Goal: Information Seeking & Learning: Learn about a topic

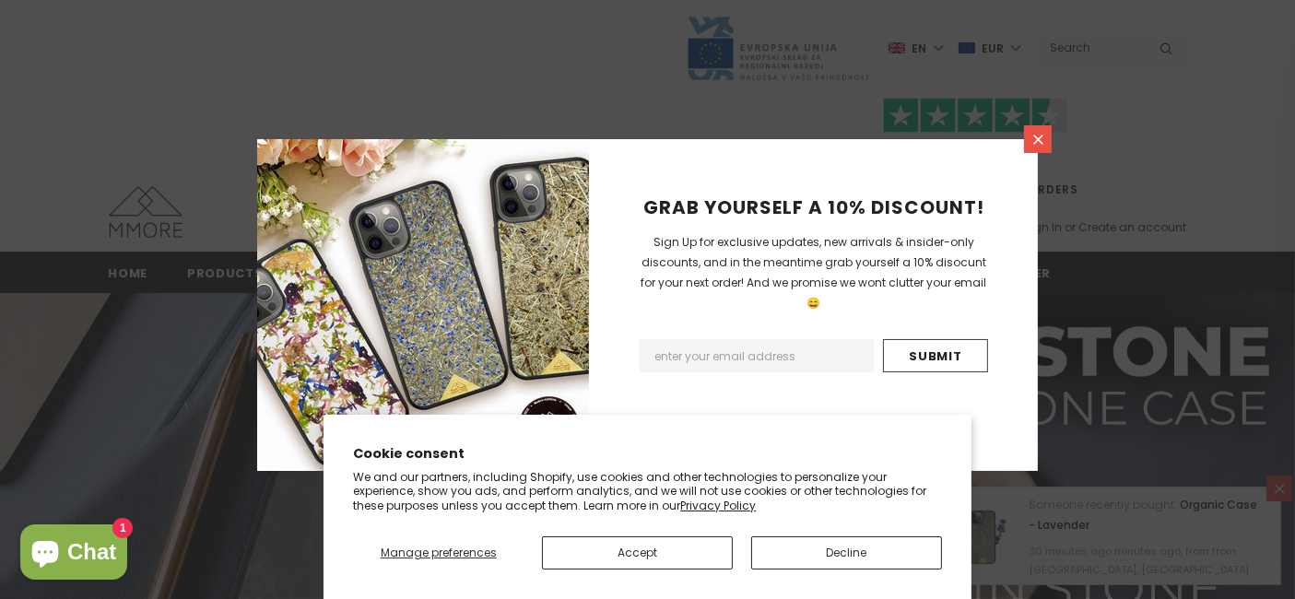
click at [1030, 135] on icon at bounding box center [1038, 140] width 16 height 16
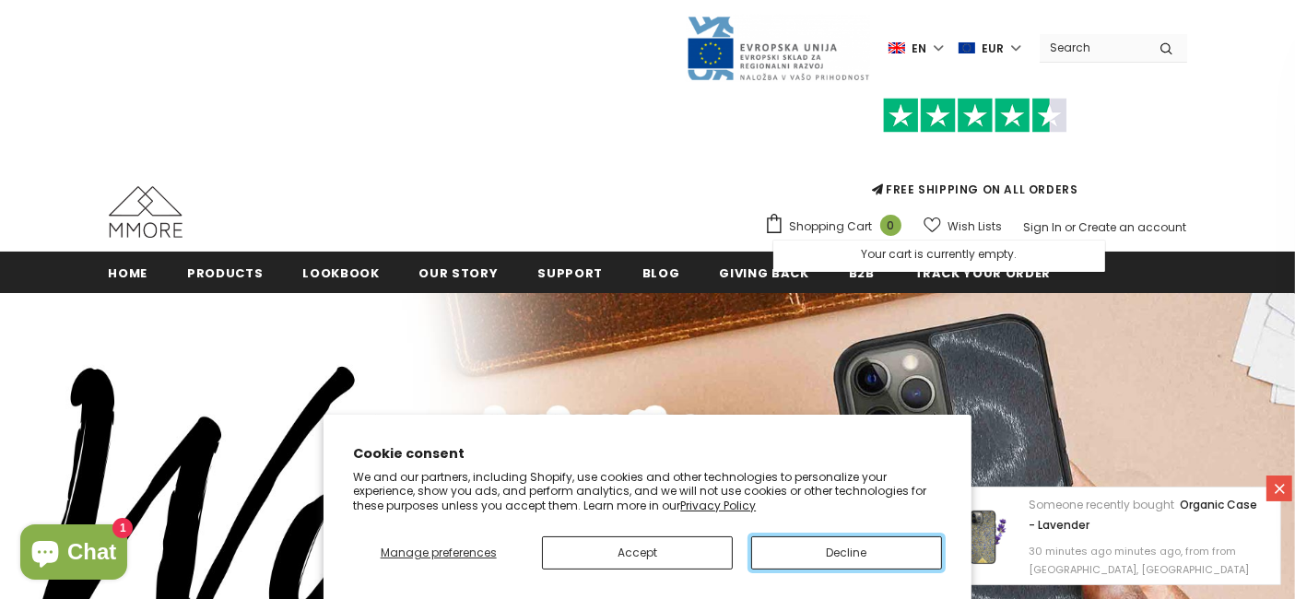
click at [790, 548] on button "Decline" at bounding box center [846, 552] width 191 height 33
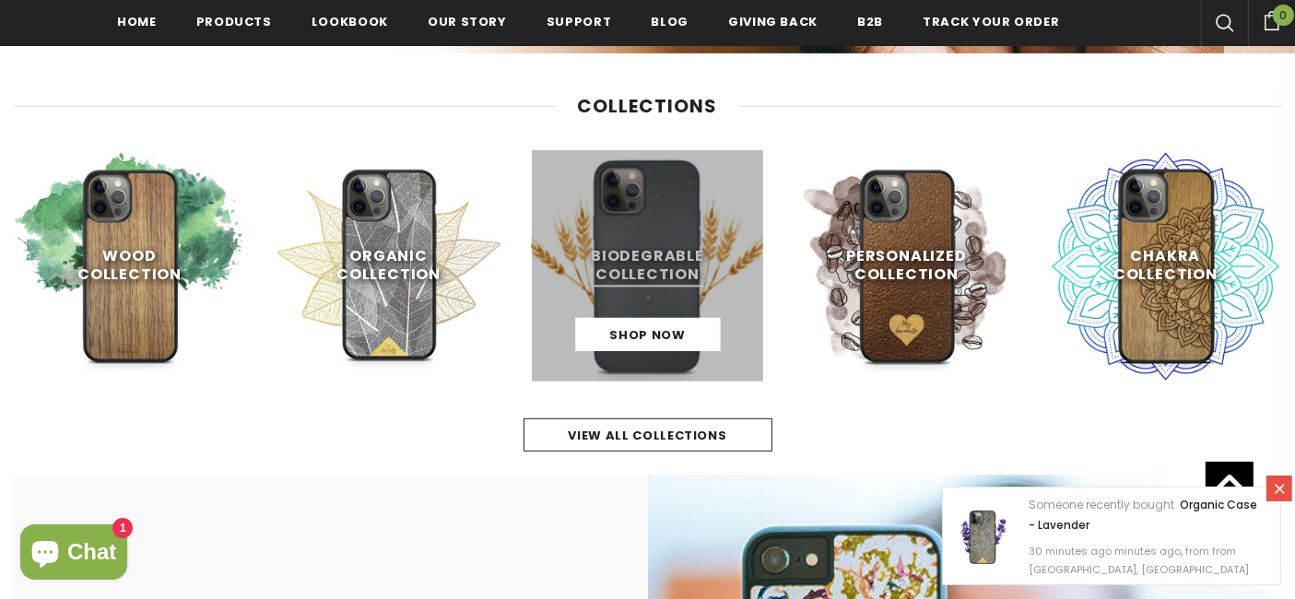
scroll to position [743, 0]
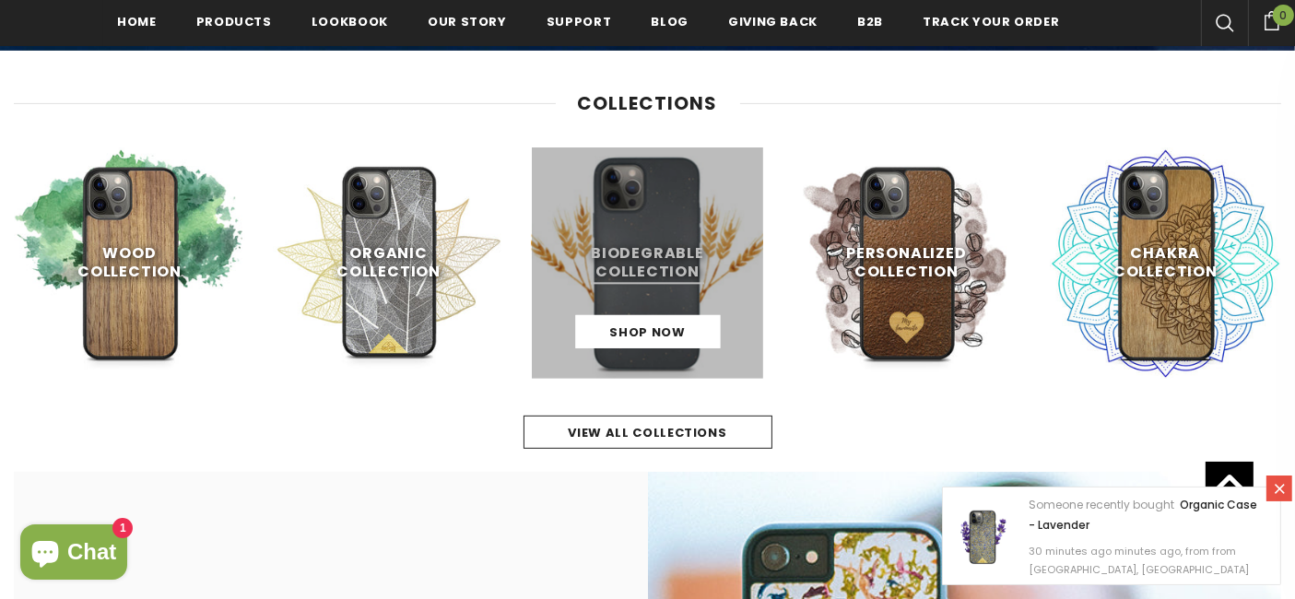
click at [629, 251] on link at bounding box center [647, 262] width 231 height 231
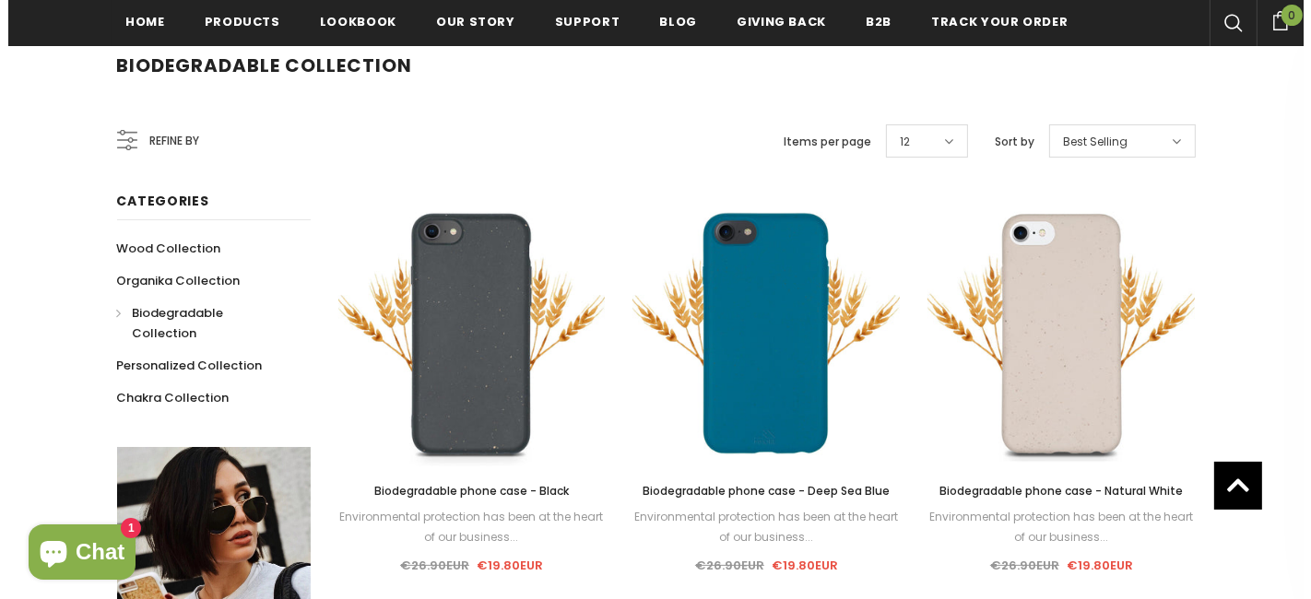
scroll to position [291, 0]
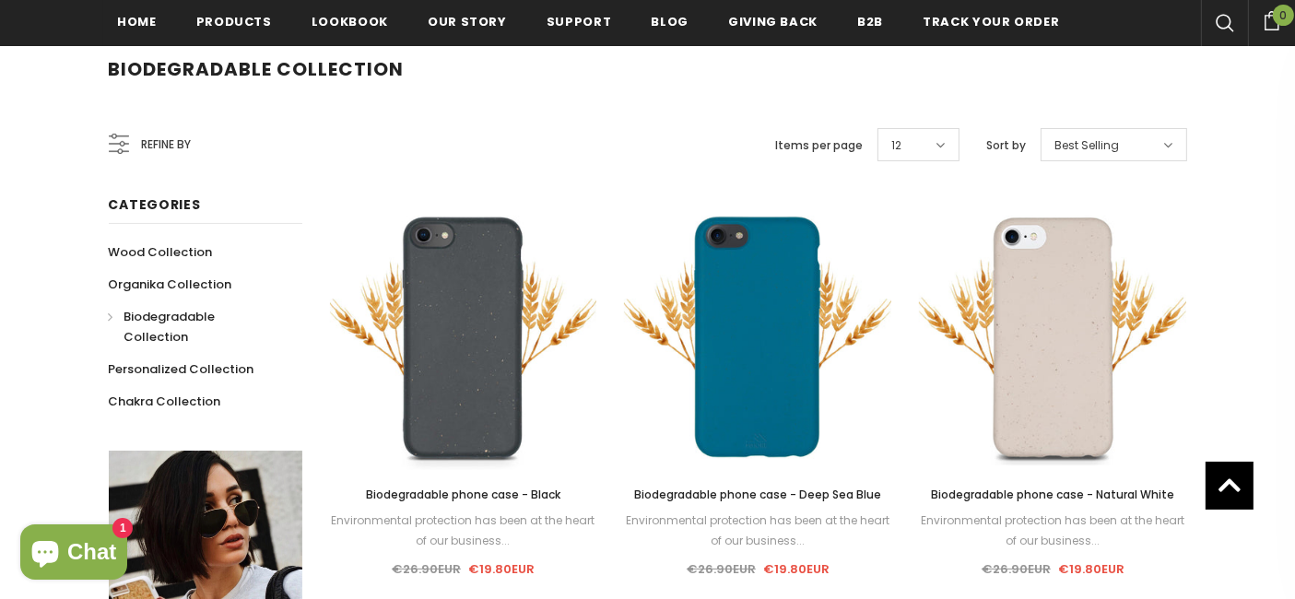
click at [121, 146] on icon at bounding box center [122, 144] width 6 height 6
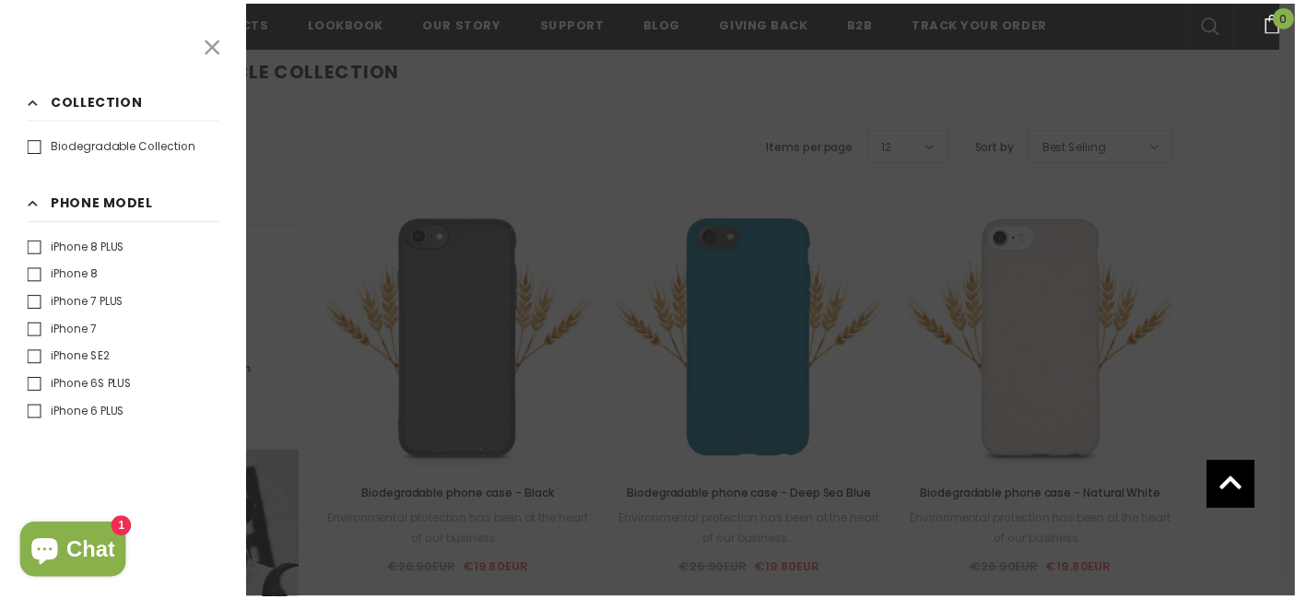
scroll to position [690, 0]
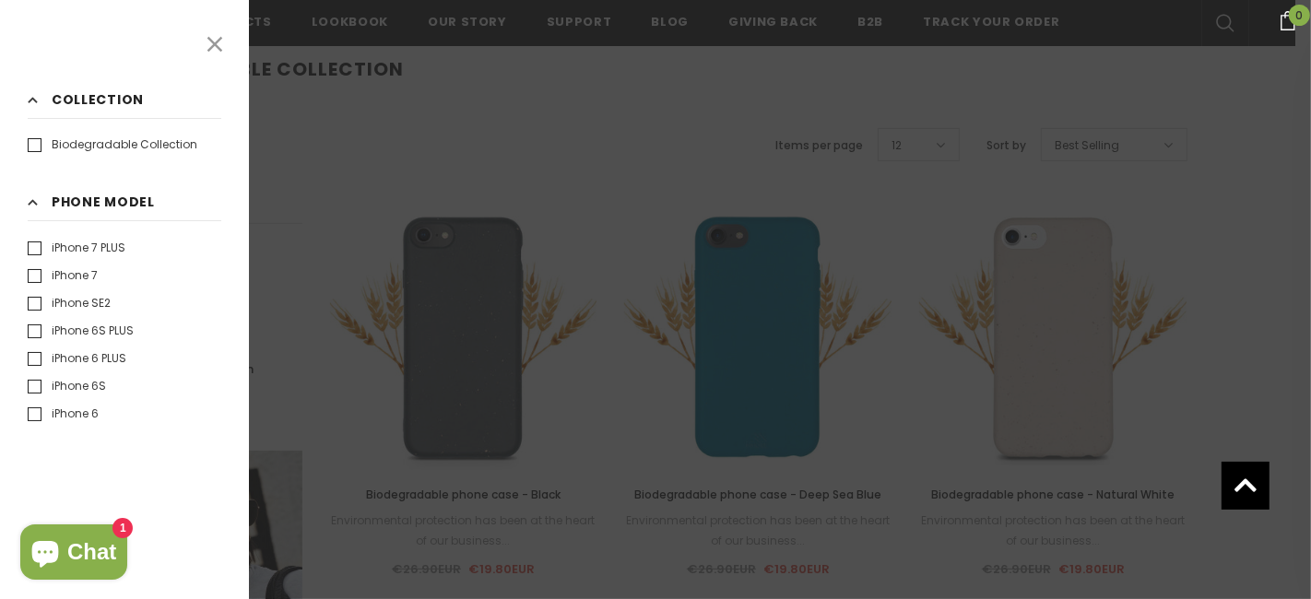
click at [41, 201] on h3 "Phone Model Clear" at bounding box center [125, 206] width 194 height 29
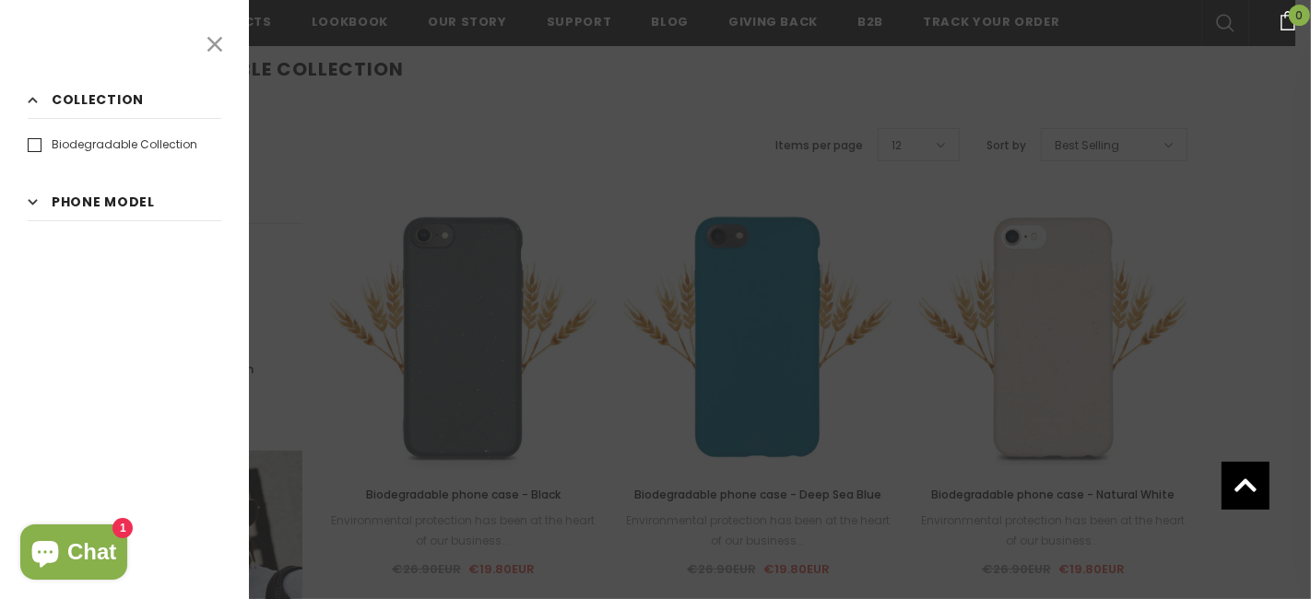
click at [213, 48] on icon at bounding box center [215, 44] width 24 height 24
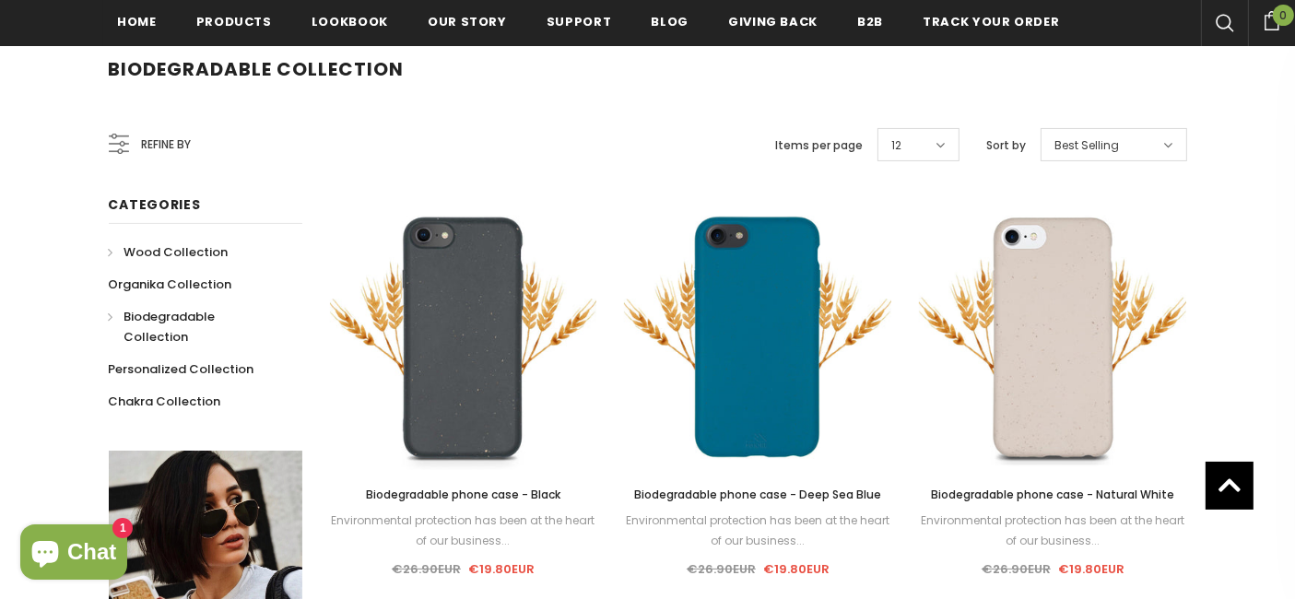
click at [136, 257] on span "Wood Collection" at bounding box center [176, 252] width 104 height 18
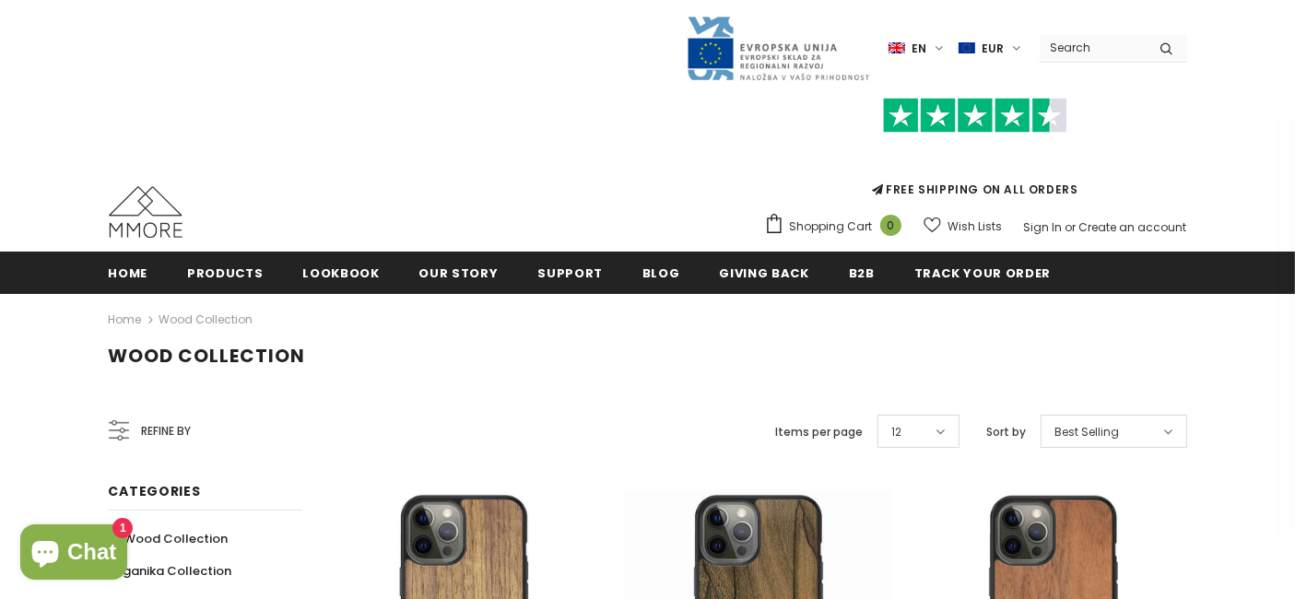
click at [118, 427] on icon at bounding box center [119, 430] width 20 height 20
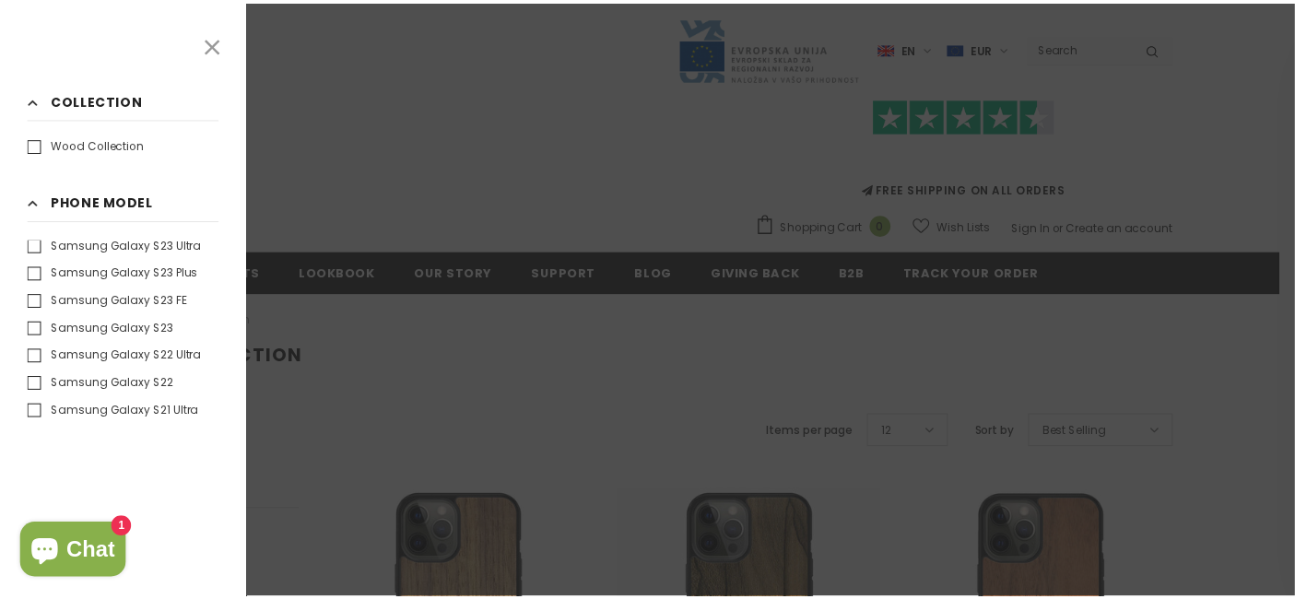
scroll to position [1331, 0]
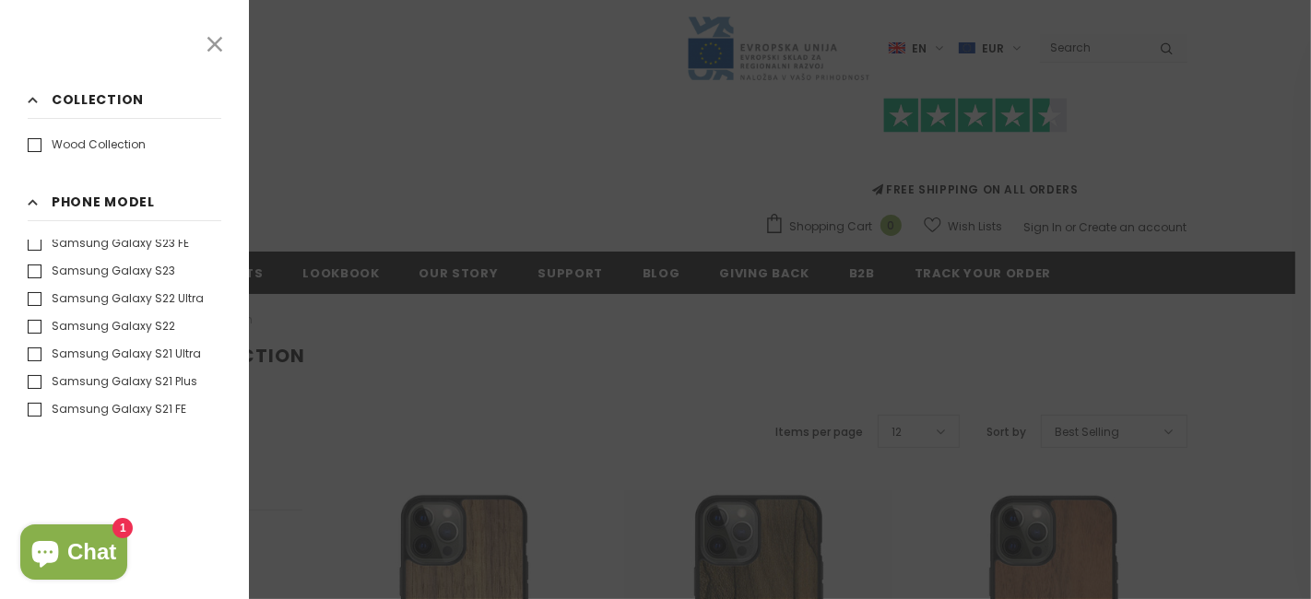
click at [129, 330] on label "Samsung Galaxy S22" at bounding box center [101, 326] width 147 height 18
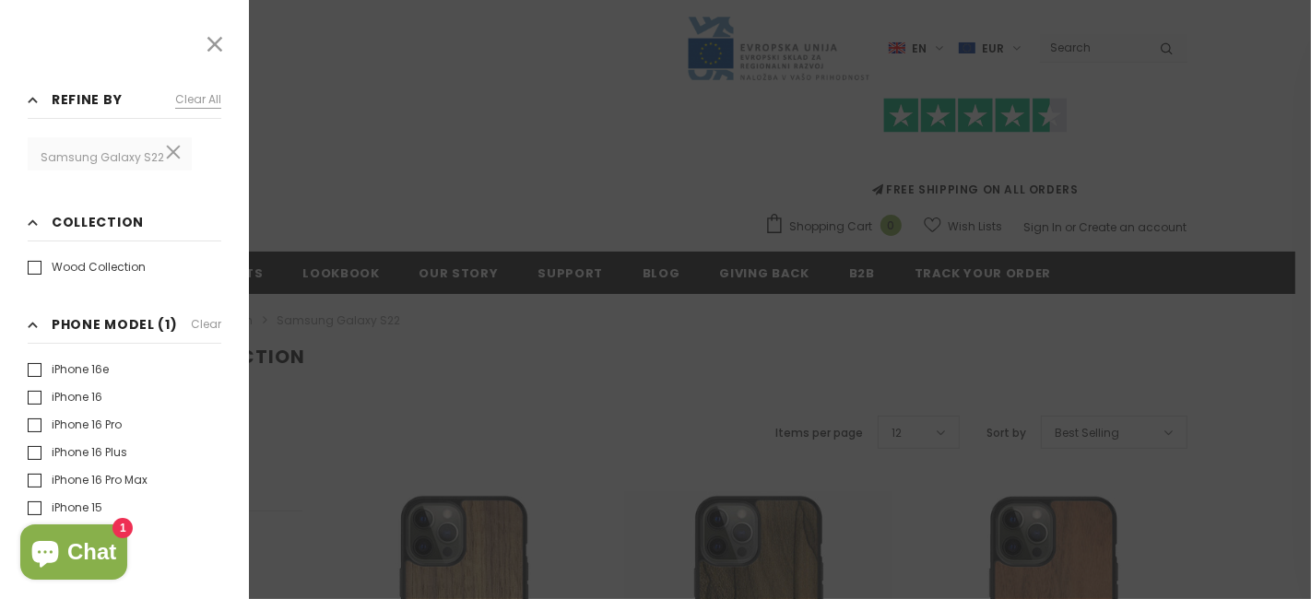
click at [208, 101] on link "Clear all" at bounding box center [198, 99] width 46 height 20
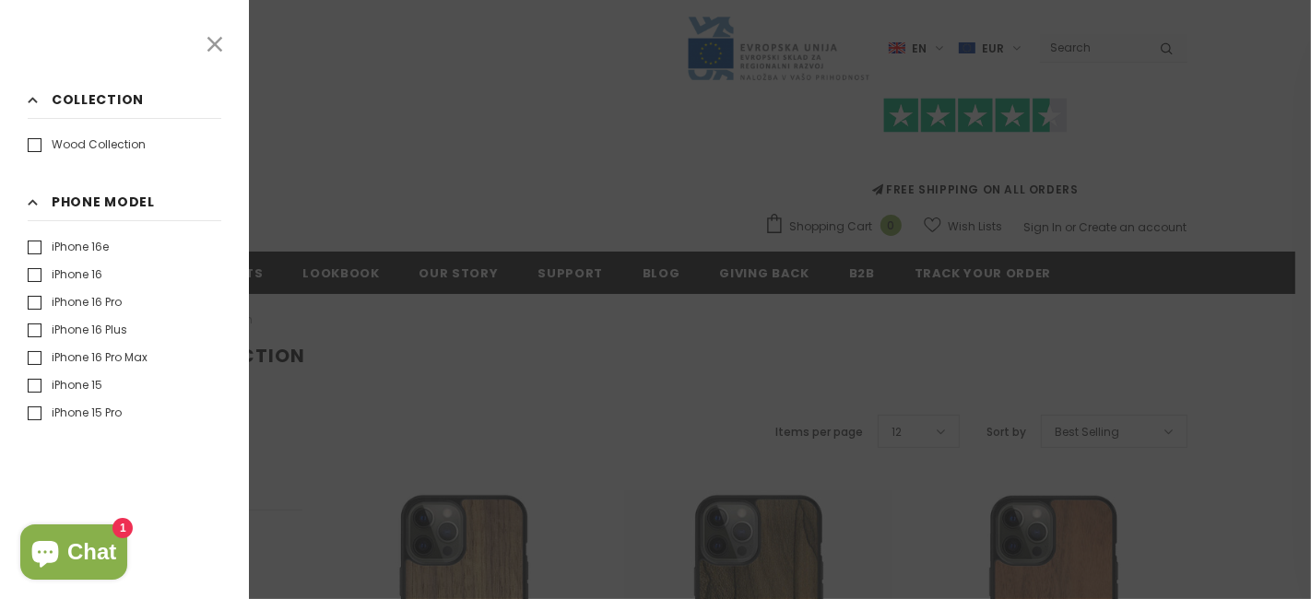
click at [217, 41] on icon at bounding box center [214, 44] width 15 height 15
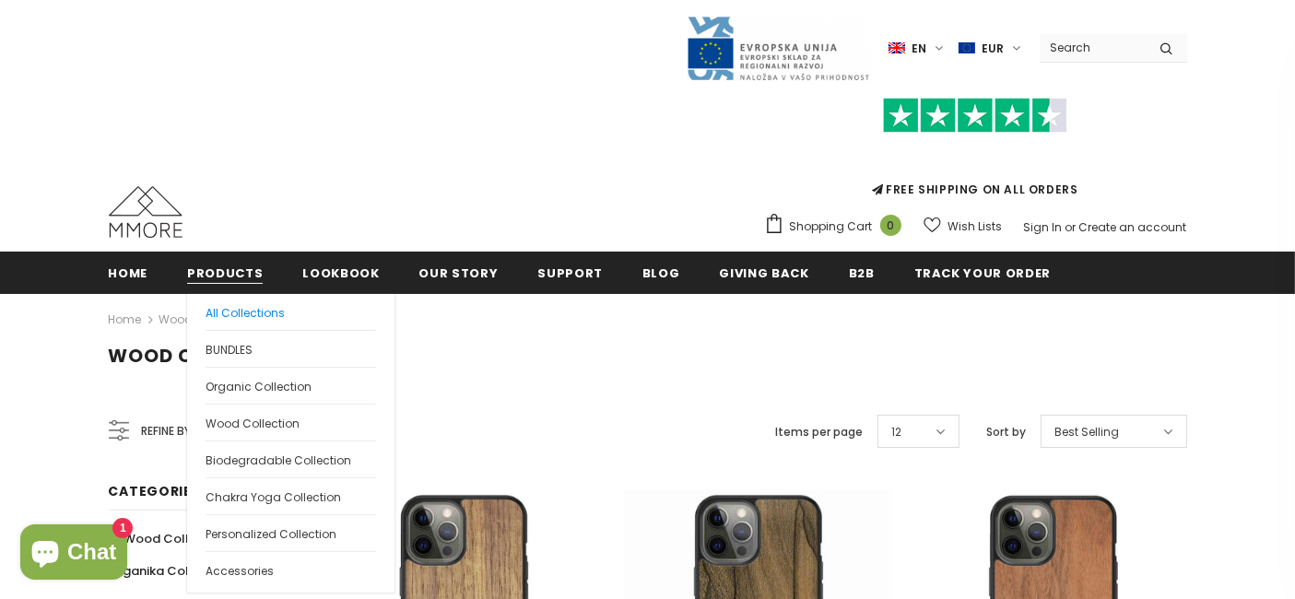
click at [231, 305] on span "All Collections" at bounding box center [245, 313] width 79 height 16
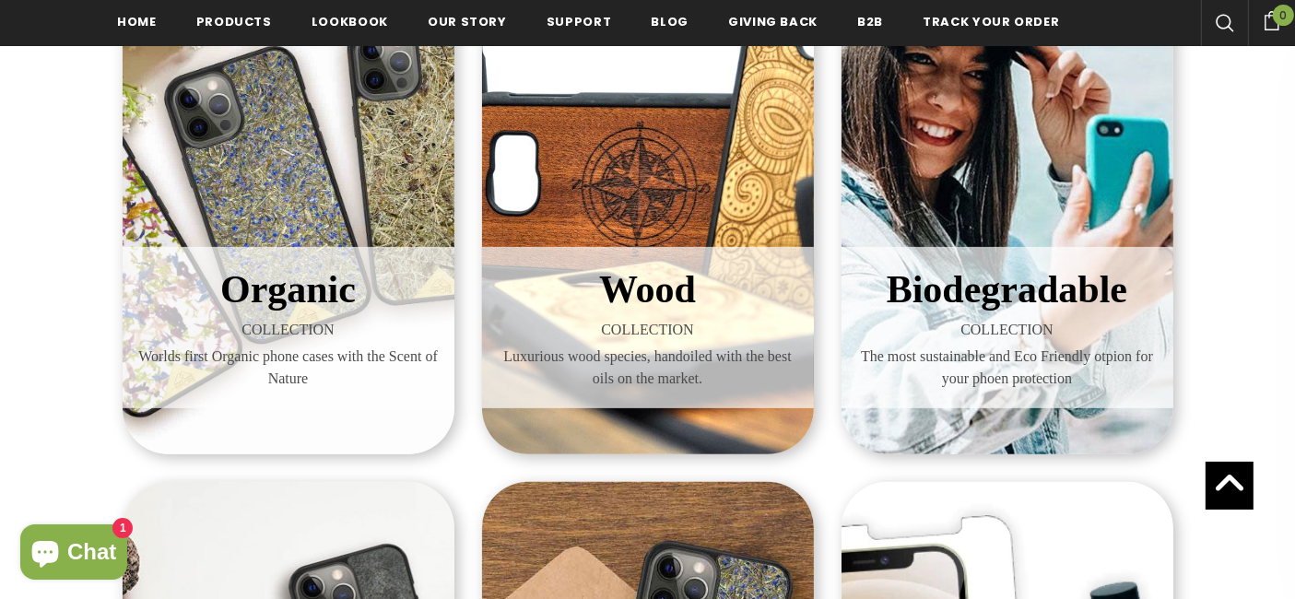
scroll to position [424, 0]
click at [311, 299] on span "Organic" at bounding box center [287, 289] width 135 height 42
click at [599, 288] on span "Wood" at bounding box center [647, 289] width 97 height 42
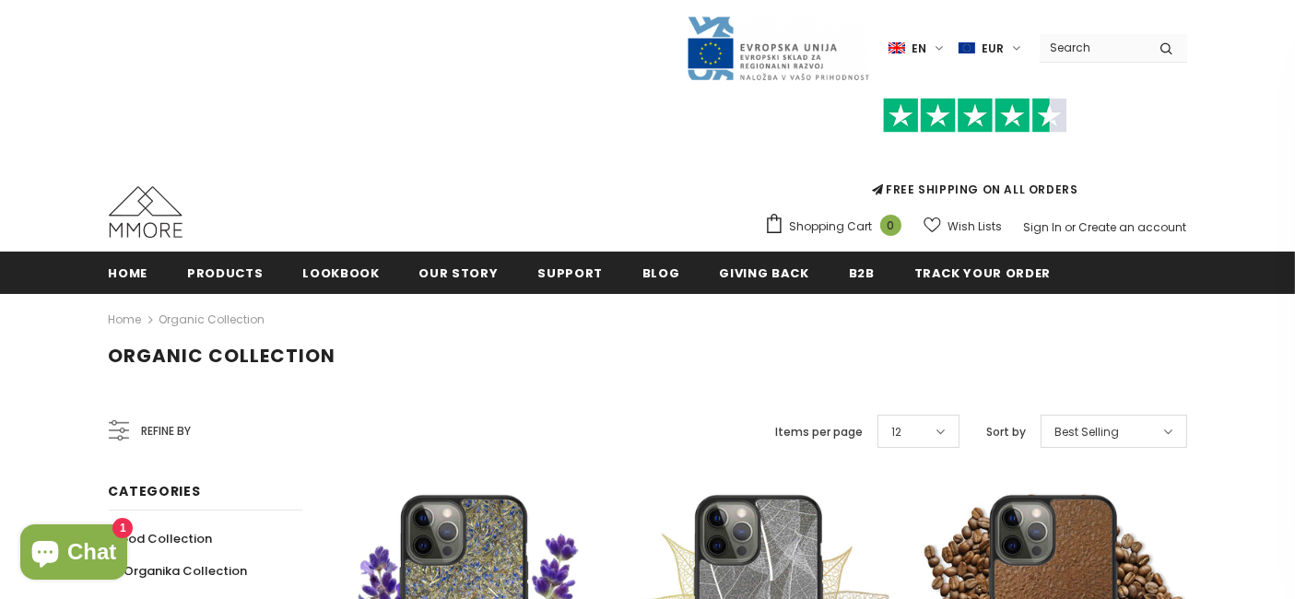
click at [151, 417] on div "Refine by" at bounding box center [150, 431] width 83 height 44
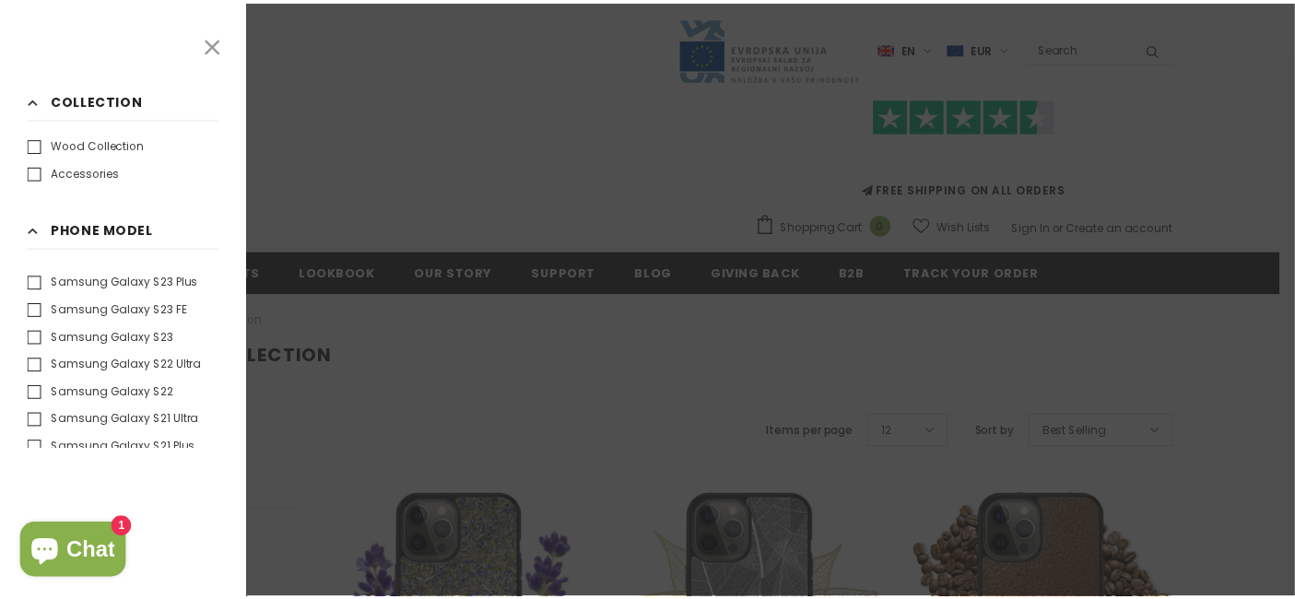
scroll to position [1306, 0]
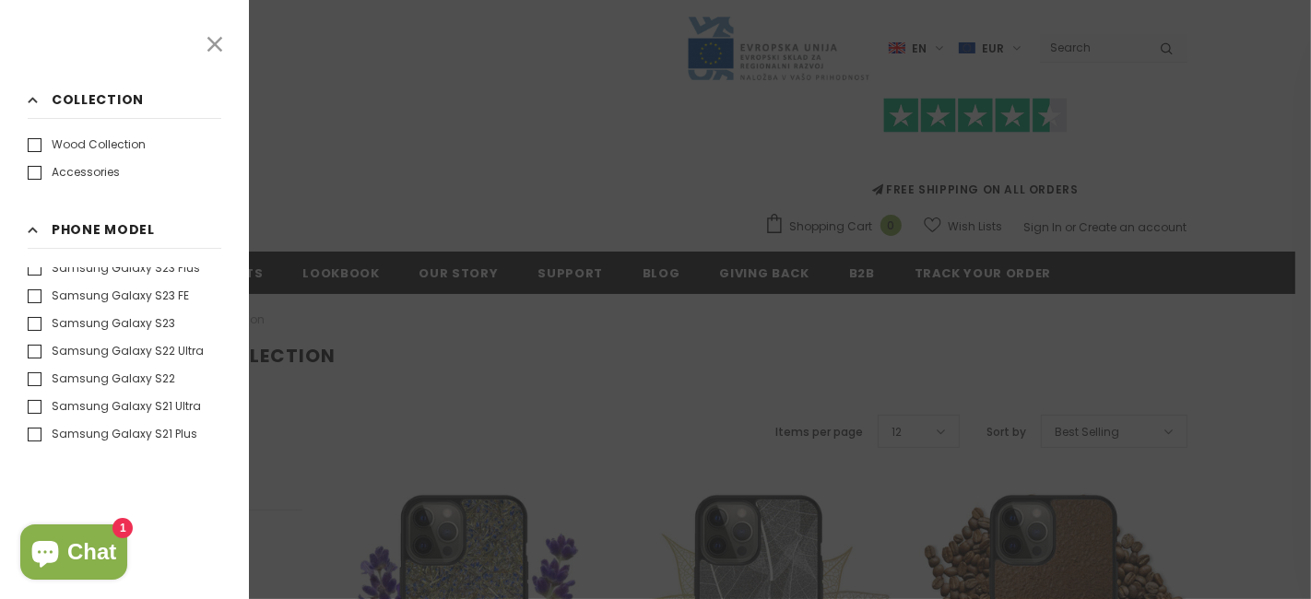
click at [115, 380] on label "Samsung Galaxy S22" at bounding box center [101, 379] width 147 height 18
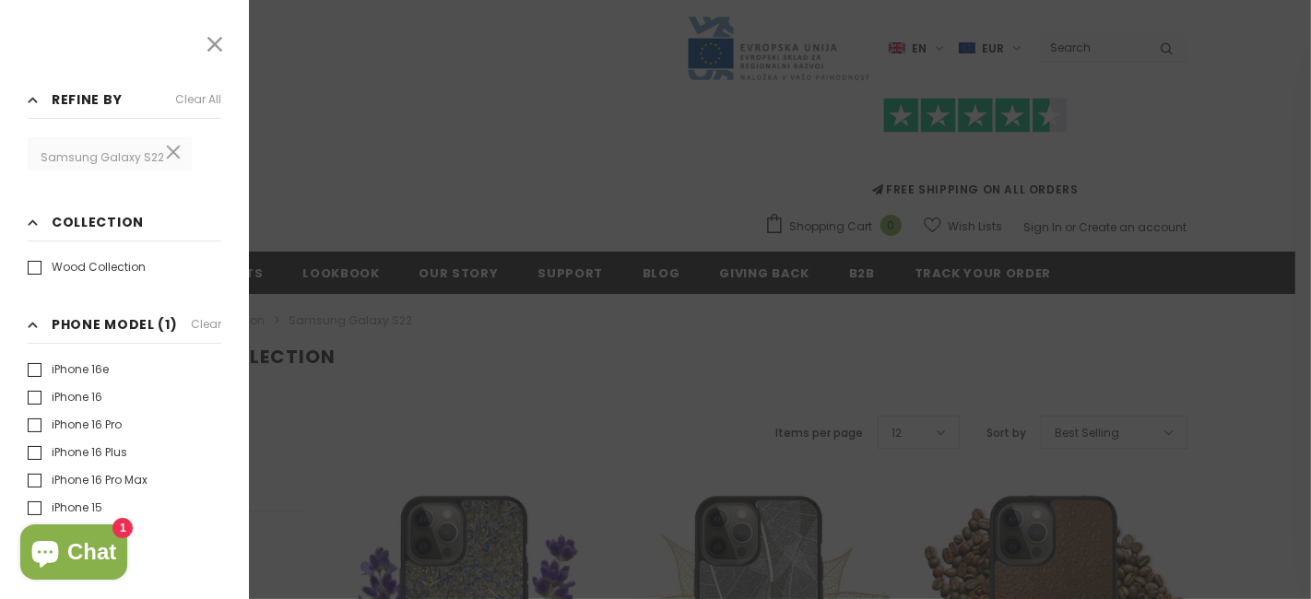
click at [216, 38] on icon at bounding box center [214, 44] width 15 height 15
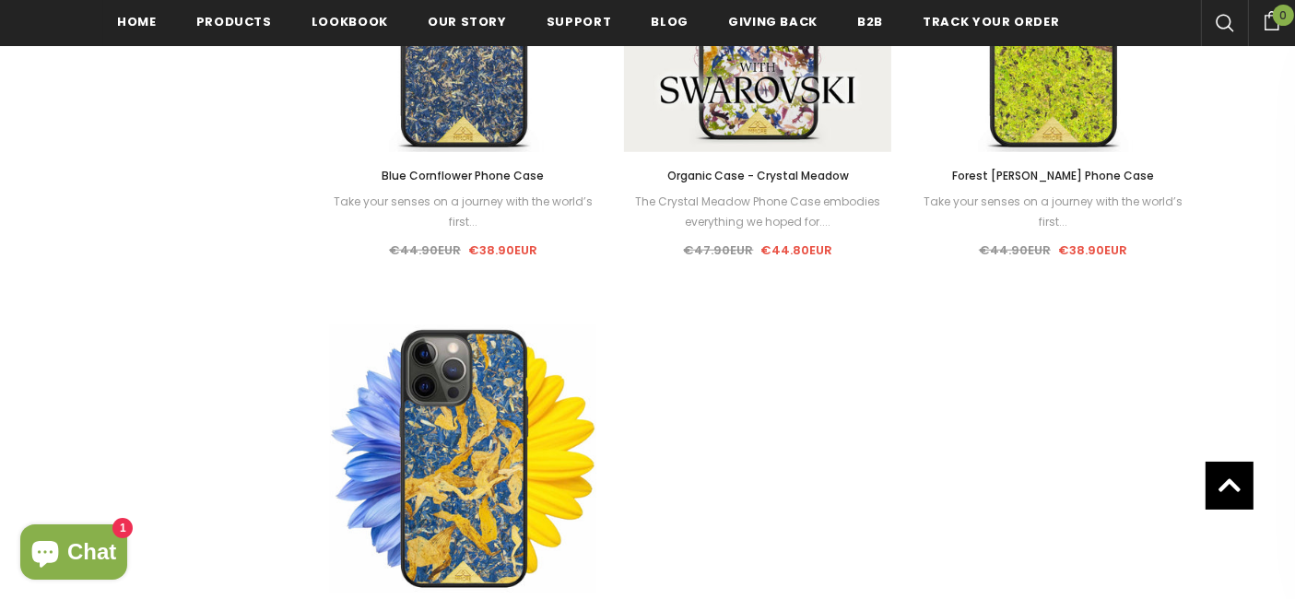
scroll to position [1488, 0]
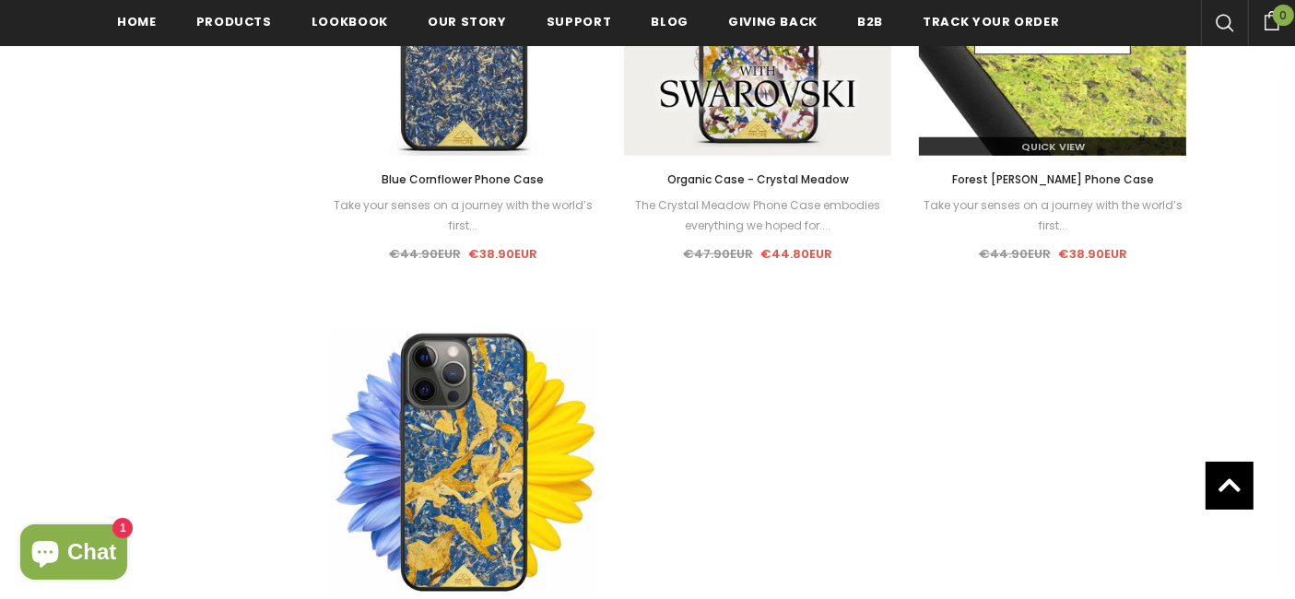
click at [1056, 130] on div "Quick View" at bounding box center [1052, 139] width 267 height 32
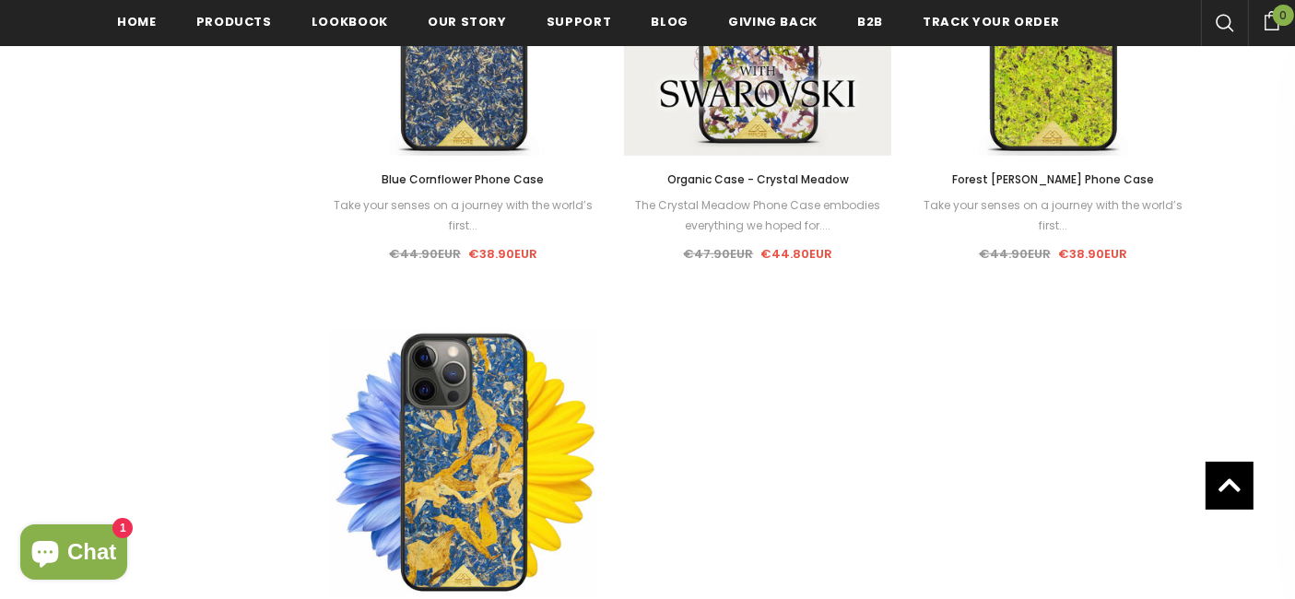
click at [1051, 177] on span "Forest Moss Phone Case" at bounding box center [1053, 179] width 202 height 16
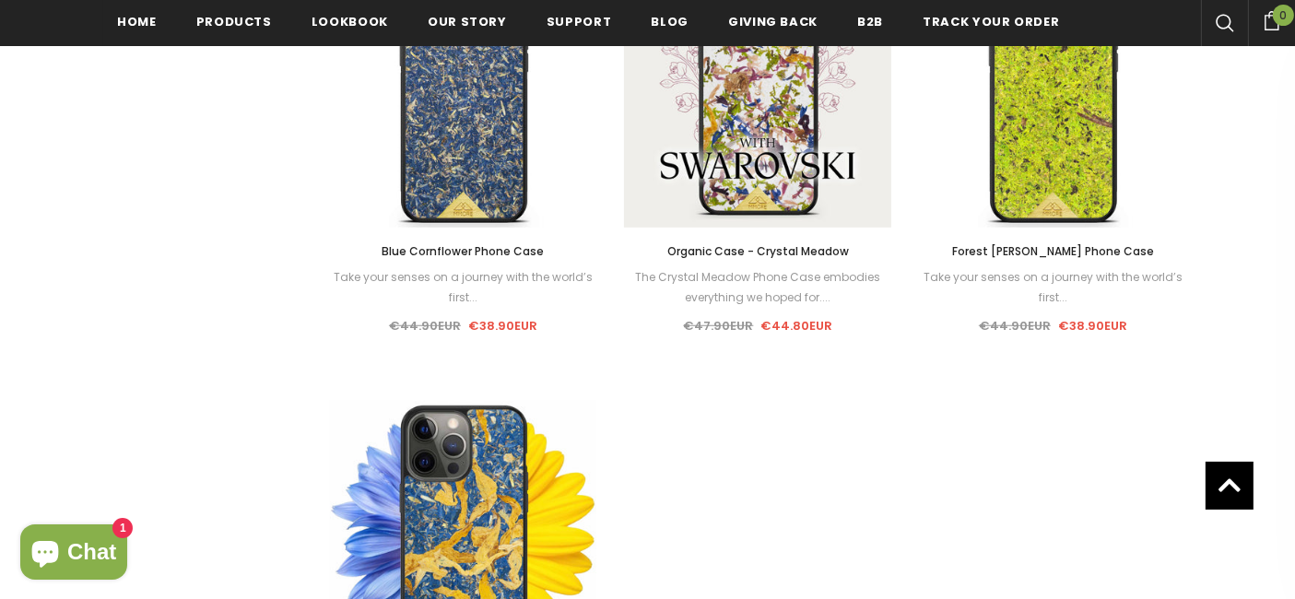
scroll to position [1415, 0]
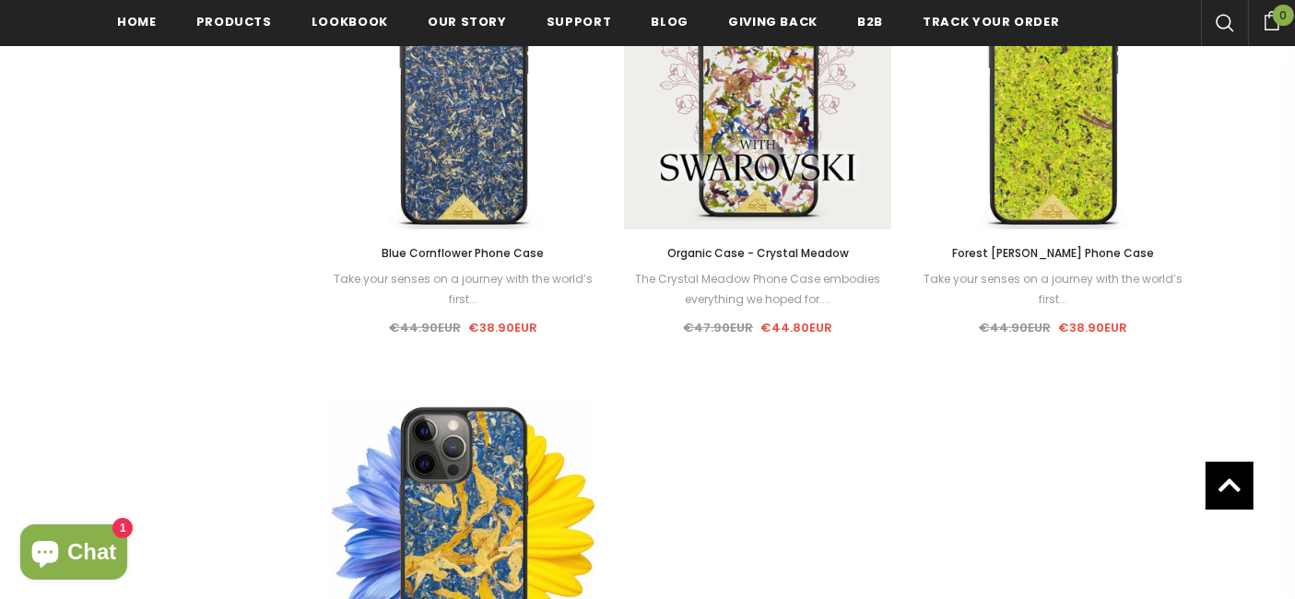
click at [461, 250] on span "Blue Cornflower Phone Case" at bounding box center [463, 253] width 162 height 16
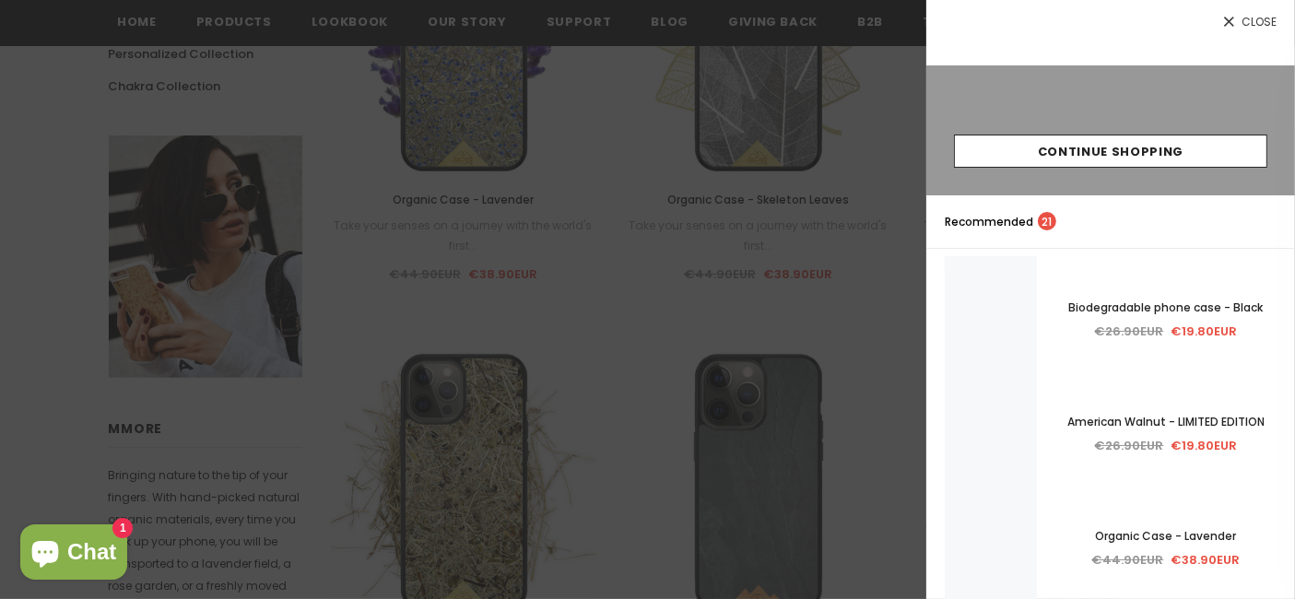
scroll to position [535, 0]
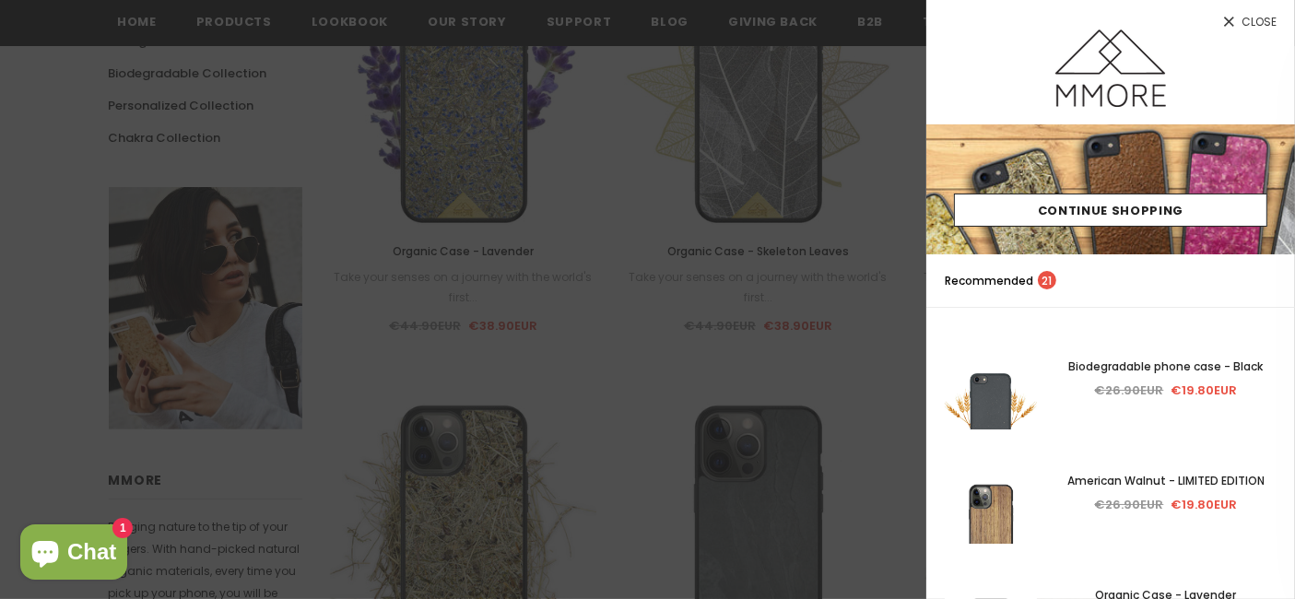
click at [1235, 19] on icon at bounding box center [1229, 22] width 16 height 16
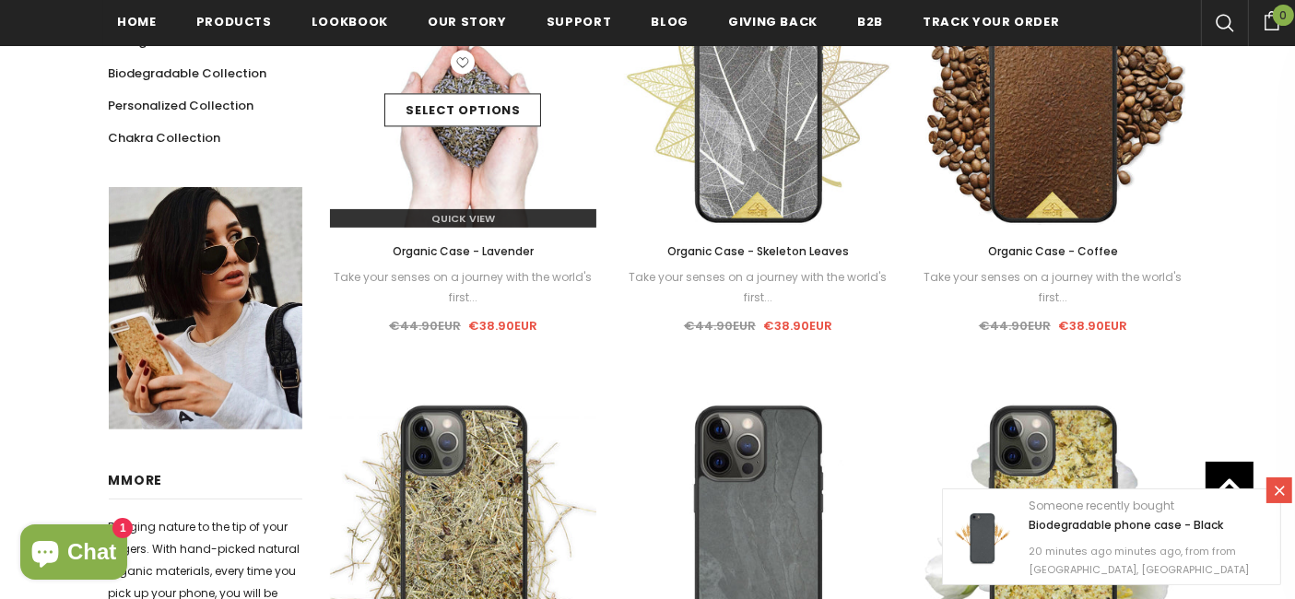
click at [453, 156] on img at bounding box center [463, 93] width 267 height 267
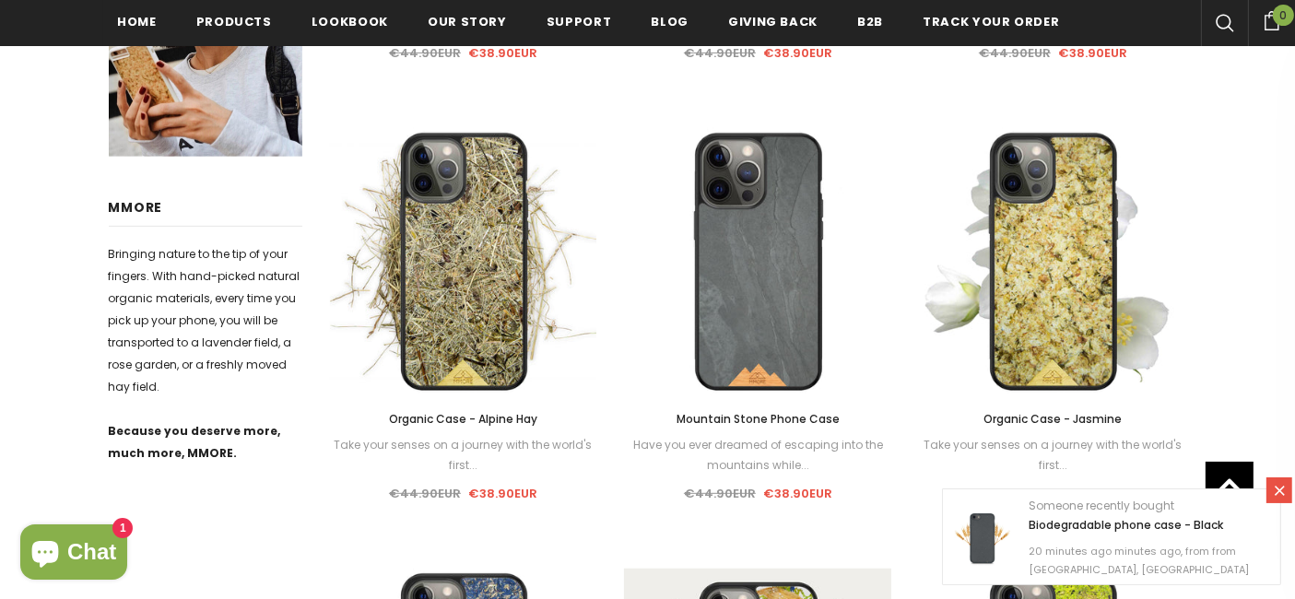
scroll to position [813, 0]
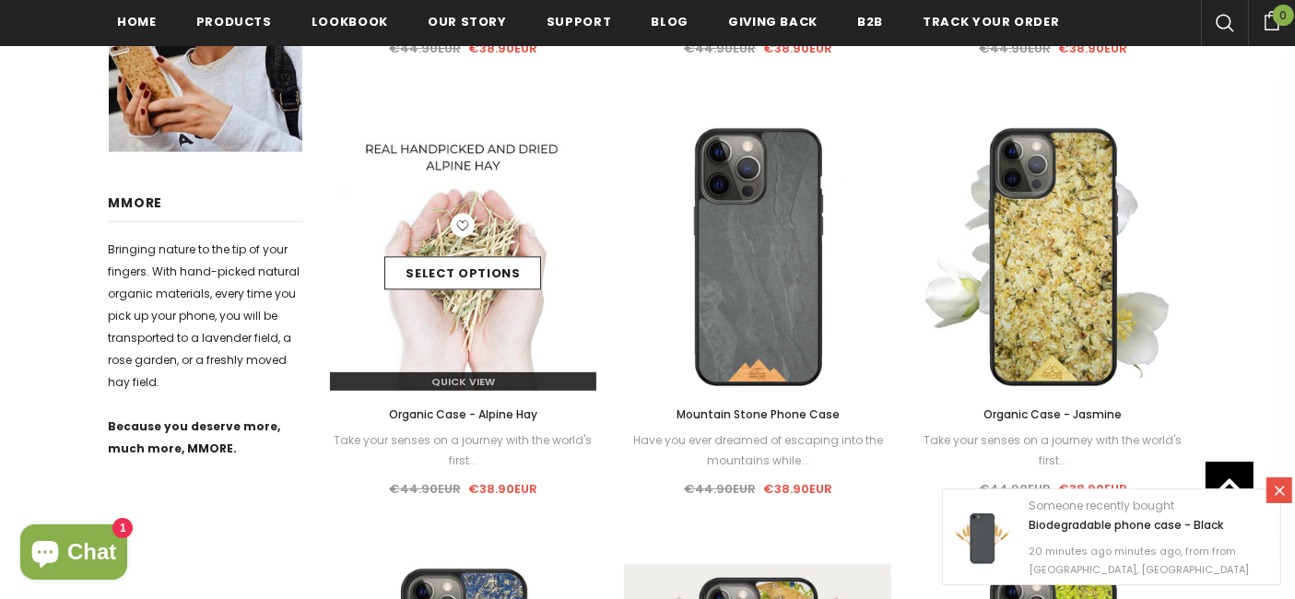
click at [485, 327] on img at bounding box center [463, 256] width 267 height 267
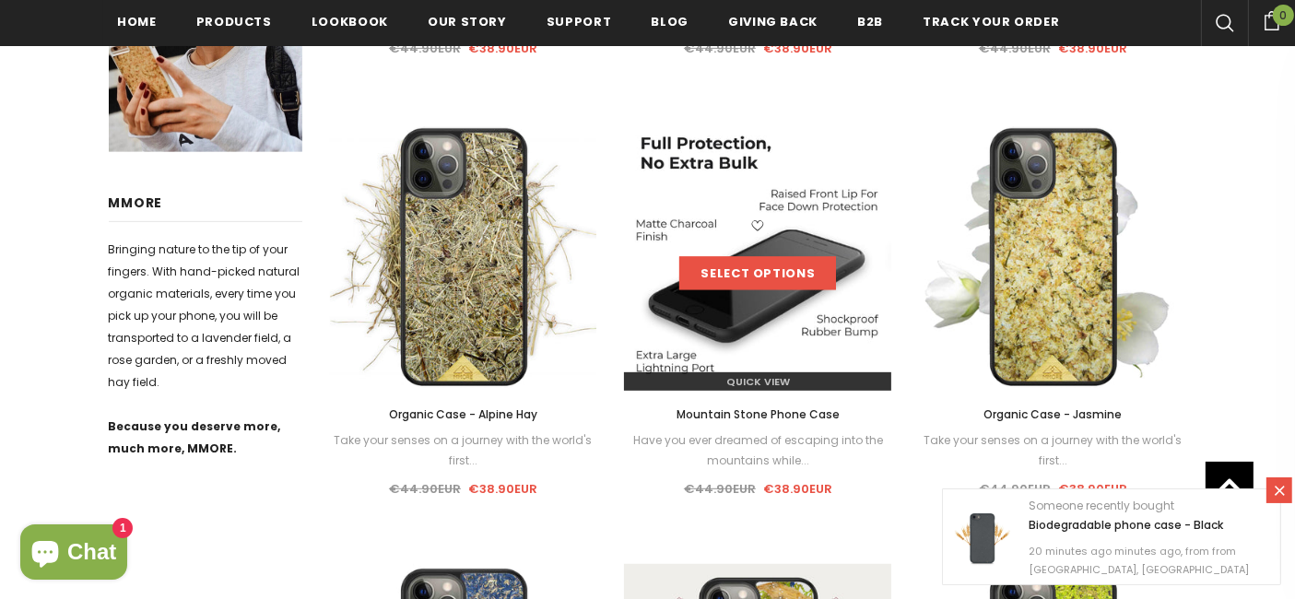
click at [735, 273] on link "Select options" at bounding box center [757, 273] width 157 height 33
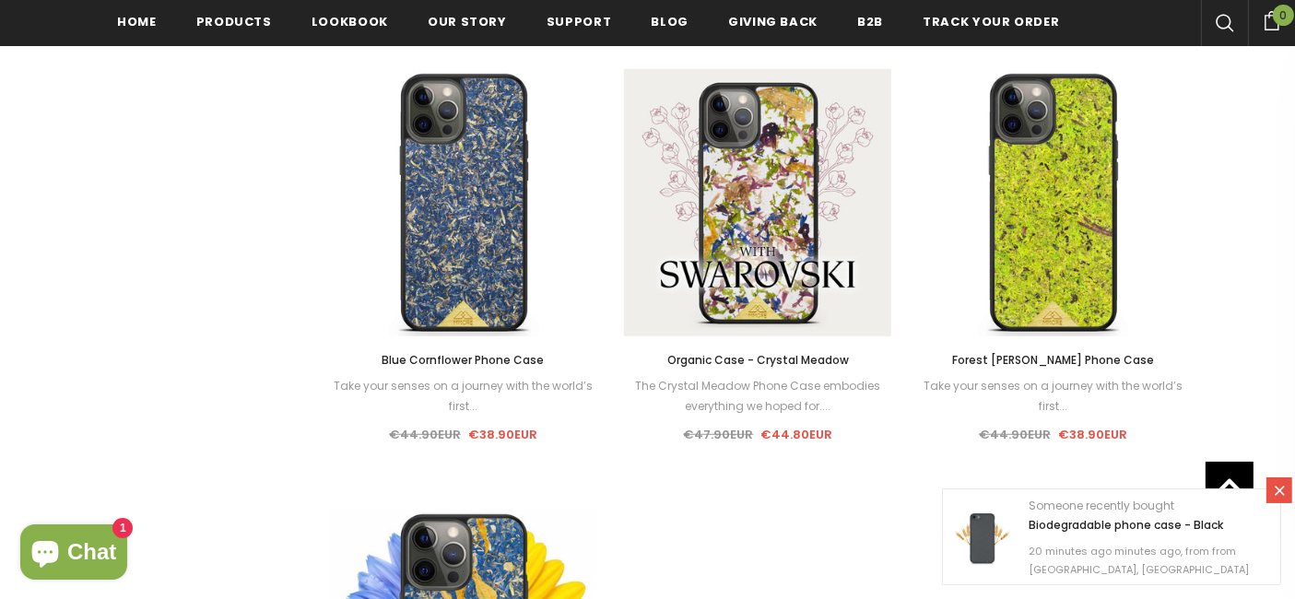
scroll to position [1309, 0]
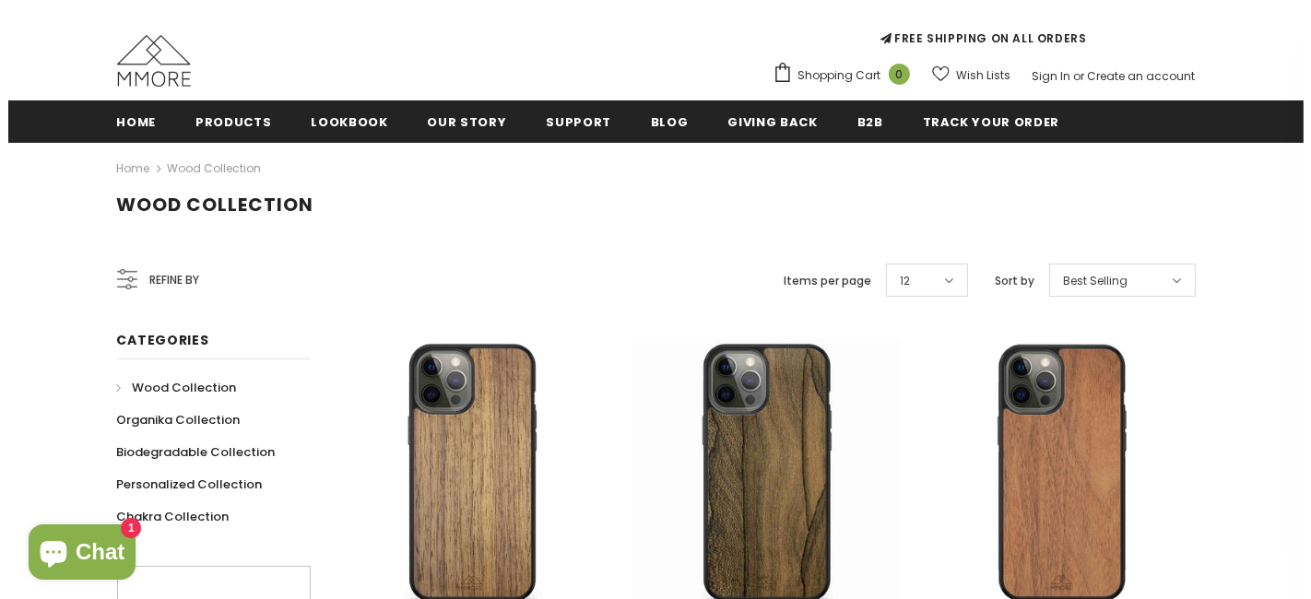
scroll to position [242, 0]
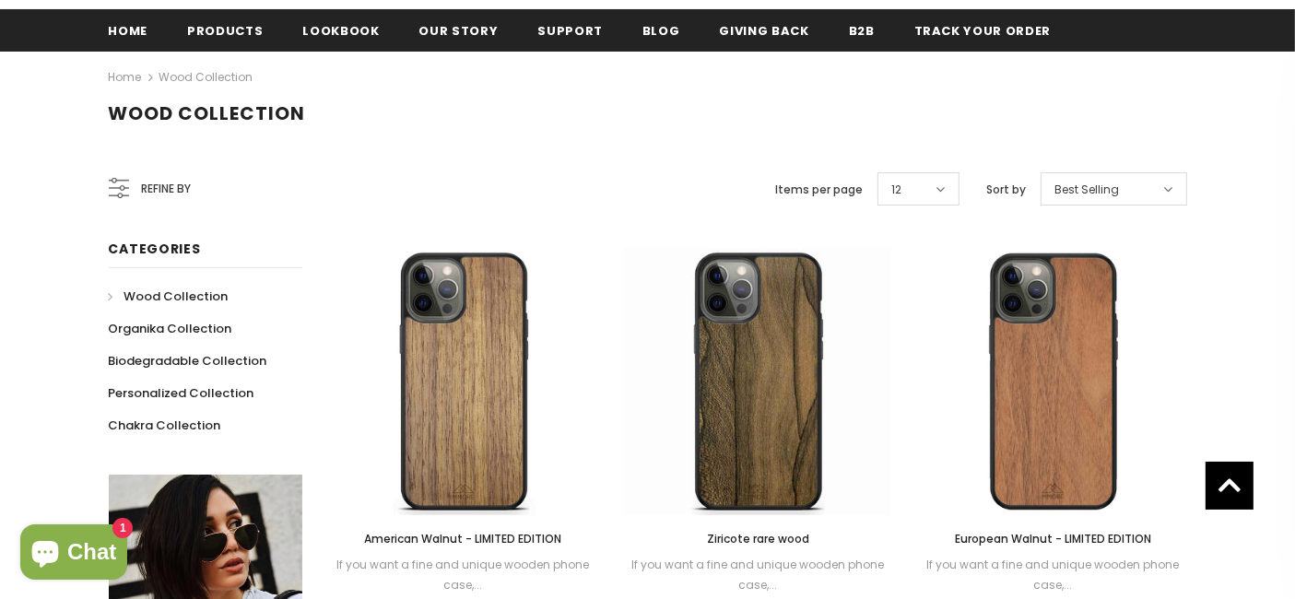
click at [160, 194] on span "Refine by" at bounding box center [167, 189] width 50 height 20
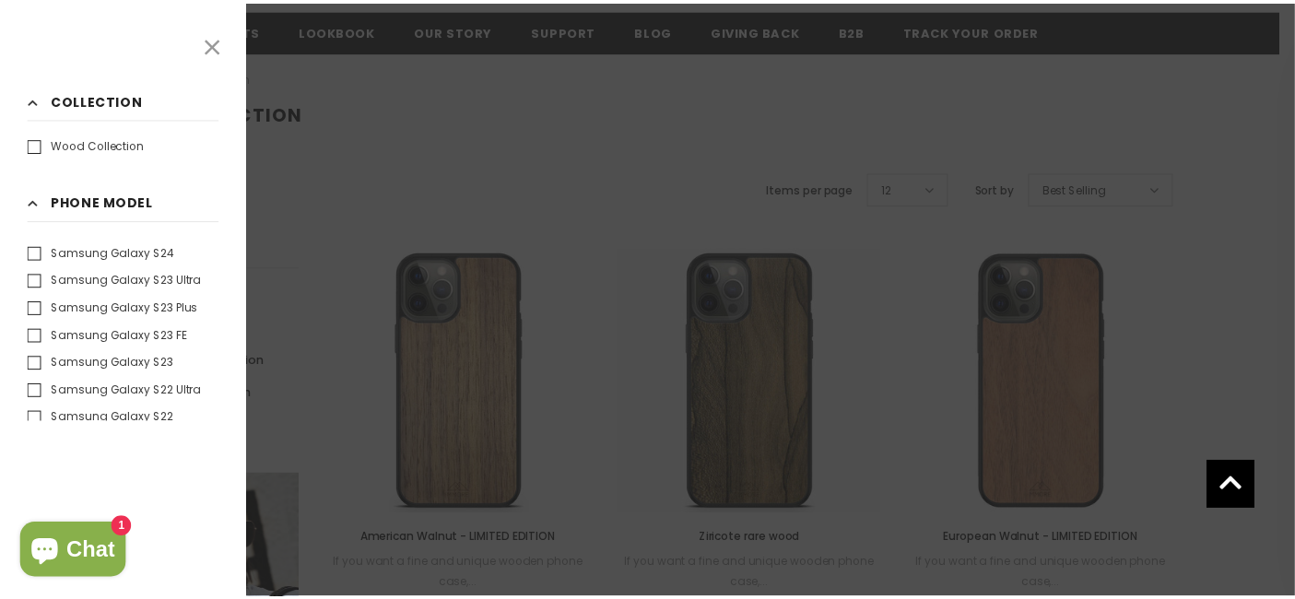
scroll to position [1277, 0]
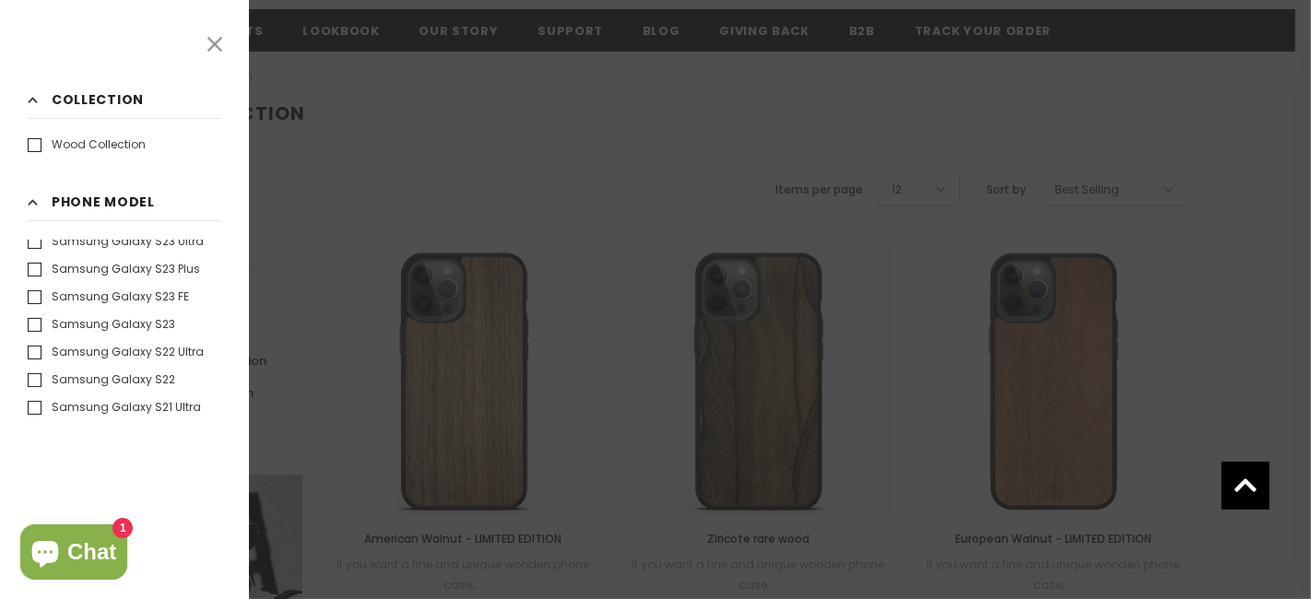
click at [133, 376] on label "Samsung Galaxy S22" at bounding box center [101, 379] width 147 height 18
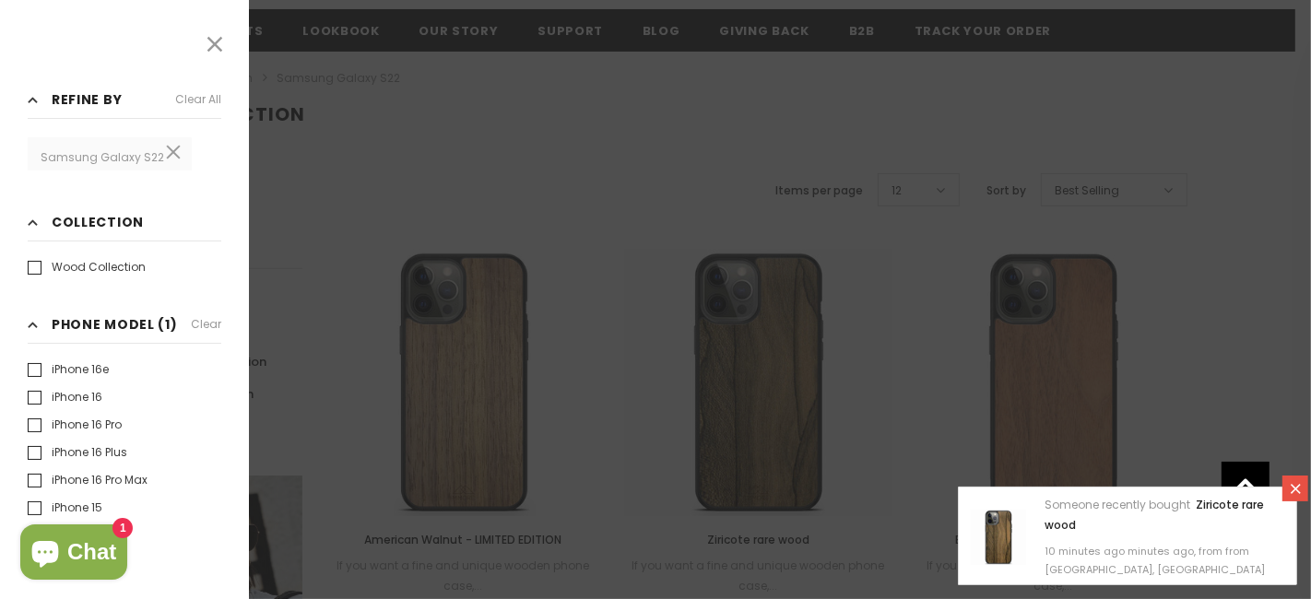
click at [1290, 486] on icon at bounding box center [1296, 489] width 16 height 16
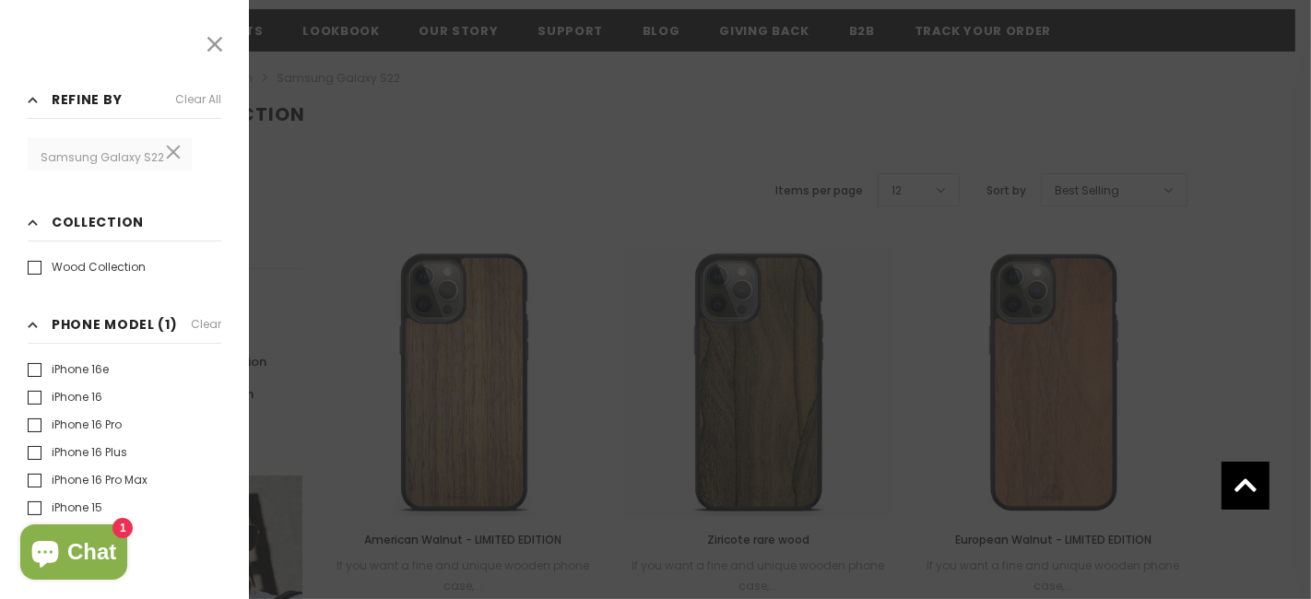
click at [210, 41] on icon at bounding box center [215, 44] width 24 height 24
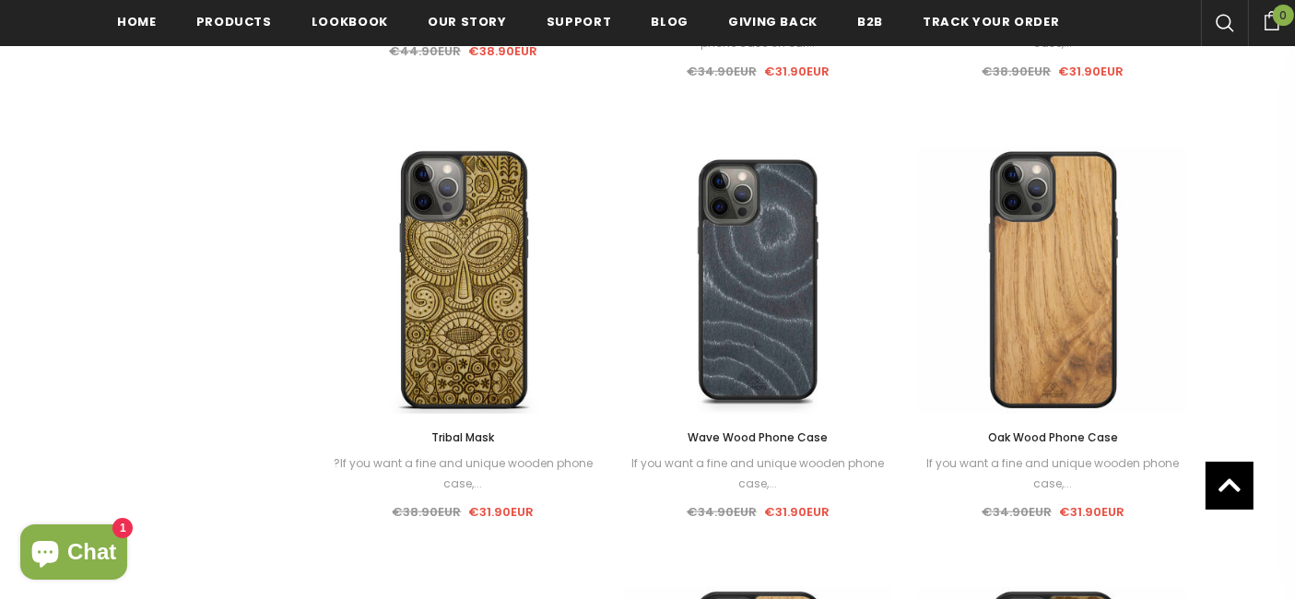
scroll to position [1669, 0]
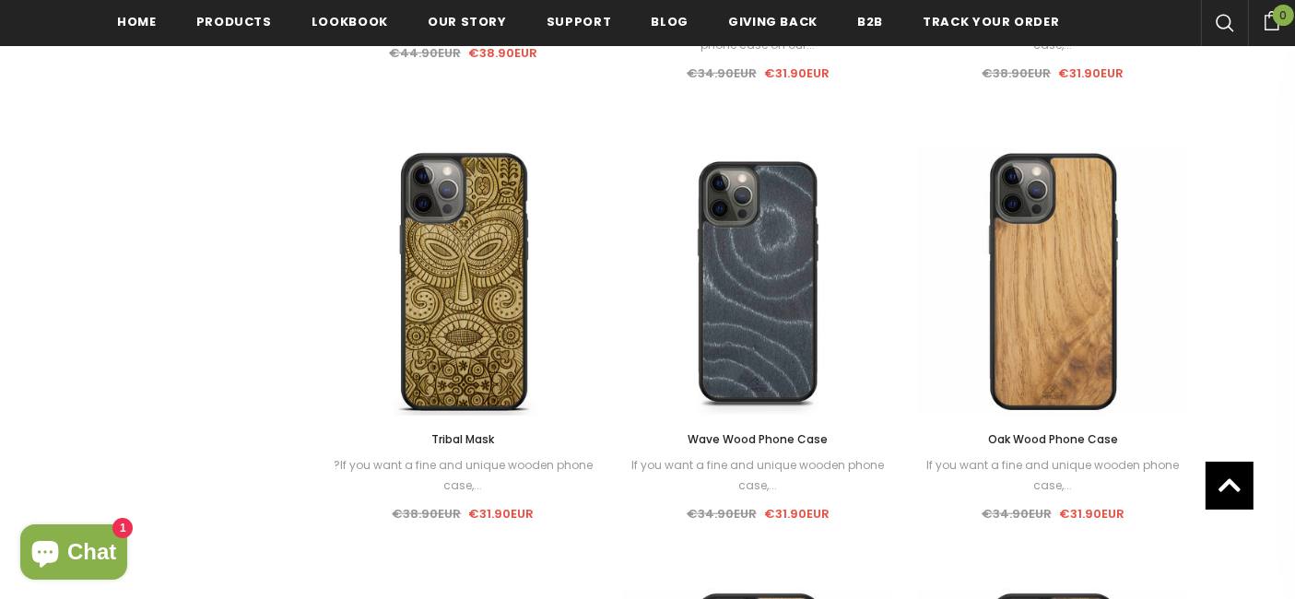
click at [1049, 434] on span "Oak Wood Phone Case" at bounding box center [1053, 439] width 130 height 16
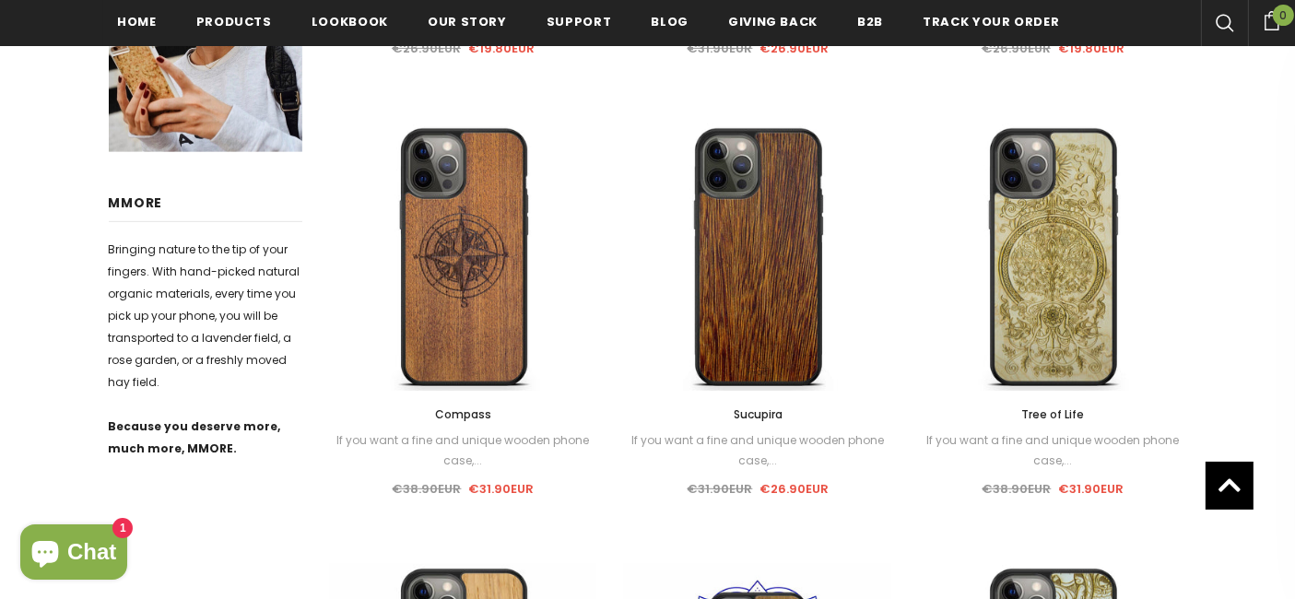
scroll to position [805, 0]
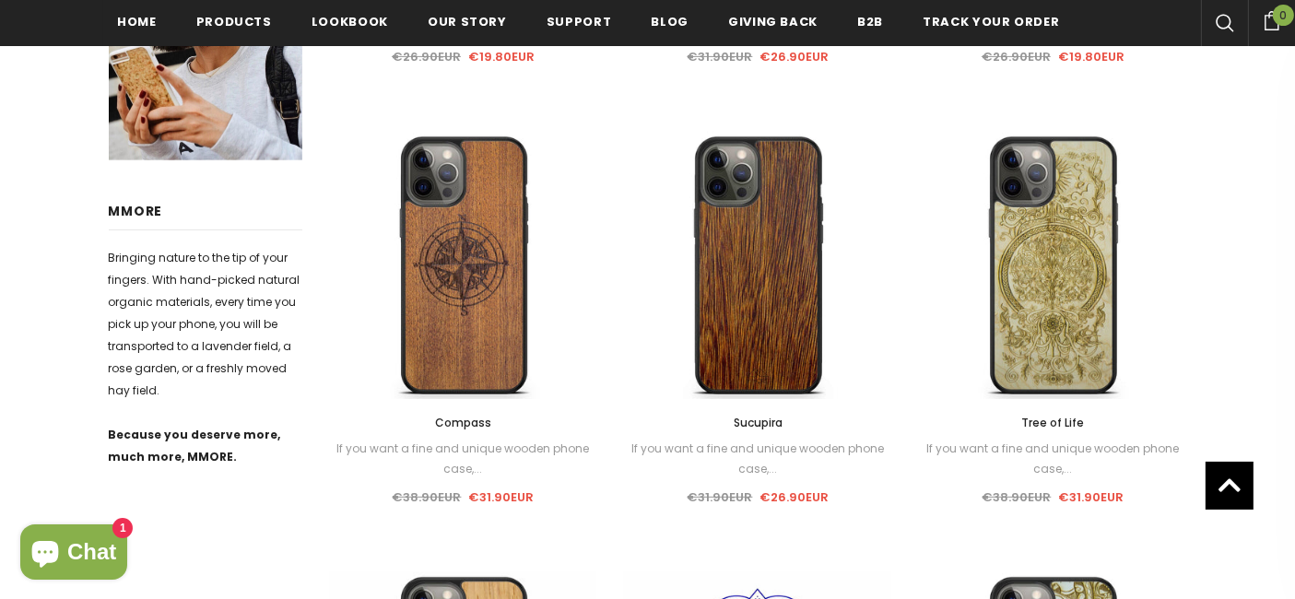
click at [758, 417] on span "Sucupira" at bounding box center [758, 423] width 49 height 16
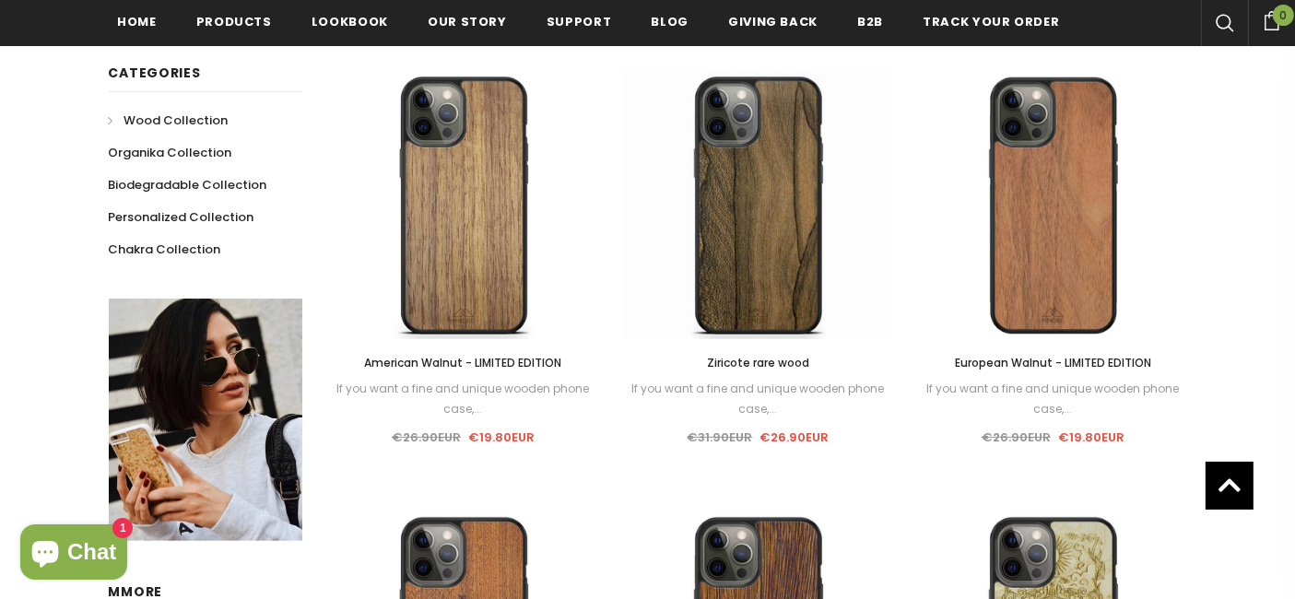
scroll to position [421, 0]
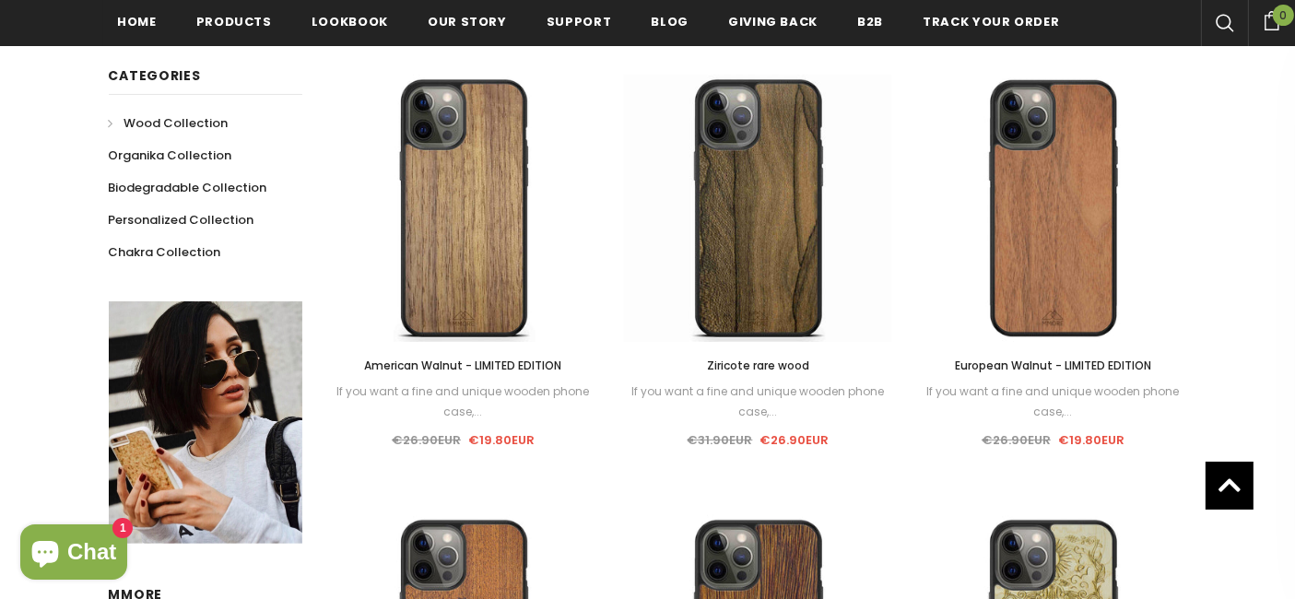
click at [749, 364] on span "Ziricote rare wood" at bounding box center [758, 366] width 102 height 16
click at [1031, 373] on link "European Walnut - LIMITED EDITION" at bounding box center [1052, 366] width 267 height 20
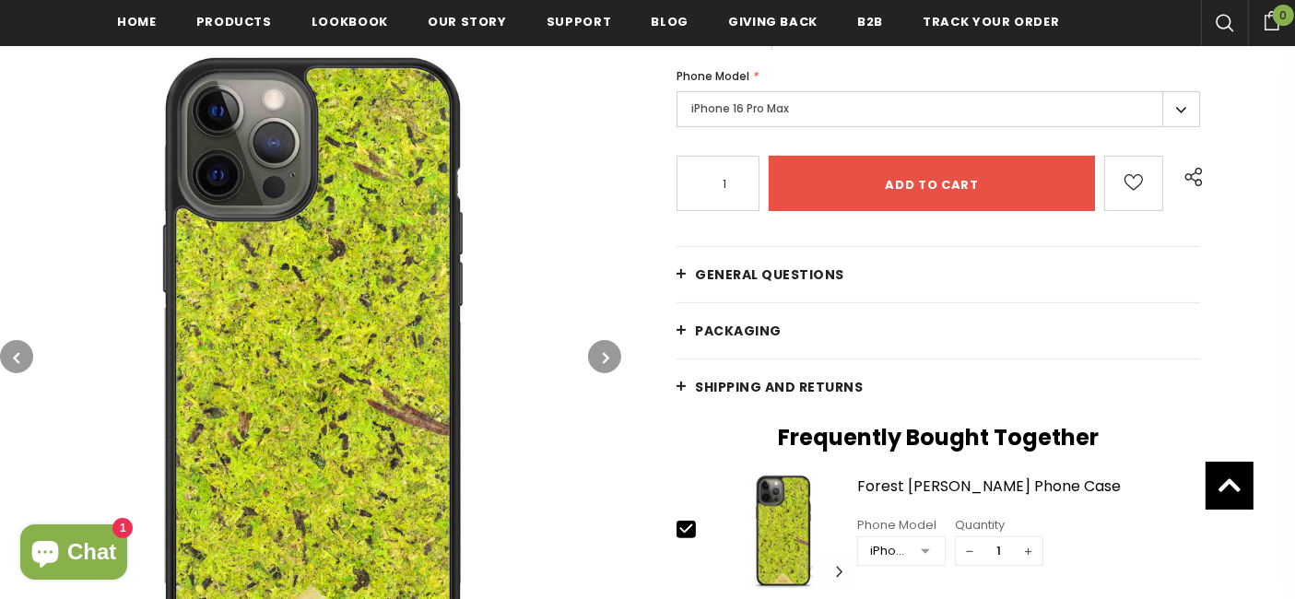
scroll to position [358, 0]
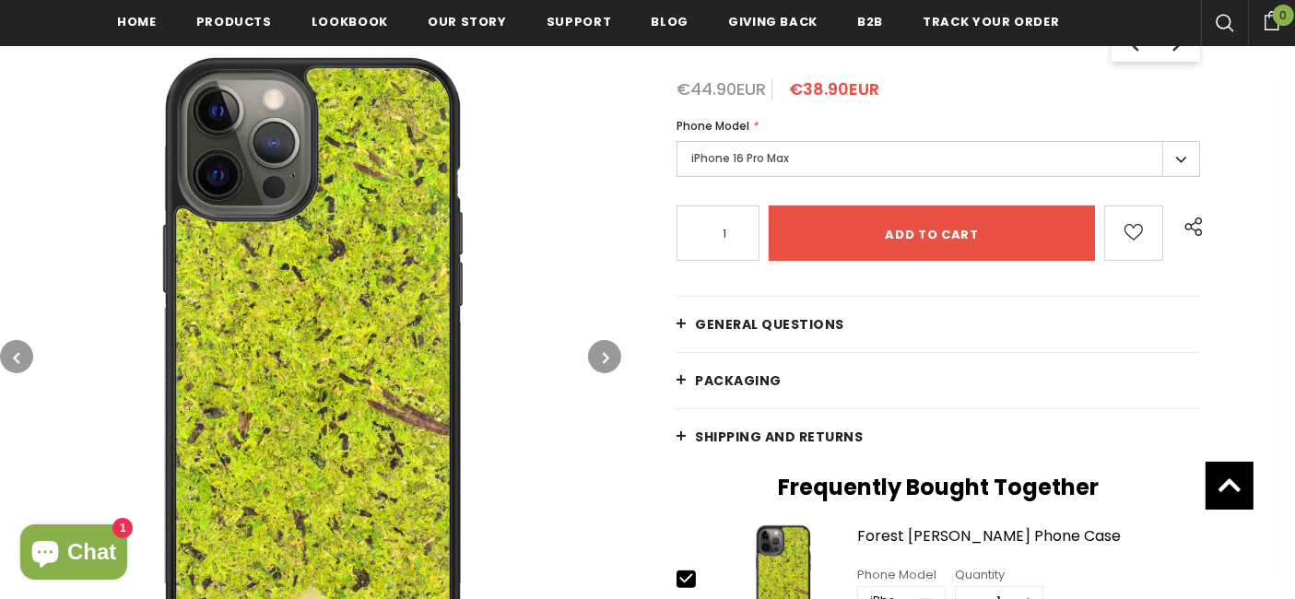
click at [805, 155] on label "iPhone 16 Pro Max" at bounding box center [937, 159] width 523 height 36
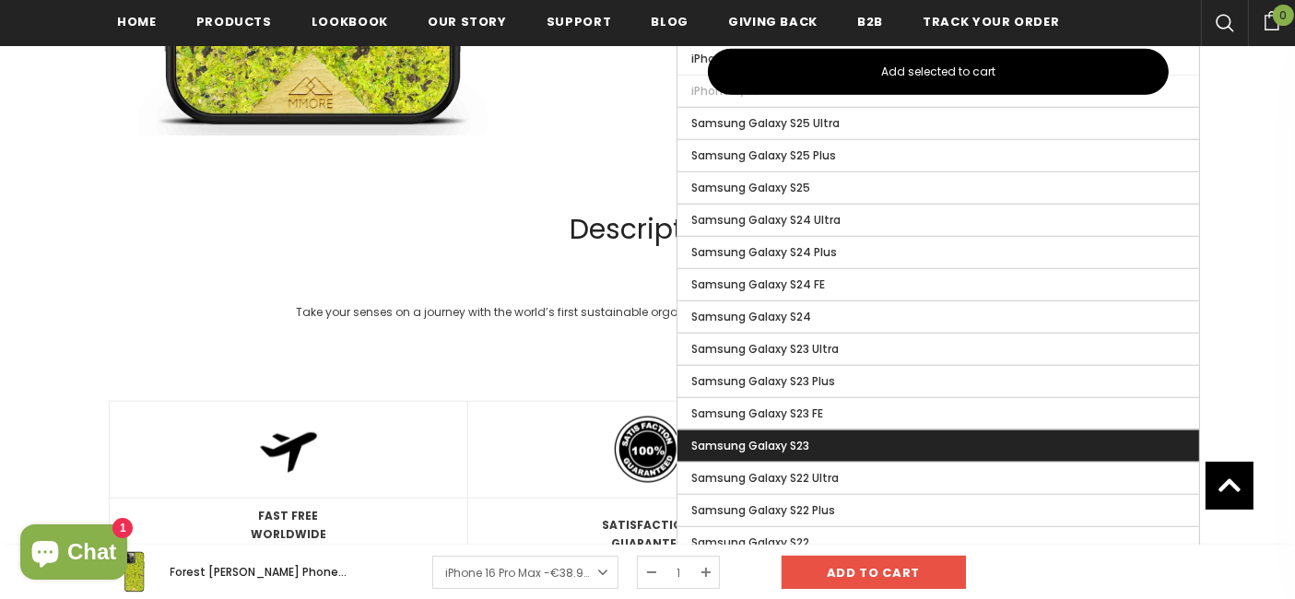
scroll to position [1409, 0]
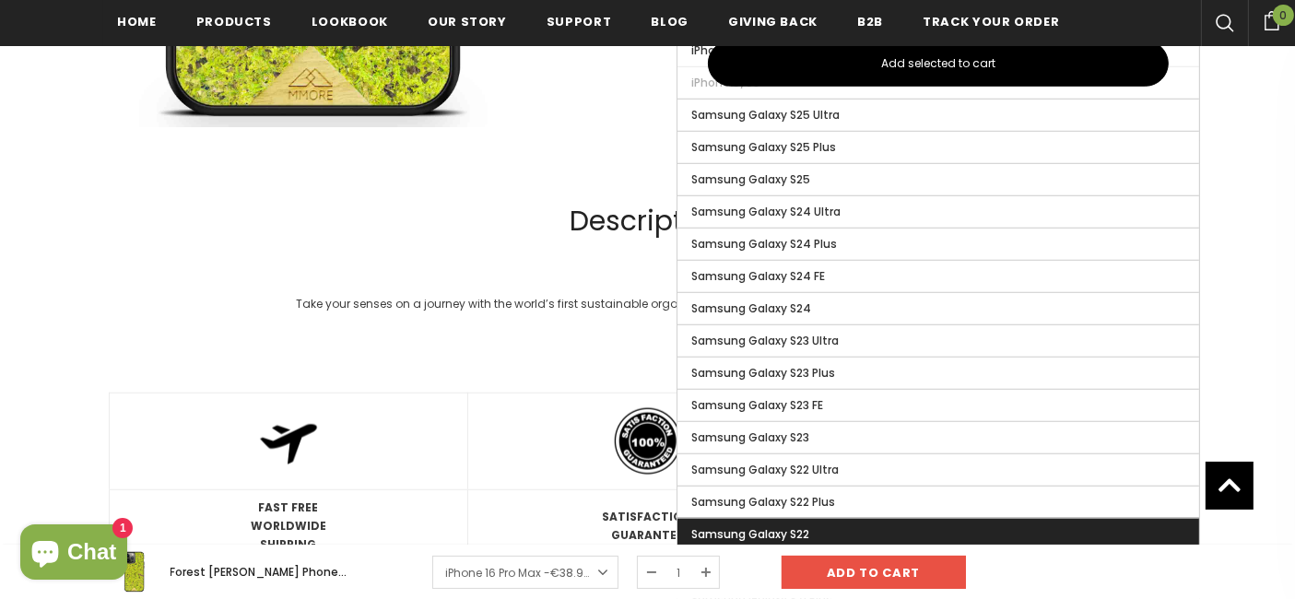
click at [803, 519] on label "Samsung Galaxy S22" at bounding box center [938, 534] width 522 height 31
click at [0, 0] on input "Samsung Galaxy S22" at bounding box center [0, 0] width 0 height 0
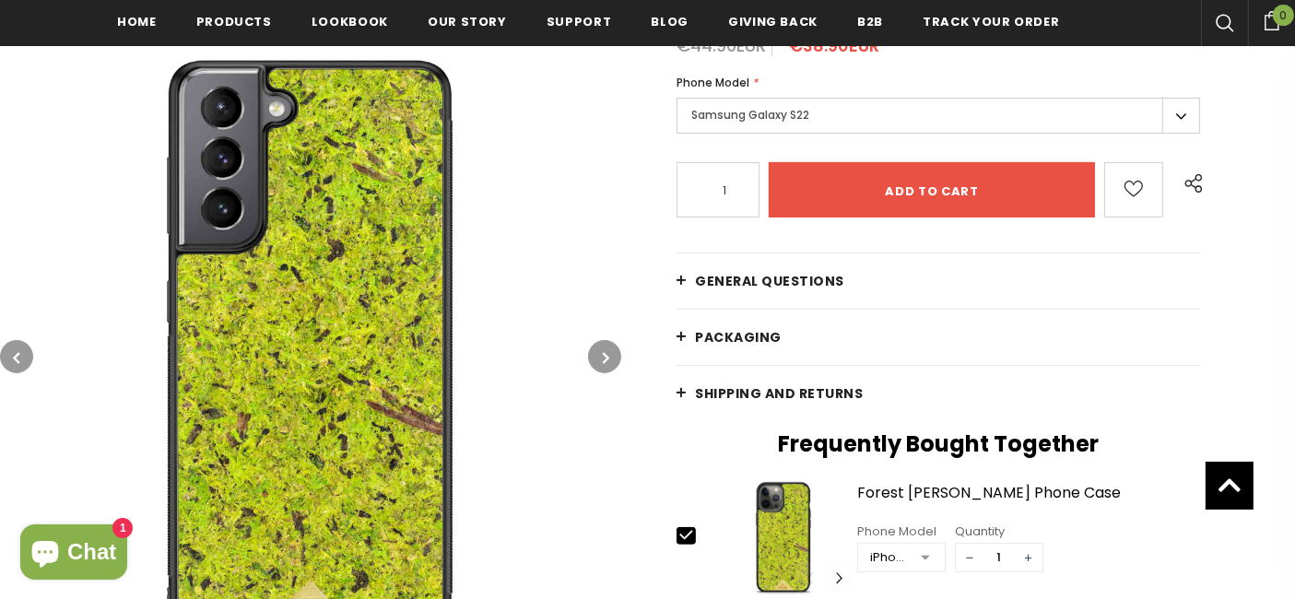
scroll to position [387, 0]
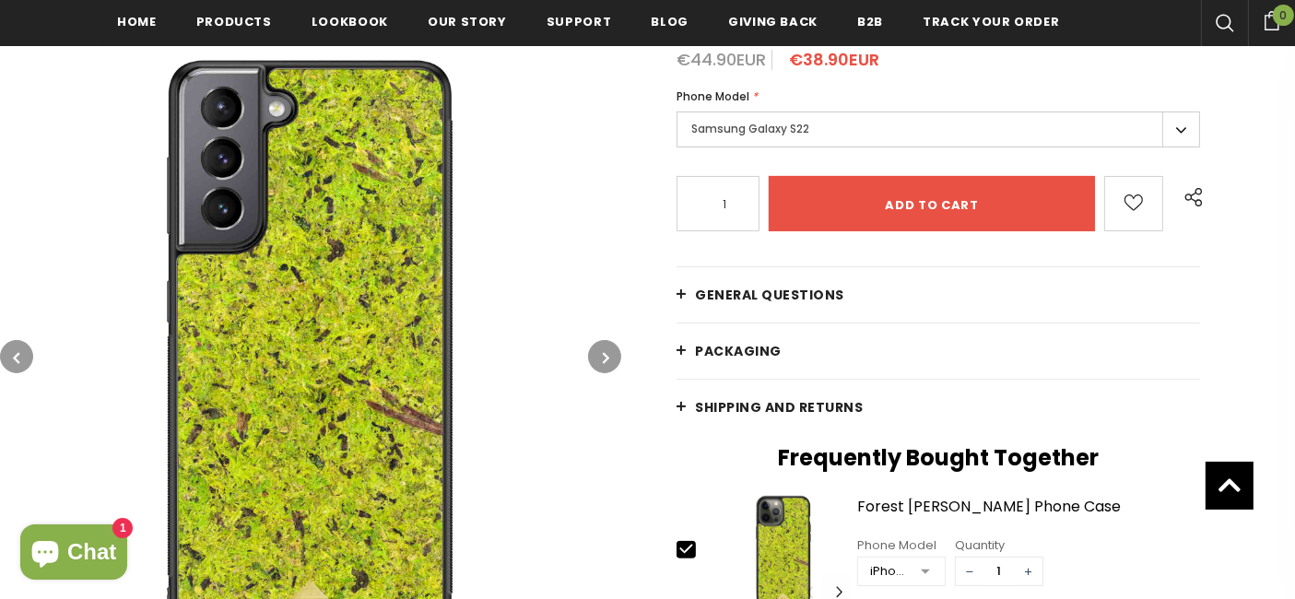
click at [708, 299] on span "General Questions" at bounding box center [769, 295] width 149 height 18
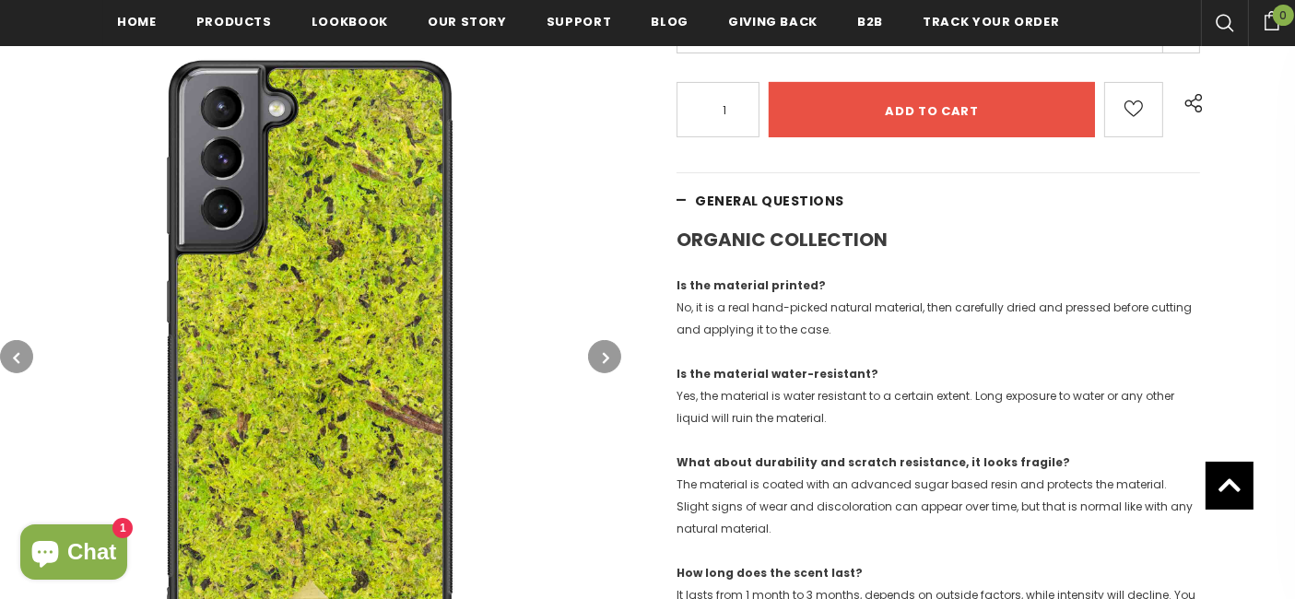
scroll to position [510, 0]
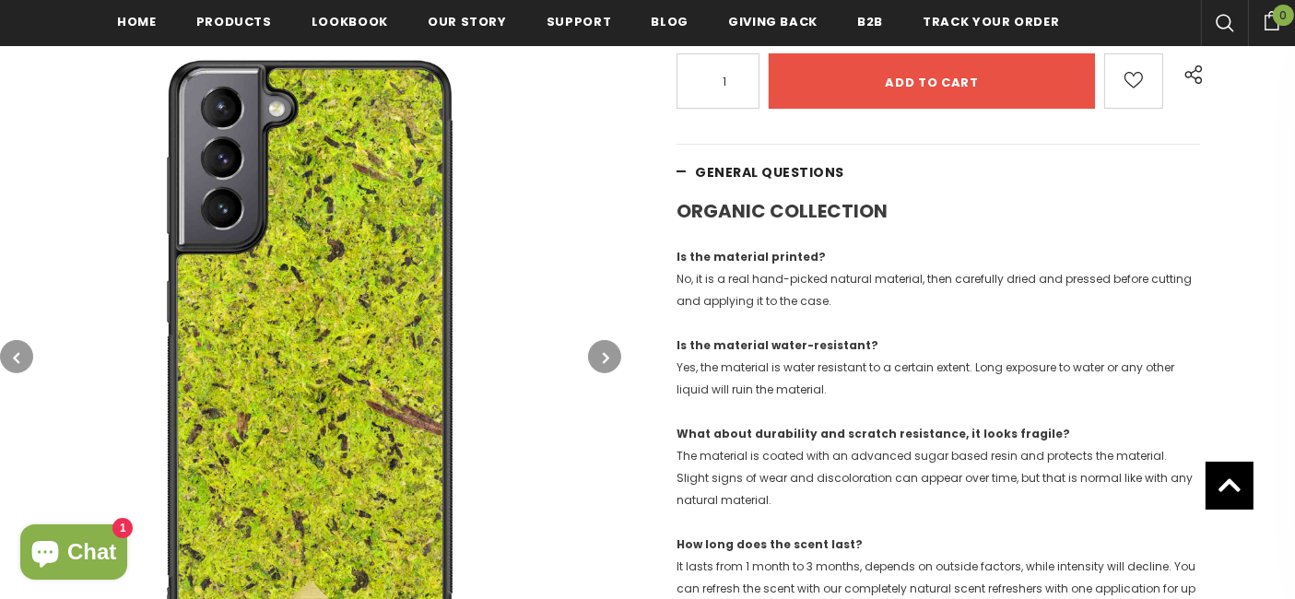
click at [825, 268] on p "Is the material printed? No, it is a real hand-picked natural material, then ca…" at bounding box center [937, 279] width 523 height 66
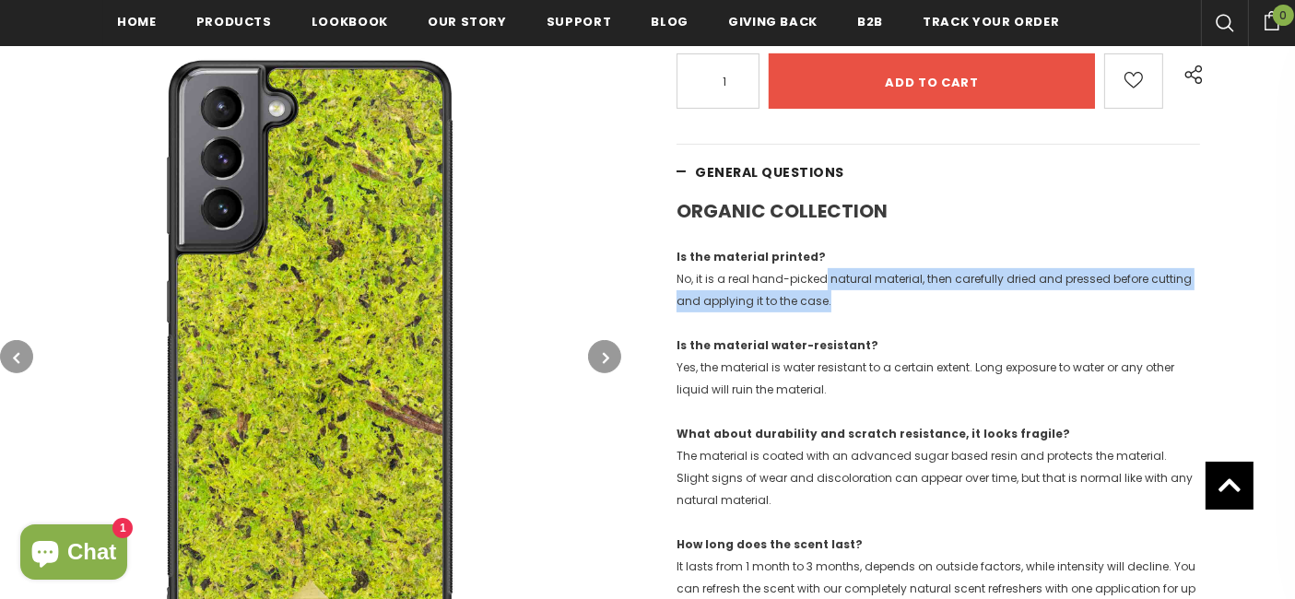
drag, startPoint x: 825, startPoint y: 268, endPoint x: 874, endPoint y: 292, distance: 54.4
click at [874, 292] on p "Is the material printed? No, it is a real hand-picked natural material, then ca…" at bounding box center [937, 279] width 523 height 66
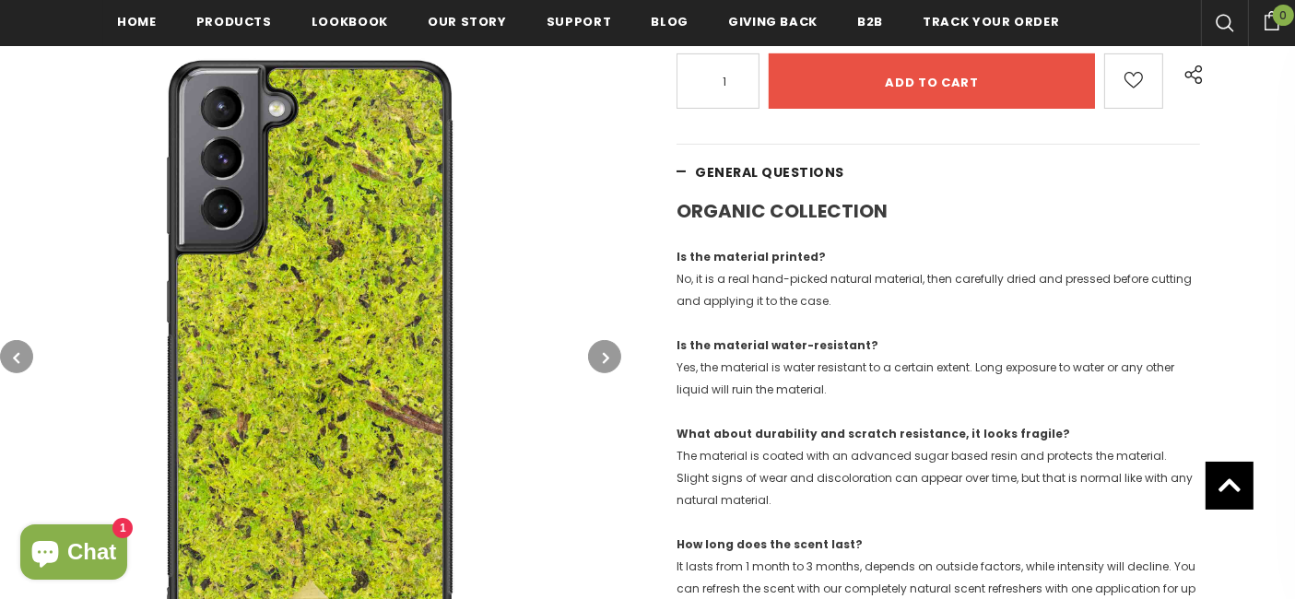
click at [874, 292] on p "Is the material printed? No, it is a real hand-picked natural material, then ca…" at bounding box center [937, 279] width 523 height 66
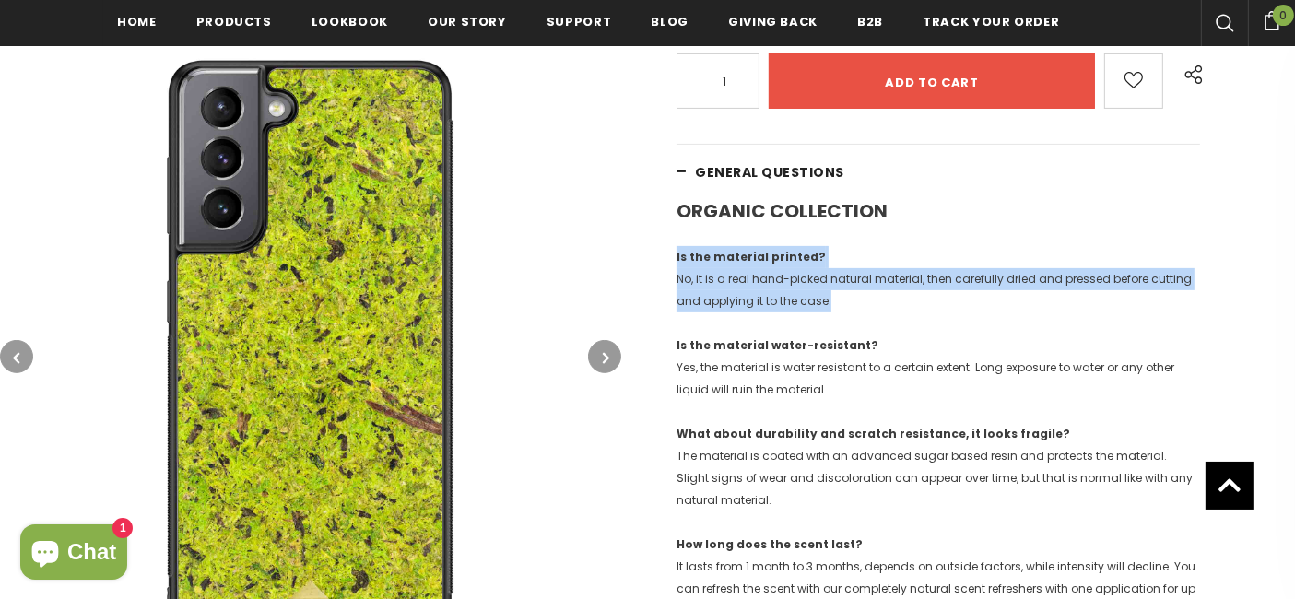
drag, startPoint x: 874, startPoint y: 292, endPoint x: 898, endPoint y: 254, distance: 44.7
click at [898, 254] on p "Is the material printed? No, it is a real hand-picked natural material, then ca…" at bounding box center [937, 279] width 523 height 66
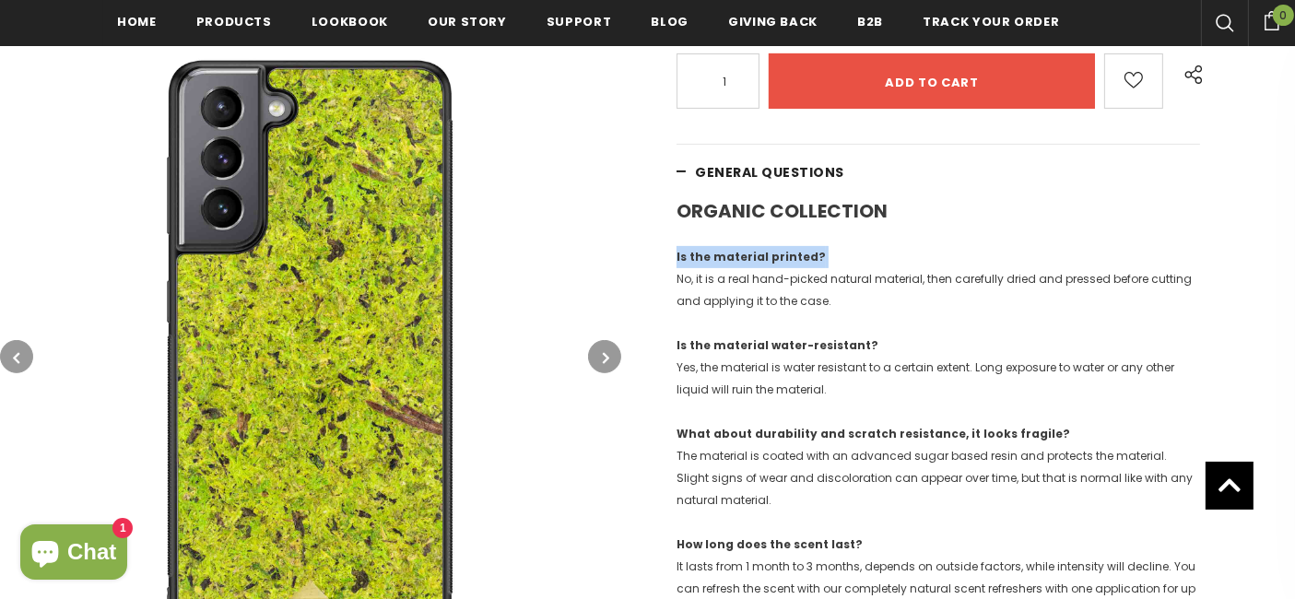
click at [898, 254] on p "Is the material printed? No, it is a real hand-picked natural material, then ca…" at bounding box center [937, 279] width 523 height 66
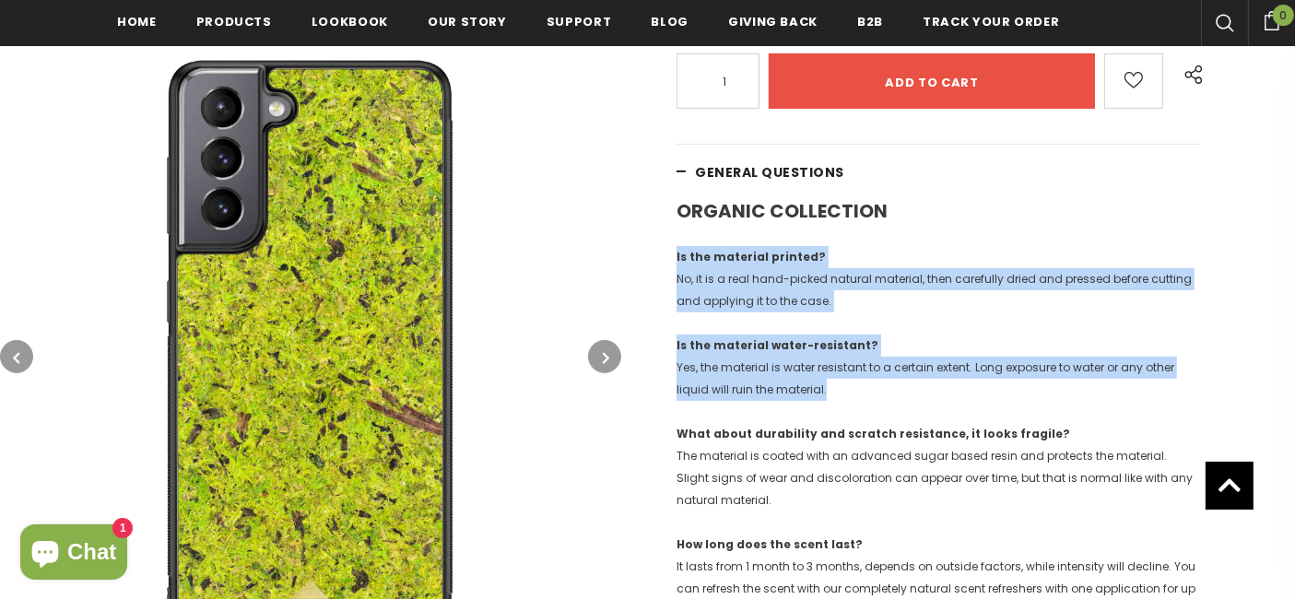
drag, startPoint x: 898, startPoint y: 254, endPoint x: 893, endPoint y: 380, distance: 125.4
click at [893, 380] on p "Is the material water-resistant? Yes, the material is water resistant to a cert…" at bounding box center [937, 368] width 523 height 66
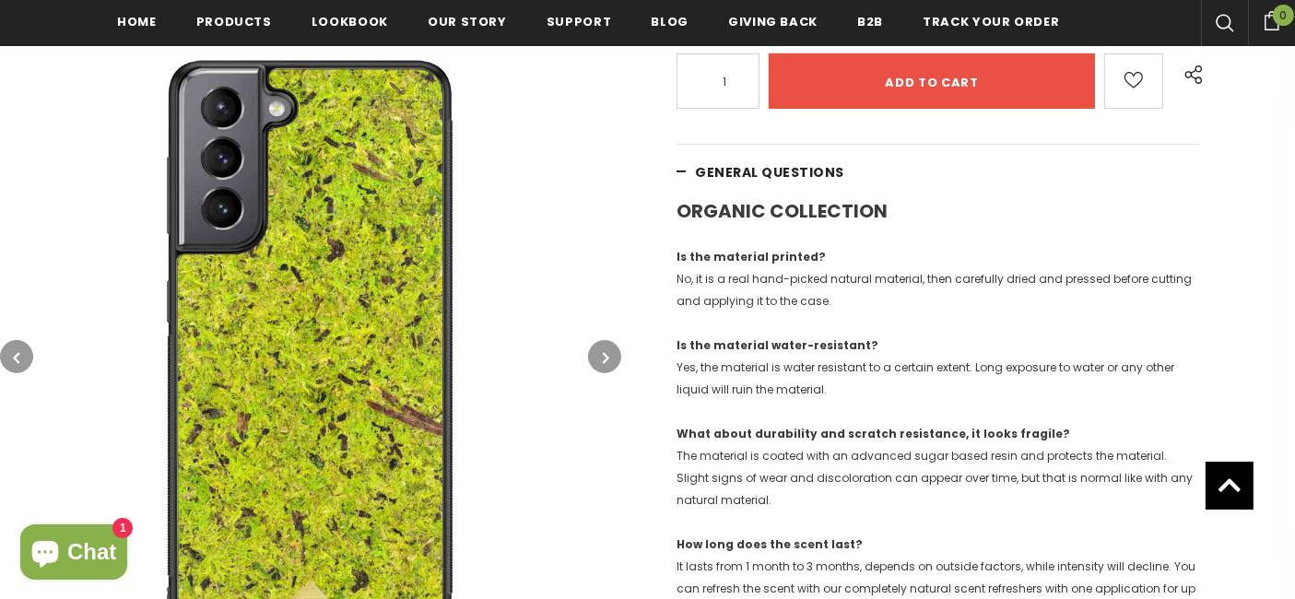
click at [893, 380] on p "Is the material water-resistant? Yes, the material is water resistant to a cert…" at bounding box center [937, 368] width 523 height 66
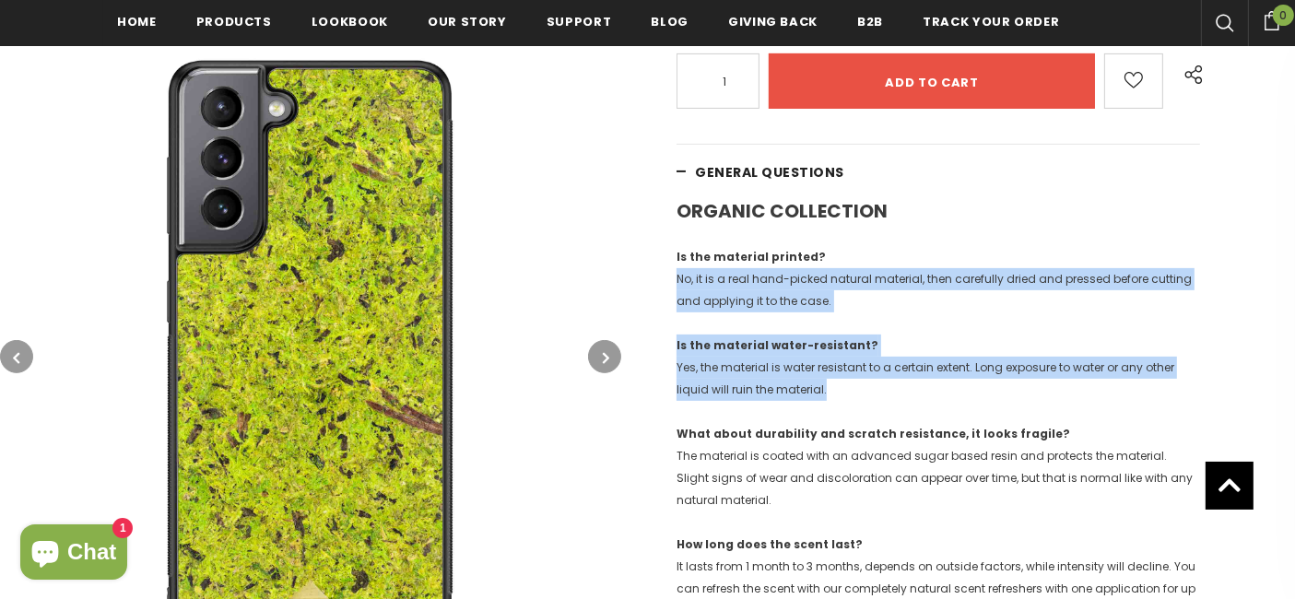
drag, startPoint x: 893, startPoint y: 380, endPoint x: 921, endPoint y: 299, distance: 85.7
click at [921, 299] on p "Is the material printed? No, it is a real hand-picked natural material, then ca…" at bounding box center [937, 279] width 523 height 66
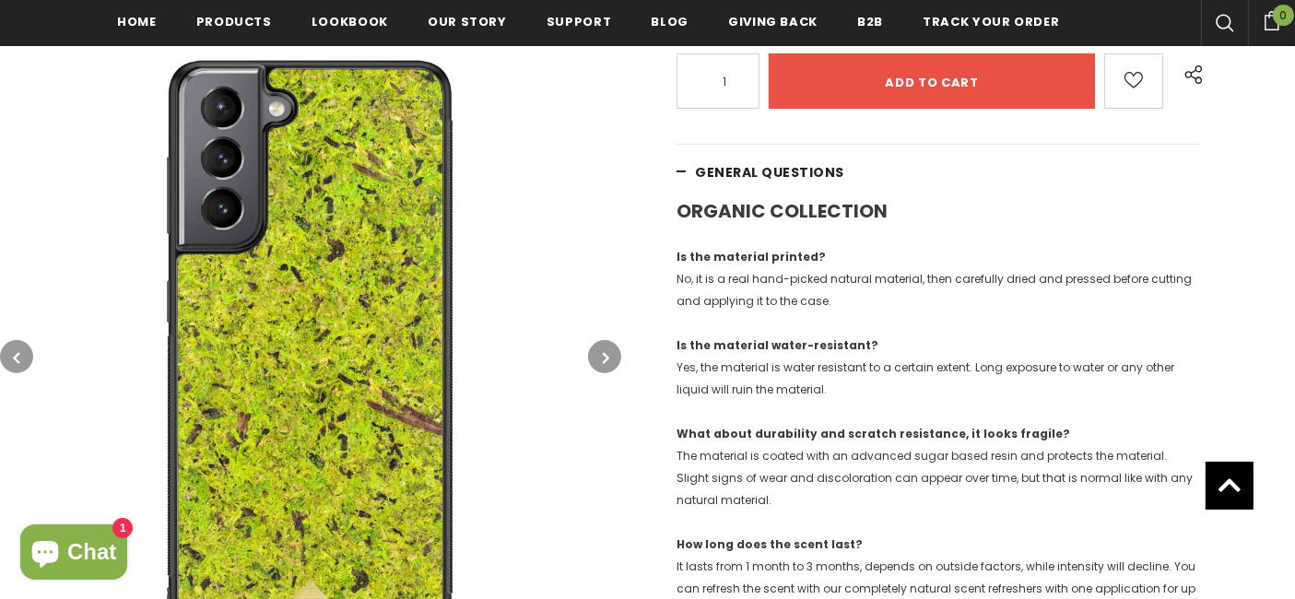
click at [921, 299] on p "Is the material printed? No, it is a real hand-picked natural material, then ca…" at bounding box center [937, 279] width 523 height 66
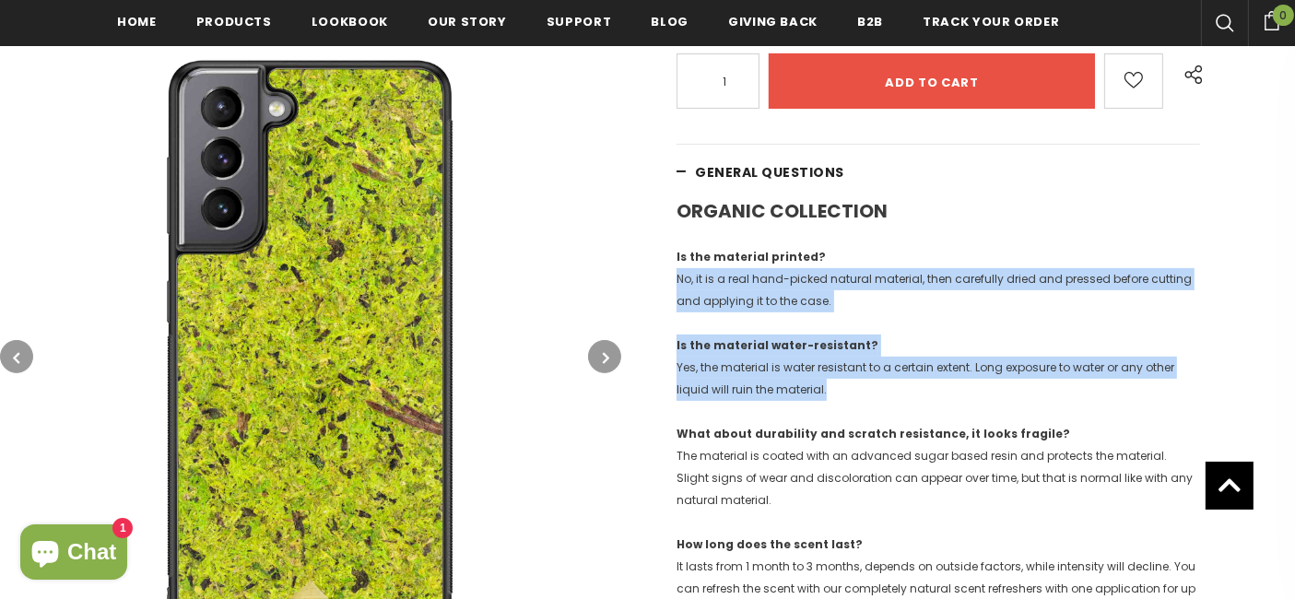
drag, startPoint x: 921, startPoint y: 299, endPoint x: 911, endPoint y: 399, distance: 100.9
click at [911, 399] on p "Is the material water-resistant? Yes, the material is water resistant to a cert…" at bounding box center [937, 368] width 523 height 66
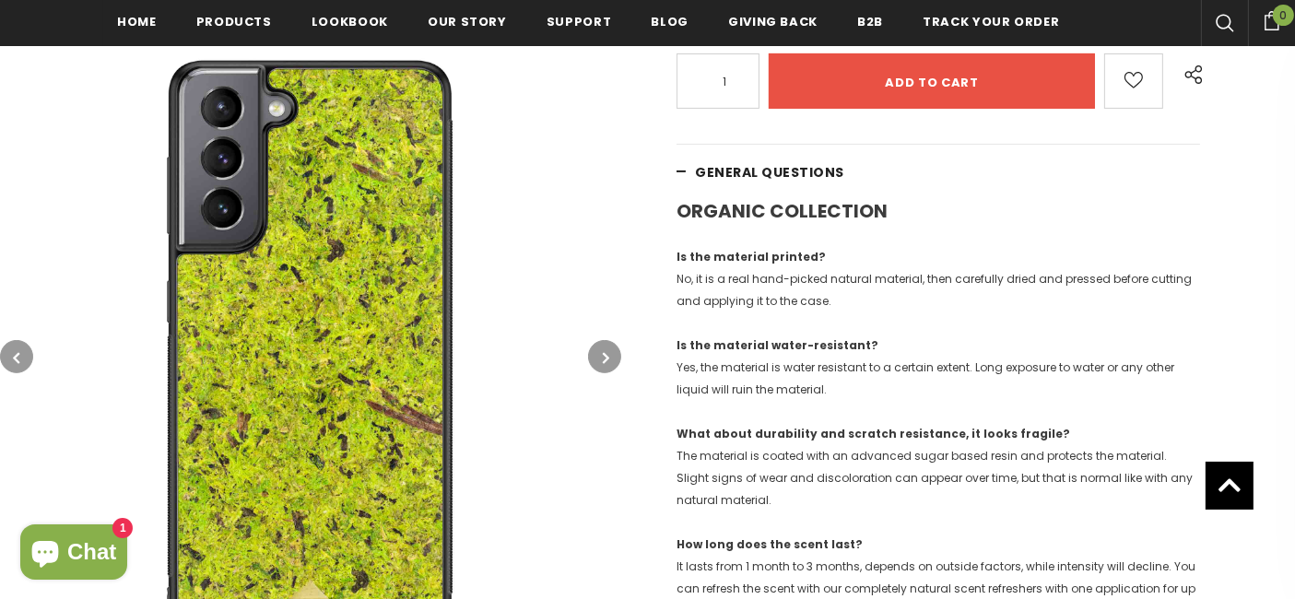
click at [911, 399] on p "Is the material water-resistant? Yes, the material is water resistant to a cert…" at bounding box center [937, 368] width 523 height 66
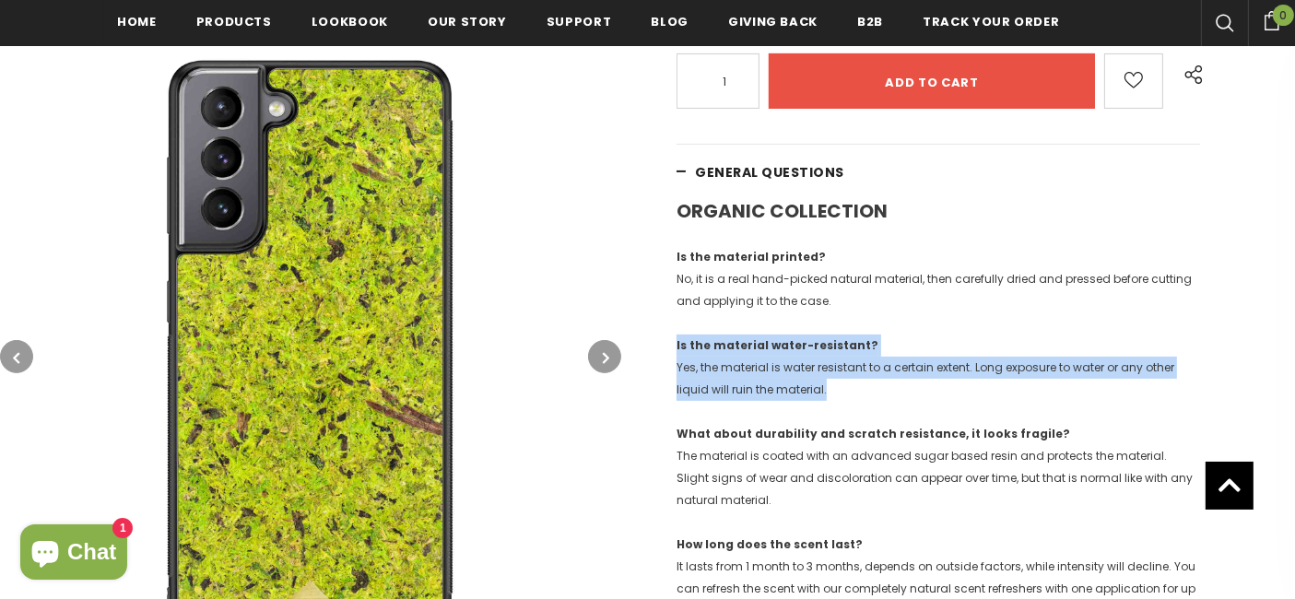
drag, startPoint x: 911, startPoint y: 399, endPoint x: 930, endPoint y: 315, distance: 85.9
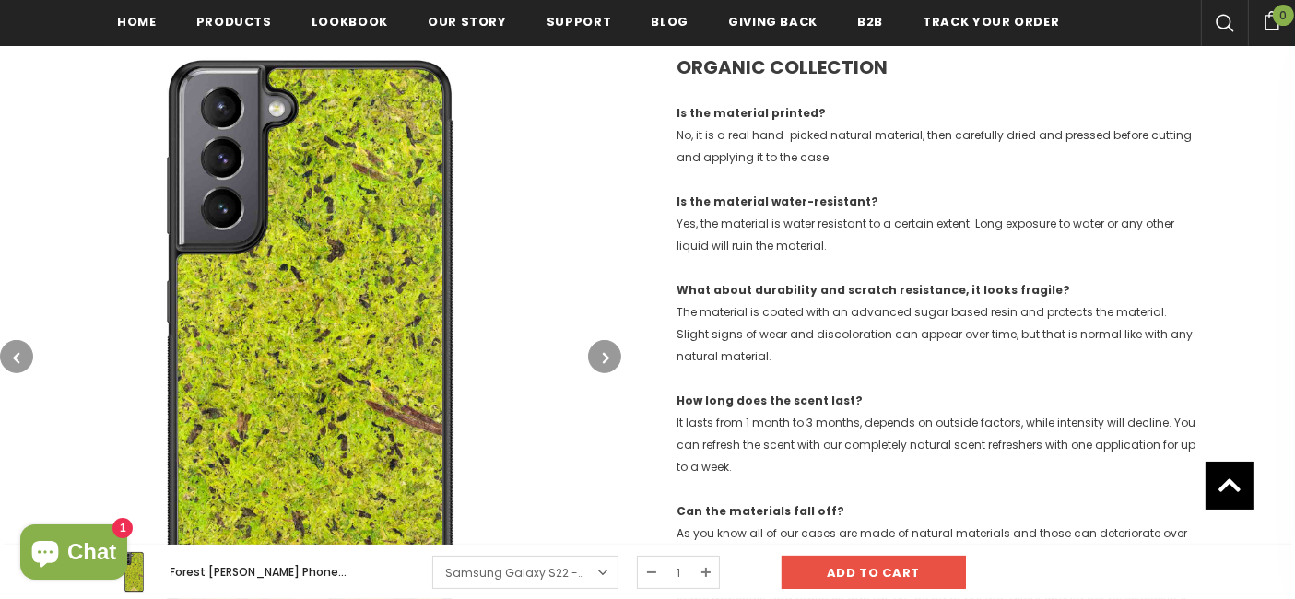
scroll to position [655, 0]
click at [930, 315] on p "What about durability and scratch resistance, it looks fragile? The material is…" at bounding box center [937, 321] width 523 height 88
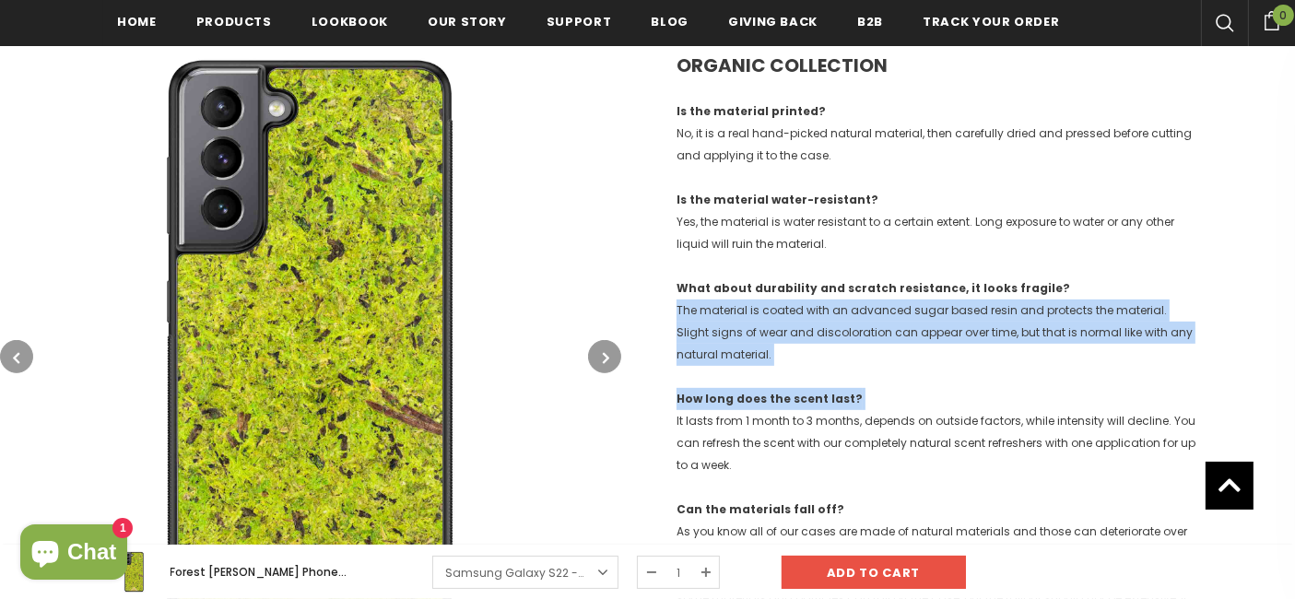
drag, startPoint x: 930, startPoint y: 315, endPoint x: 932, endPoint y: 370, distance: 54.4
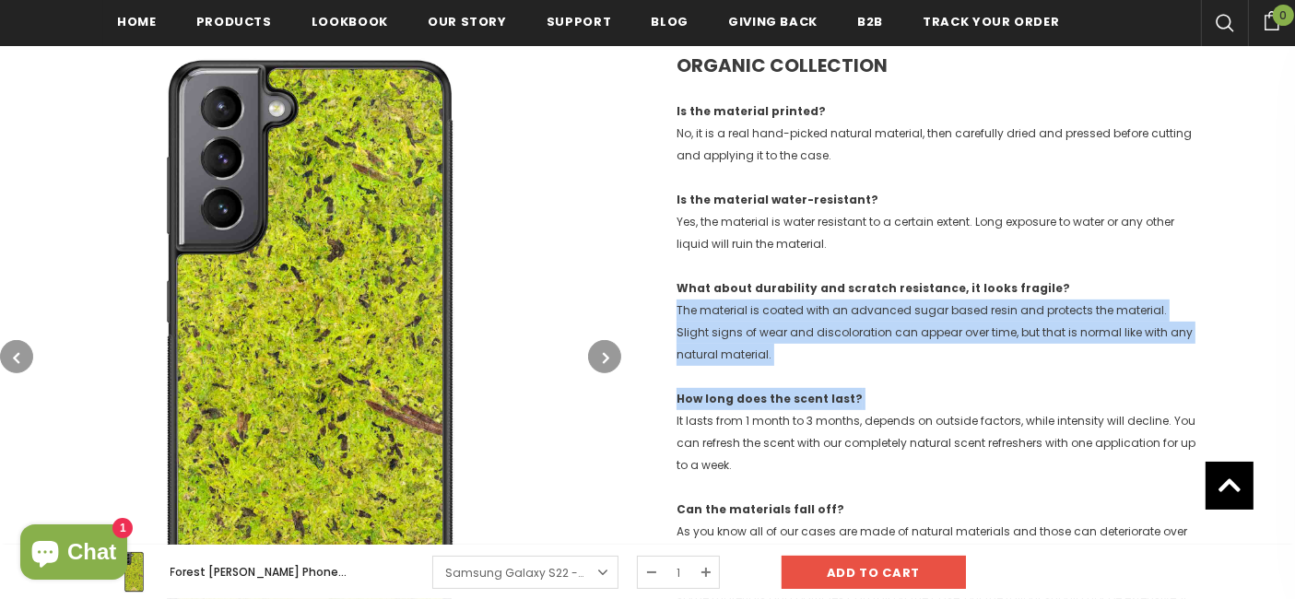
drag, startPoint x: 932, startPoint y: 370, endPoint x: 939, endPoint y: 293, distance: 76.8
click at [939, 293] on strong "What about durability and scratch resistance, it looks fragile?" at bounding box center [873, 288] width 394 height 16
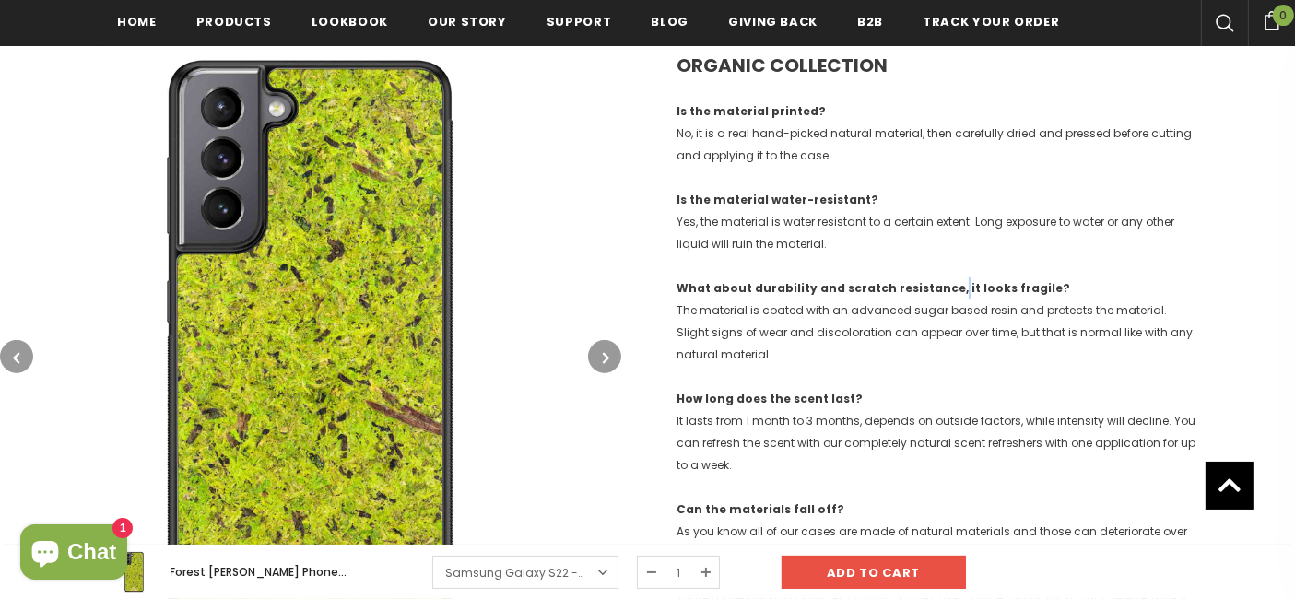
click at [939, 293] on strong "What about durability and scratch resistance, it looks fragile?" at bounding box center [873, 288] width 394 height 16
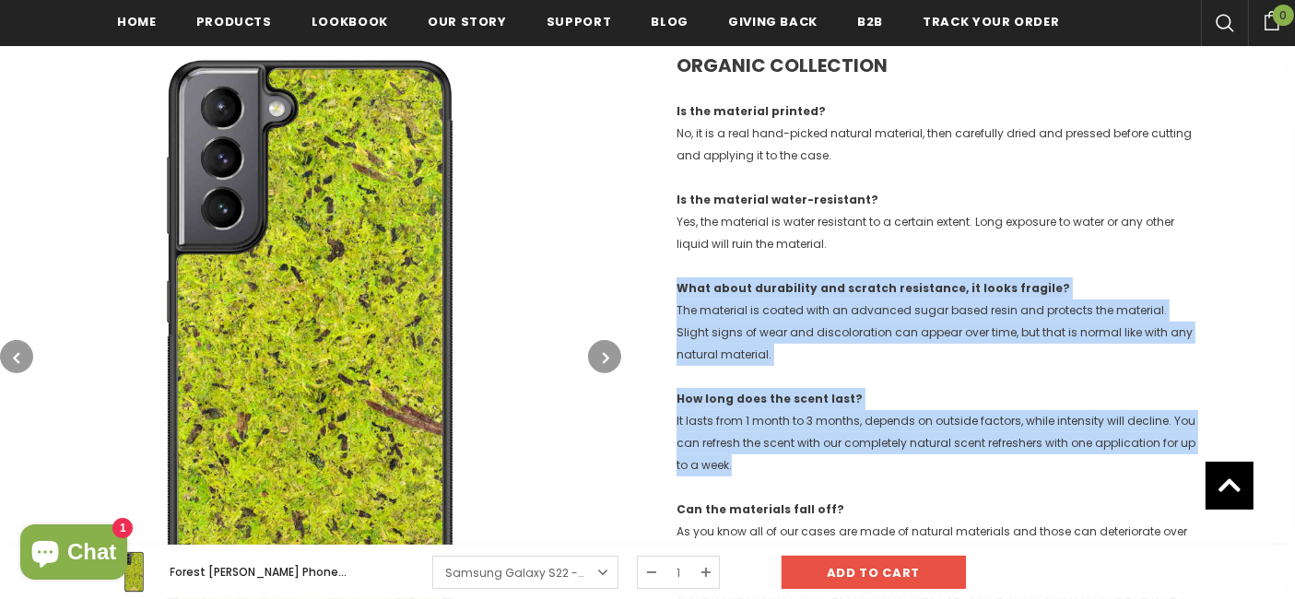
drag, startPoint x: 939, startPoint y: 293, endPoint x: 958, endPoint y: 439, distance: 146.8
click at [958, 439] on p "How long does the scent last? It lasts from 1 month to 3 months, depends on out…" at bounding box center [937, 432] width 523 height 88
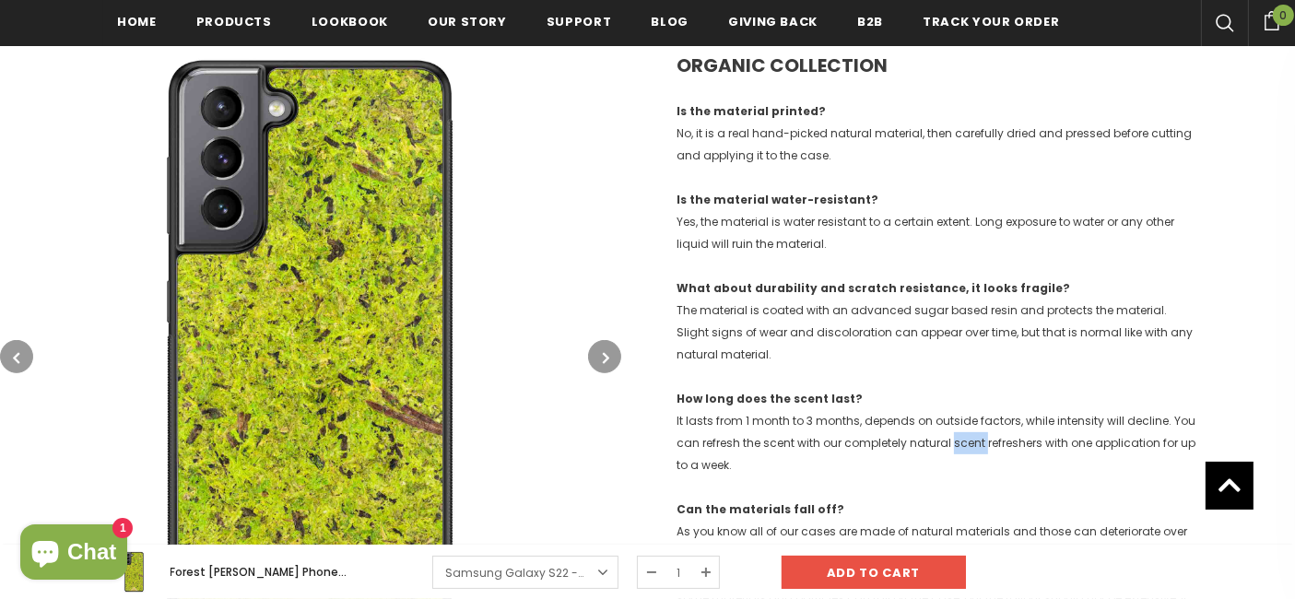
click at [958, 439] on p "How long does the scent last? It lasts from 1 month to 3 months, depends on out…" at bounding box center [937, 432] width 523 height 88
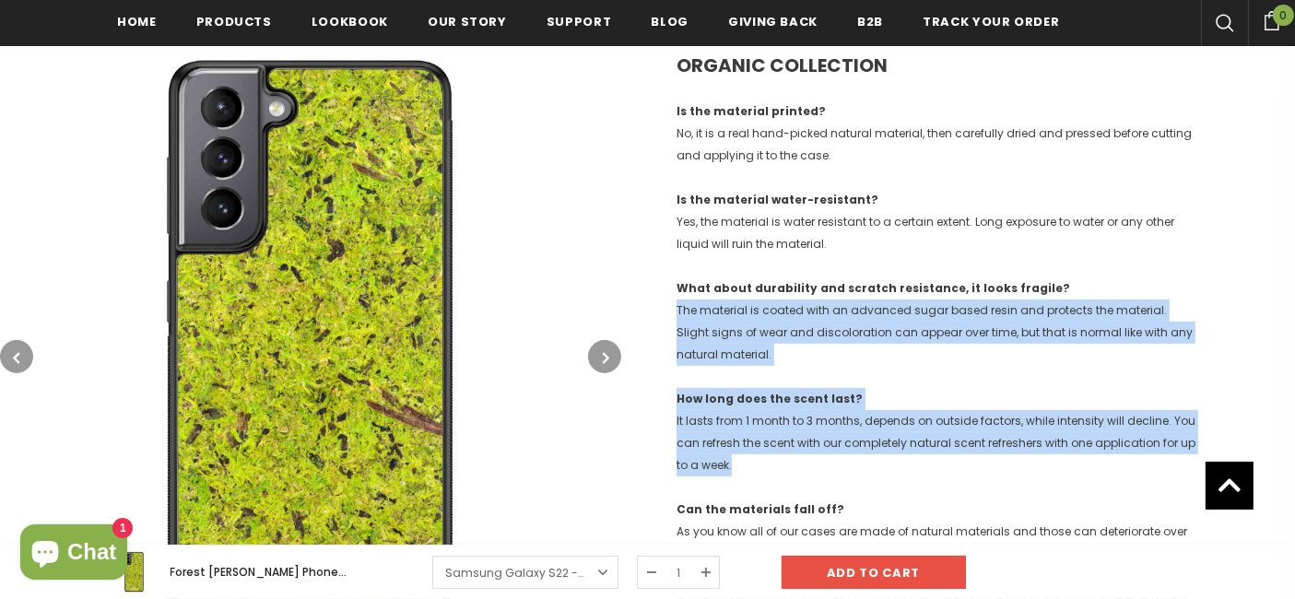
drag, startPoint x: 958, startPoint y: 439, endPoint x: 958, endPoint y: 288, distance: 151.1
click at [958, 288] on strong "What about durability and scratch resistance, it looks fragile?" at bounding box center [873, 288] width 394 height 16
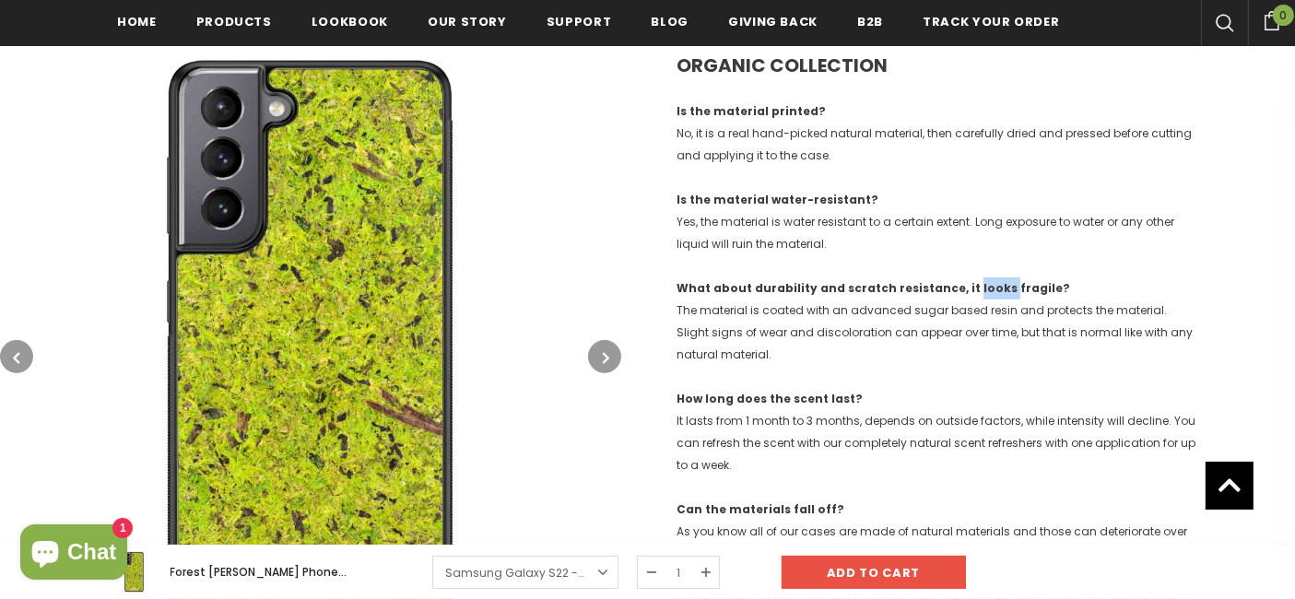
click at [958, 288] on strong "What about durability and scratch resistance, it looks fragile?" at bounding box center [873, 288] width 394 height 16
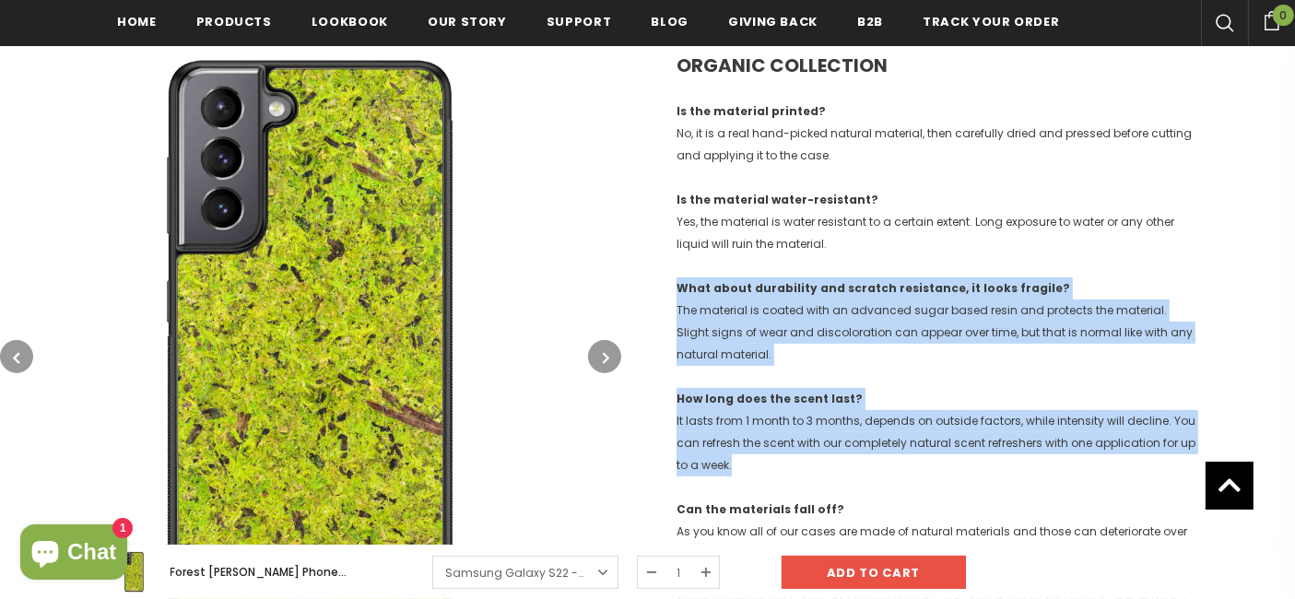
drag, startPoint x: 958, startPoint y: 288, endPoint x: 956, endPoint y: 441, distance: 153.9
click at [956, 441] on p "How long does the scent last? It lasts from 1 month to 3 months, depends on out…" at bounding box center [937, 432] width 523 height 88
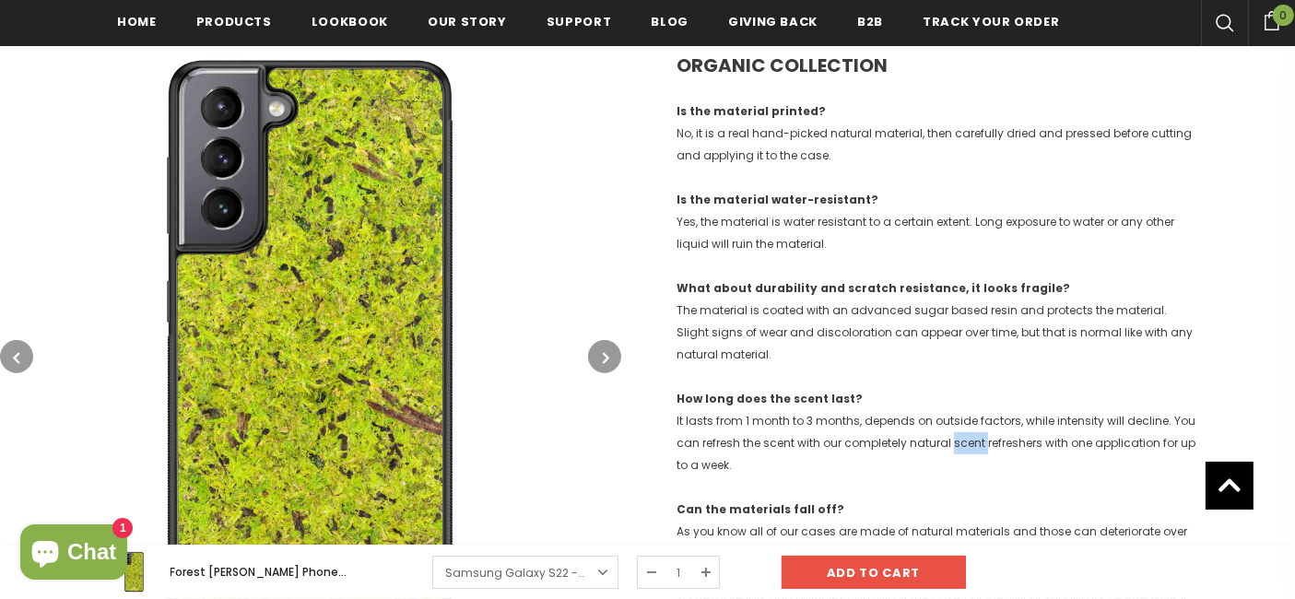
click at [956, 441] on p "How long does the scent last? It lasts from 1 month to 3 months, depends on out…" at bounding box center [937, 432] width 523 height 88
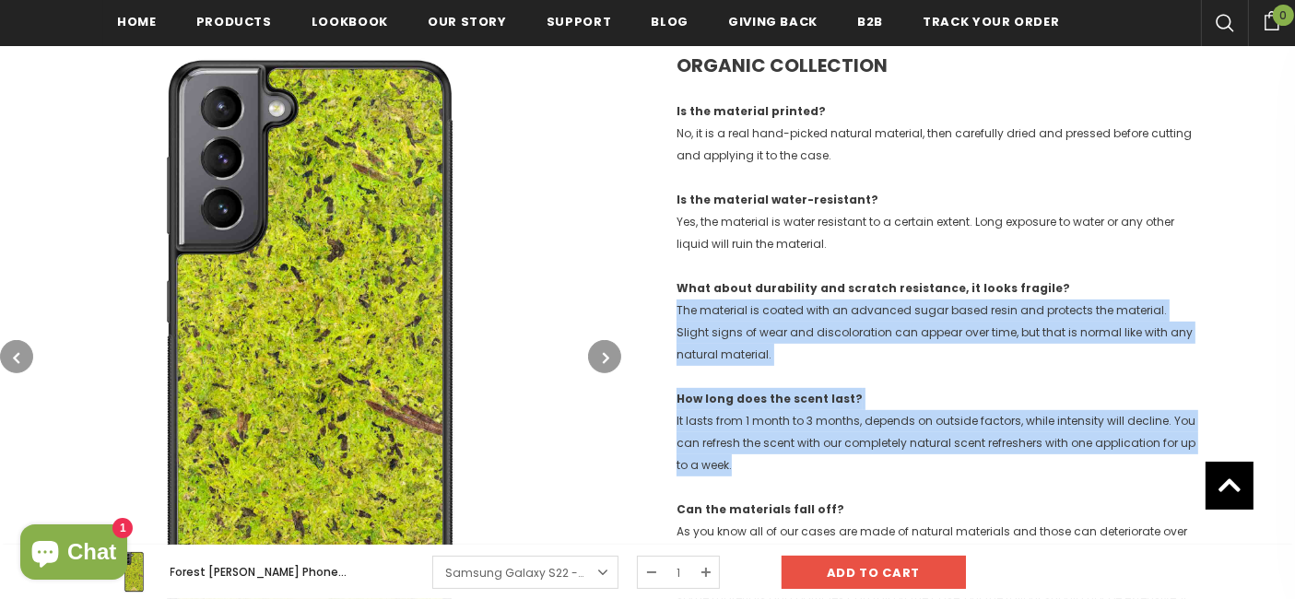
drag, startPoint x: 956, startPoint y: 441, endPoint x: 964, endPoint y: 310, distance: 132.1
click at [964, 310] on p "What about durability and scratch resistance, it looks fragile? The material is…" at bounding box center [937, 321] width 523 height 88
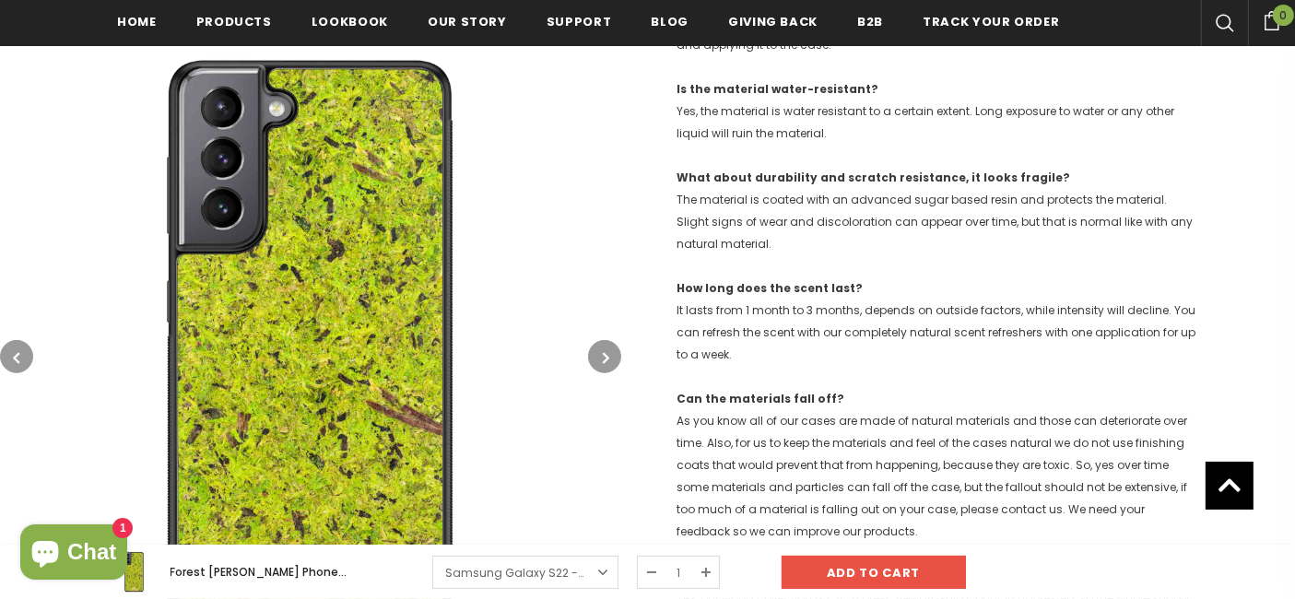
scroll to position [769, 0]
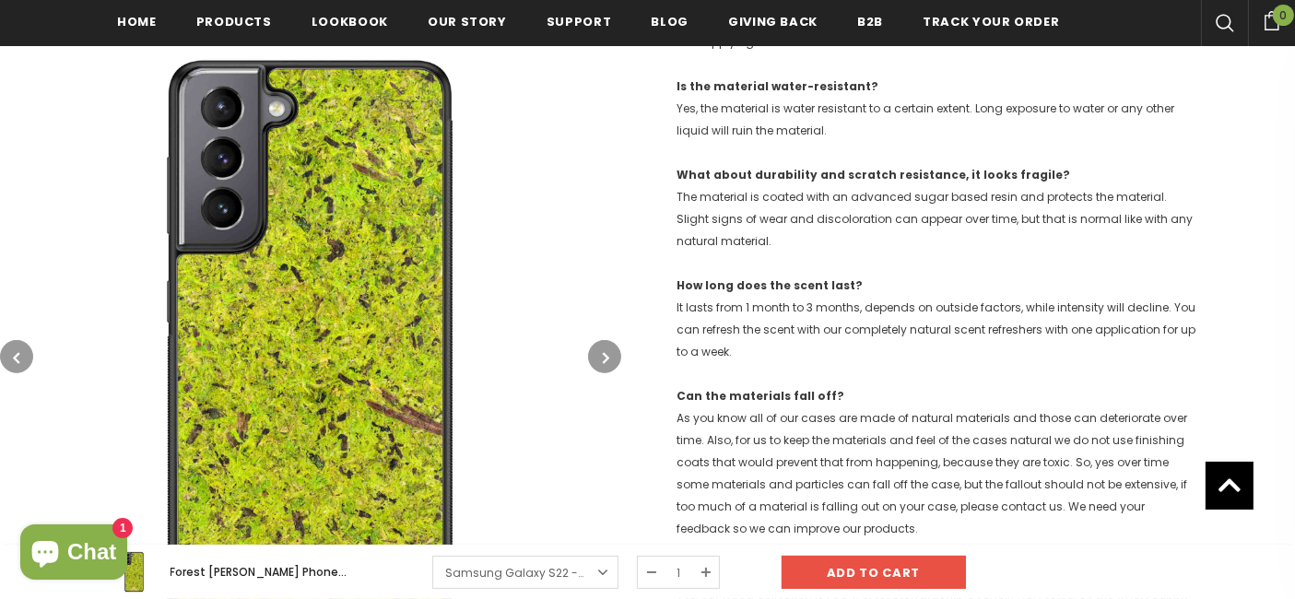
click at [964, 310] on p "How long does the scent last? It lasts from 1 month to 3 months, depends on out…" at bounding box center [937, 319] width 523 height 88
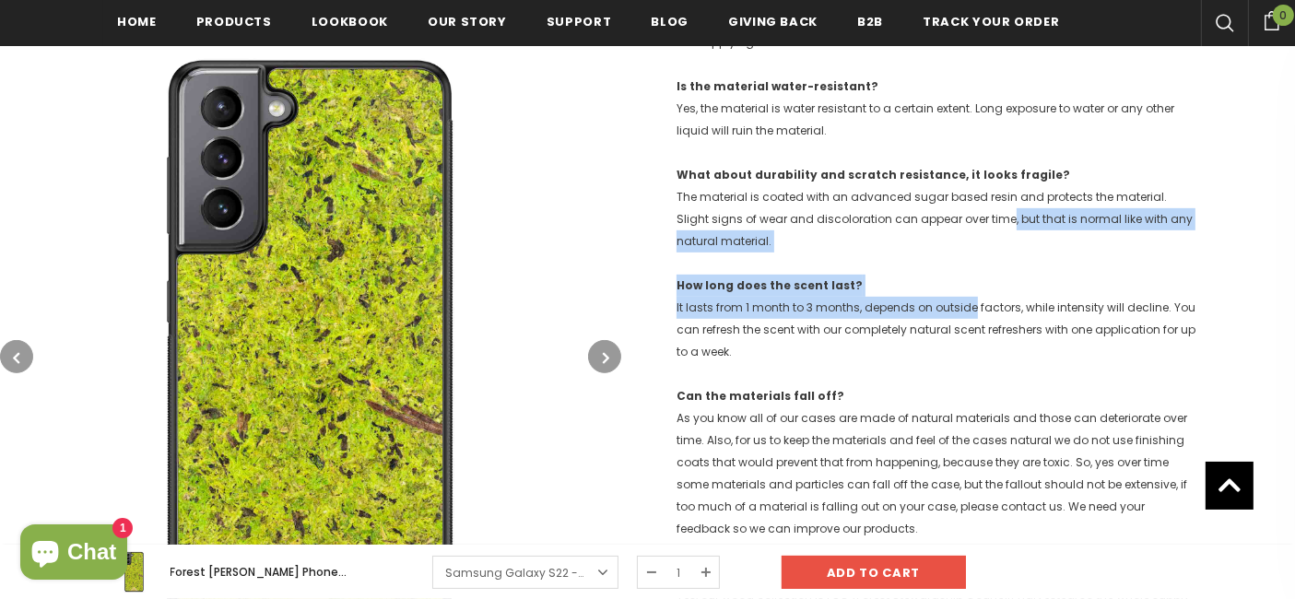
drag, startPoint x: 964, startPoint y: 310, endPoint x: 969, endPoint y: 195, distance: 114.4
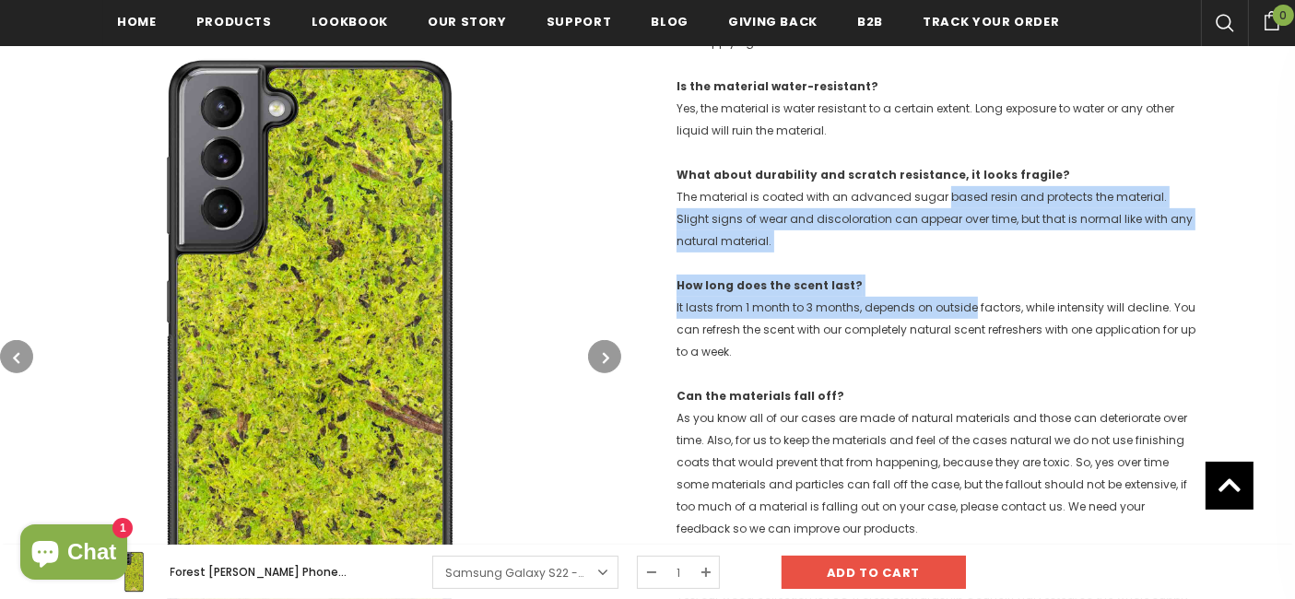
click at [969, 195] on p "What about durability and scratch resistance, it looks fragile? The material is…" at bounding box center [937, 208] width 523 height 88
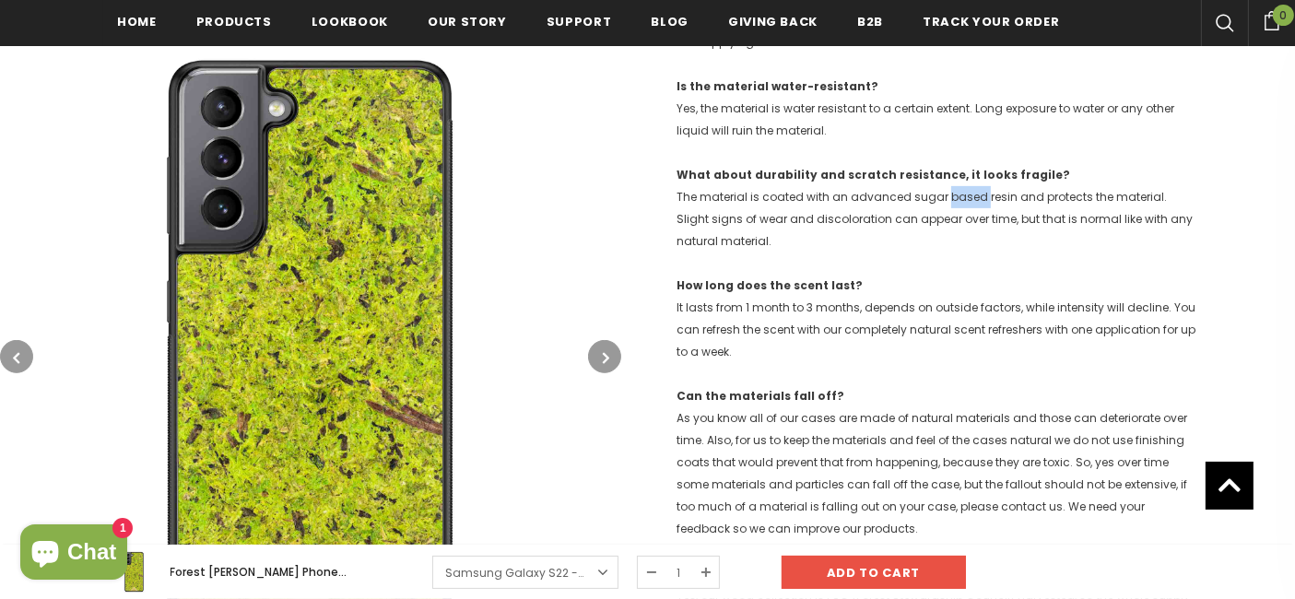
click at [969, 195] on p "What about durability and scratch resistance, it looks fragile? The material is…" at bounding box center [937, 208] width 523 height 88
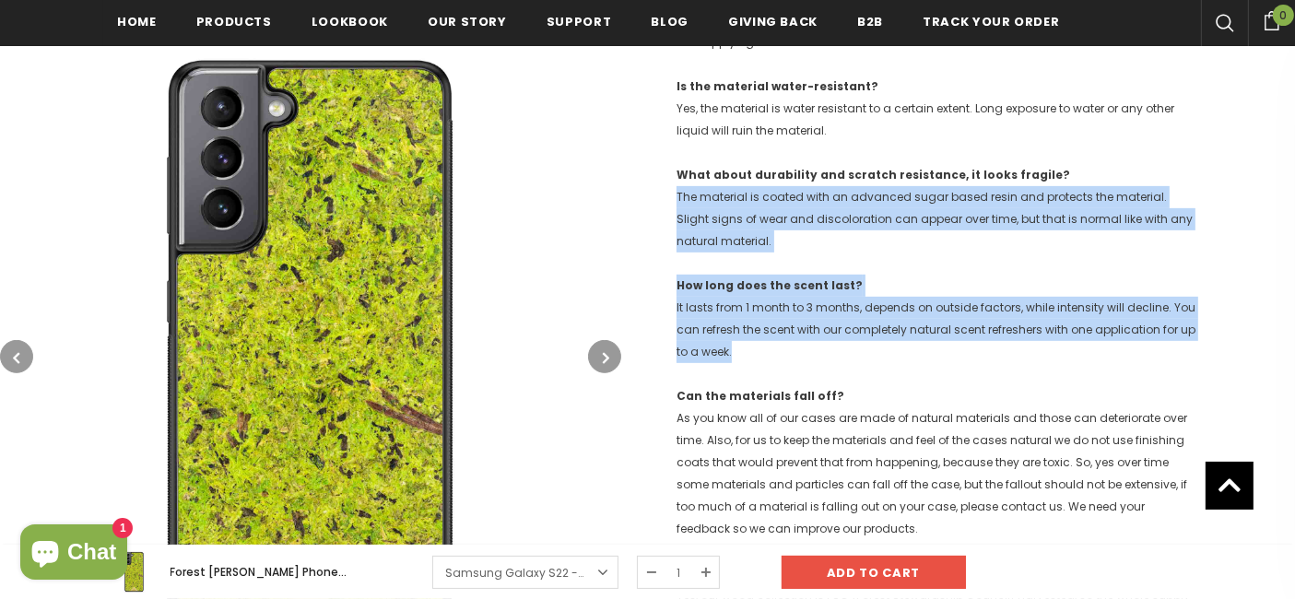
drag, startPoint x: 969, startPoint y: 195, endPoint x: 953, endPoint y: 391, distance: 196.0
click at [953, 391] on p "Can the materials fall off? As you know all of our cases are made of natural ma…" at bounding box center [937, 462] width 523 height 155
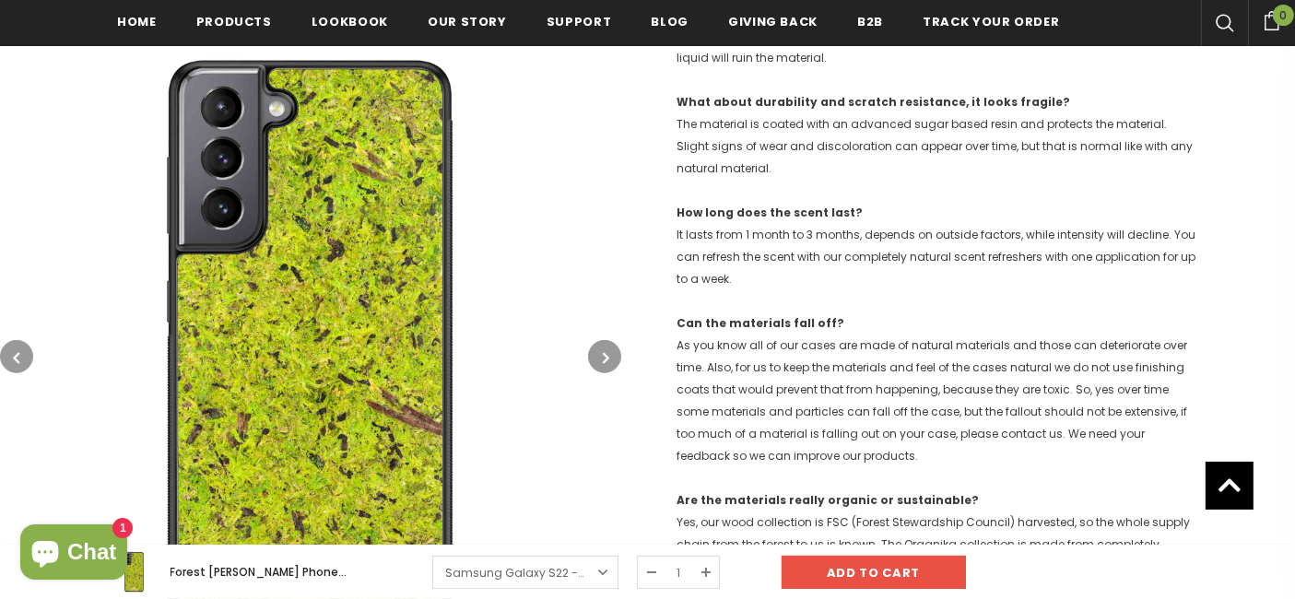
scroll to position [842, 0]
click at [953, 391] on span "As you know all of our cases are made of natural materials and those can deteri…" at bounding box center [931, 399] width 511 height 126
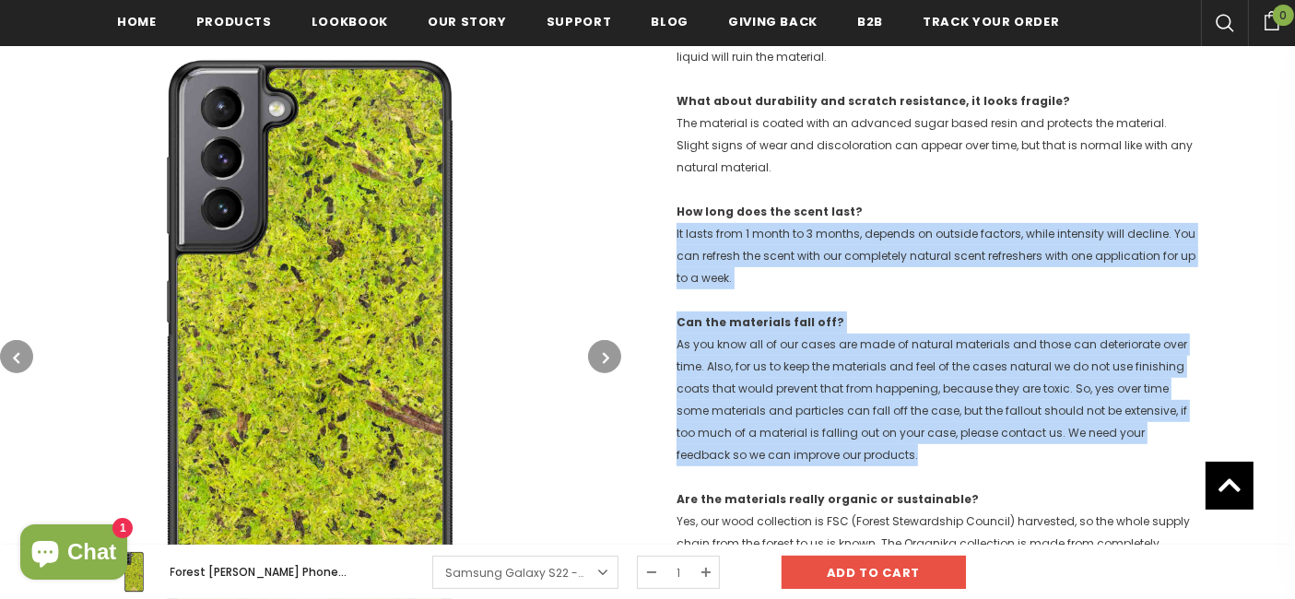
drag, startPoint x: 953, startPoint y: 391, endPoint x: 960, endPoint y: 230, distance: 160.5
click at [960, 230] on p "How long does the scent last? It lasts from 1 month to 3 months, depends on out…" at bounding box center [937, 245] width 523 height 88
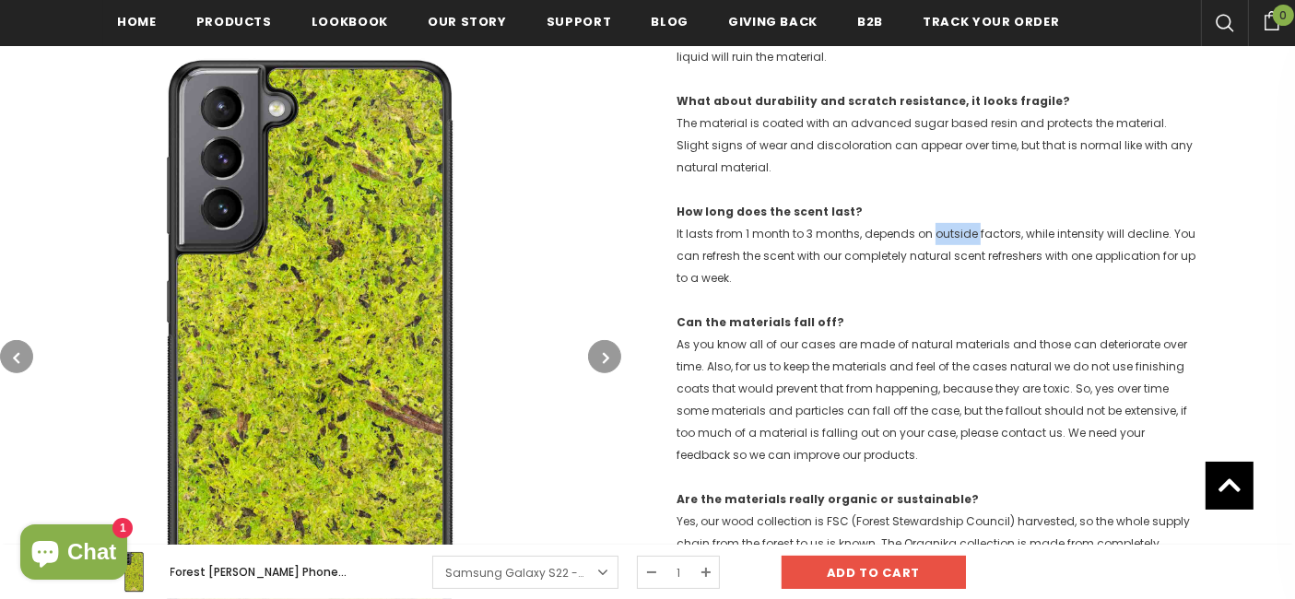
click at [960, 230] on p "How long does the scent last? It lasts from 1 month to 3 months, depends on out…" at bounding box center [937, 245] width 523 height 88
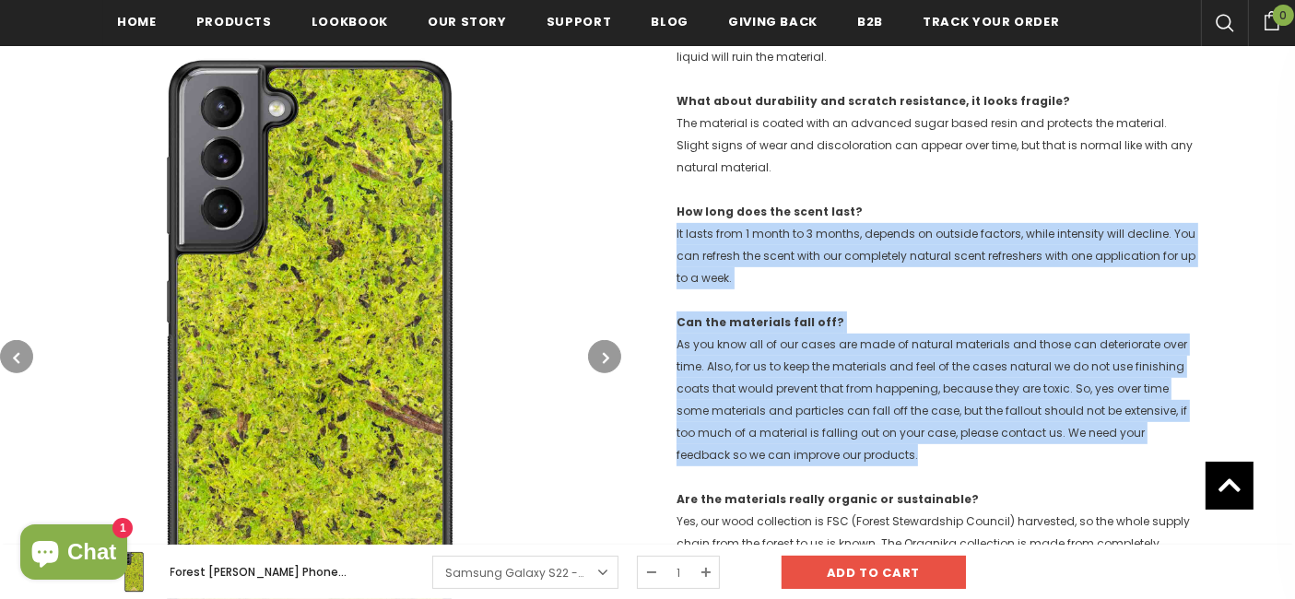
drag, startPoint x: 960, startPoint y: 230, endPoint x: 939, endPoint y: 433, distance: 203.9
click at [939, 433] on span "As you know all of our cases are made of natural materials and those can deteri…" at bounding box center [931, 399] width 511 height 126
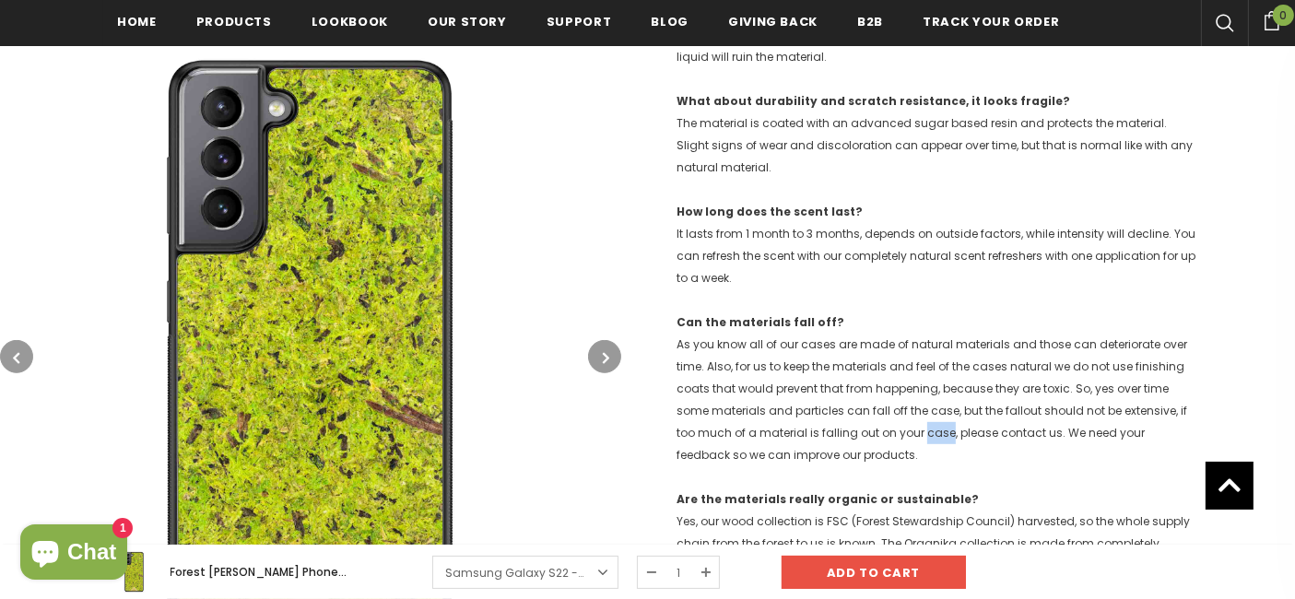
click at [939, 433] on span "As you know all of our cases are made of natural materials and those can deteri…" at bounding box center [931, 399] width 511 height 126
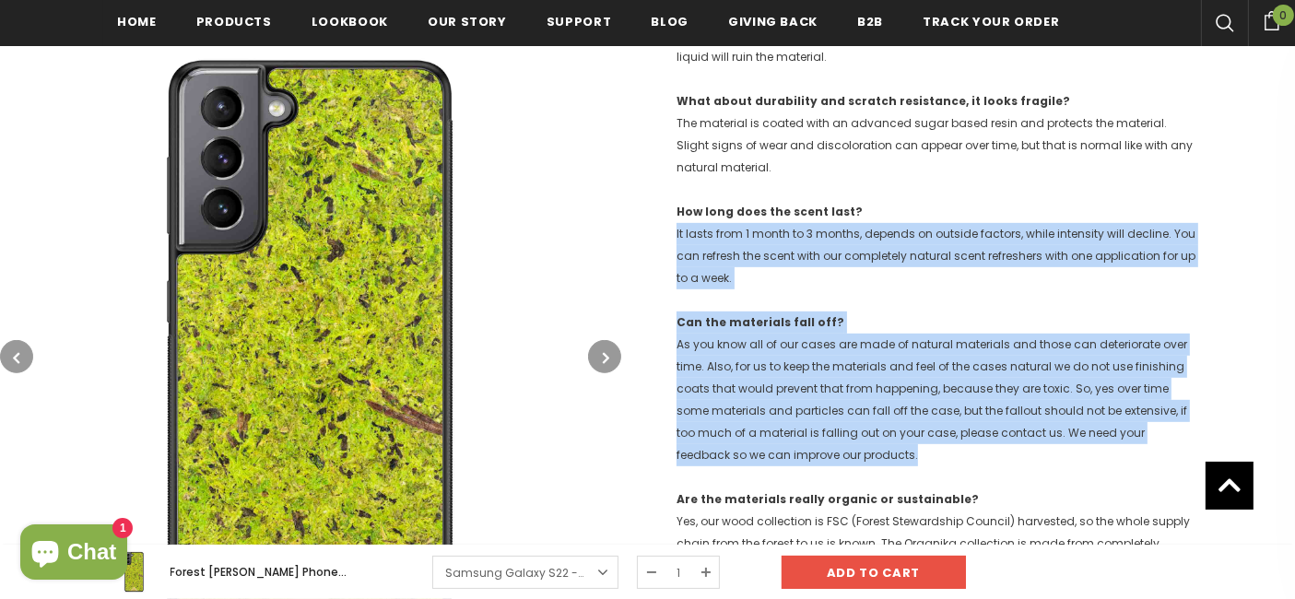
drag, startPoint x: 939, startPoint y: 433, endPoint x: 946, endPoint y: 232, distance: 201.0
click at [946, 232] on p "How long does the scent last? It lasts from 1 month to 3 months, depends on out…" at bounding box center [937, 245] width 523 height 88
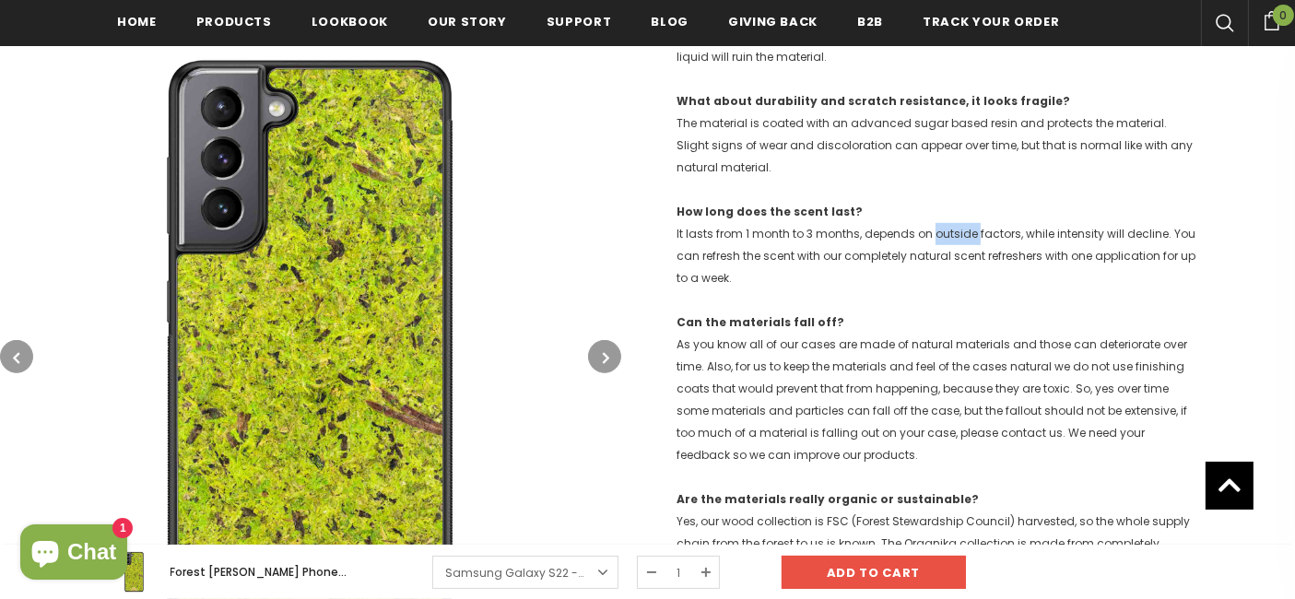
click at [946, 232] on p "How long does the scent last? It lasts from 1 month to 3 months, depends on out…" at bounding box center [937, 245] width 523 height 88
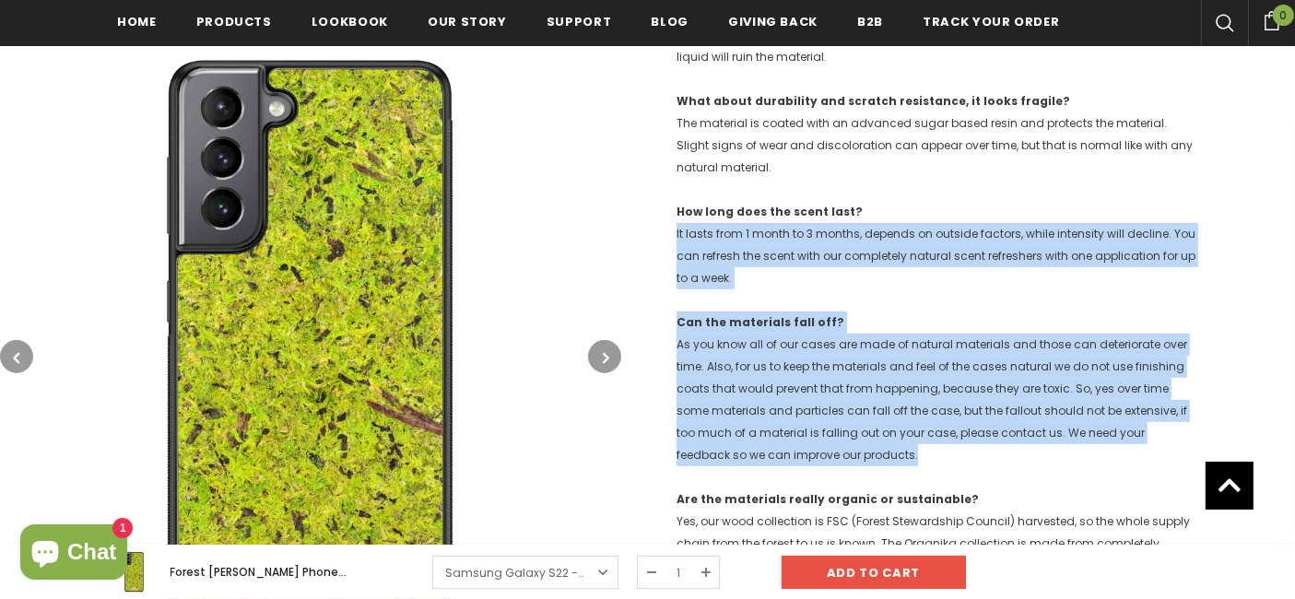
drag, startPoint x: 946, startPoint y: 232, endPoint x: 929, endPoint y: 440, distance: 208.0
click at [929, 440] on p "Can the materials fall off? As you know all of our cases are made of natural ma…" at bounding box center [937, 389] width 523 height 155
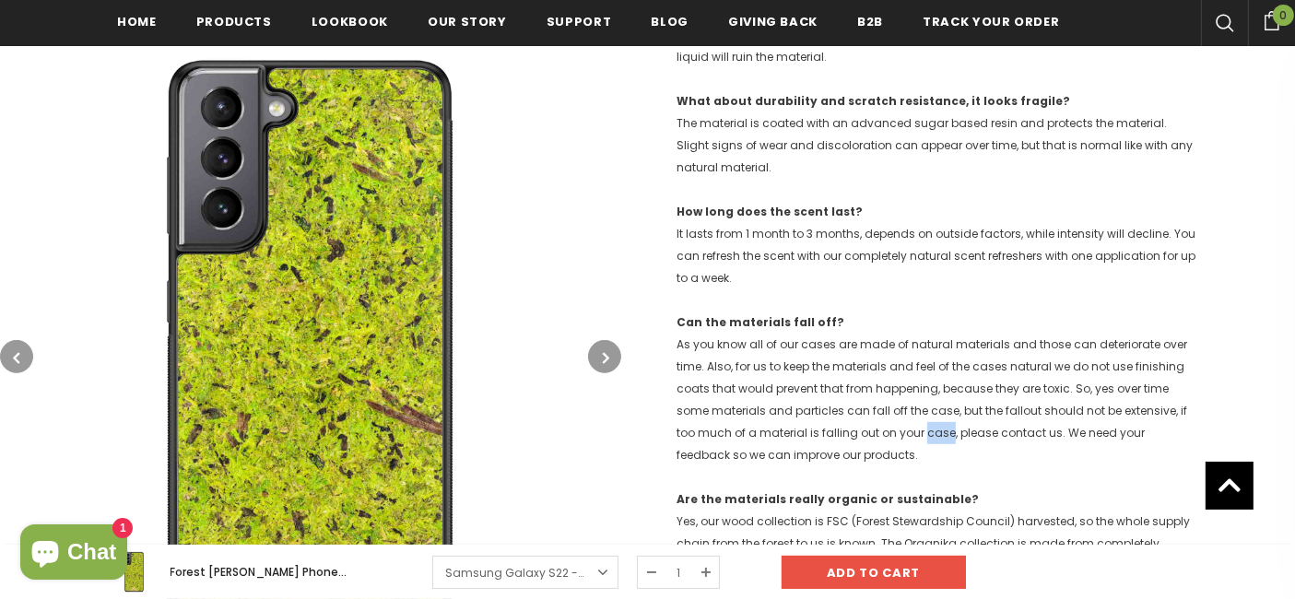
click at [929, 440] on p "Can the materials fall off? As you know all of our cases are made of natural ma…" at bounding box center [937, 389] width 523 height 155
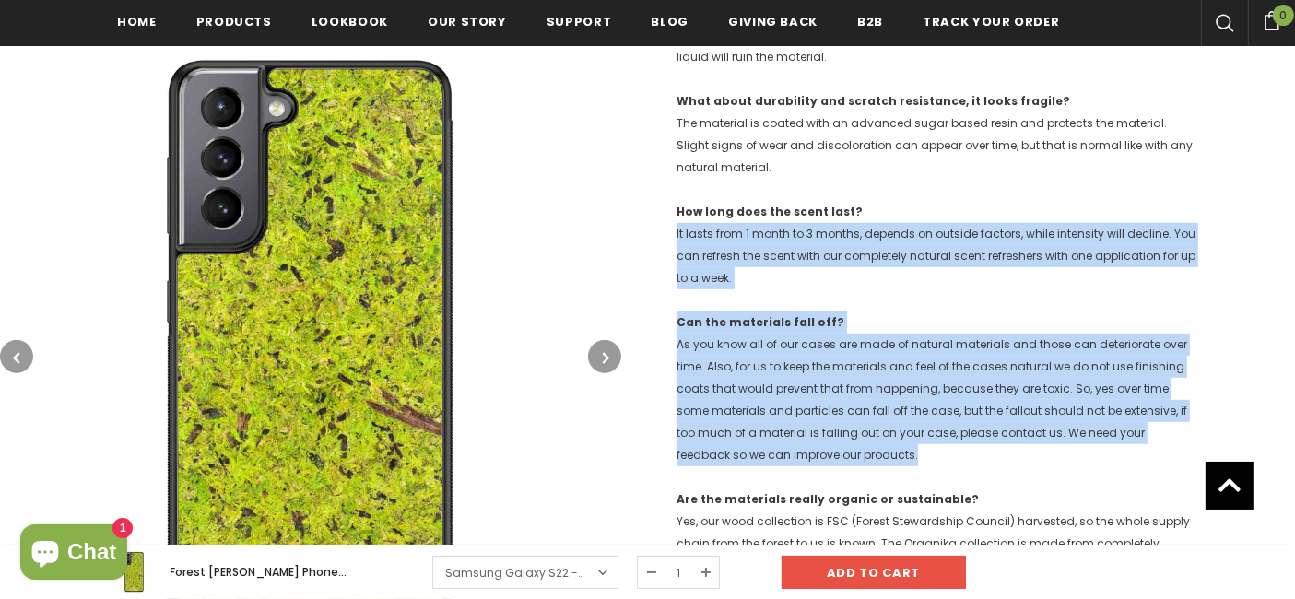
drag, startPoint x: 929, startPoint y: 440, endPoint x: 950, endPoint y: 246, distance: 194.7
click at [950, 246] on p "How long does the scent last? It lasts from 1 month to 3 months, depends on out…" at bounding box center [937, 245] width 523 height 88
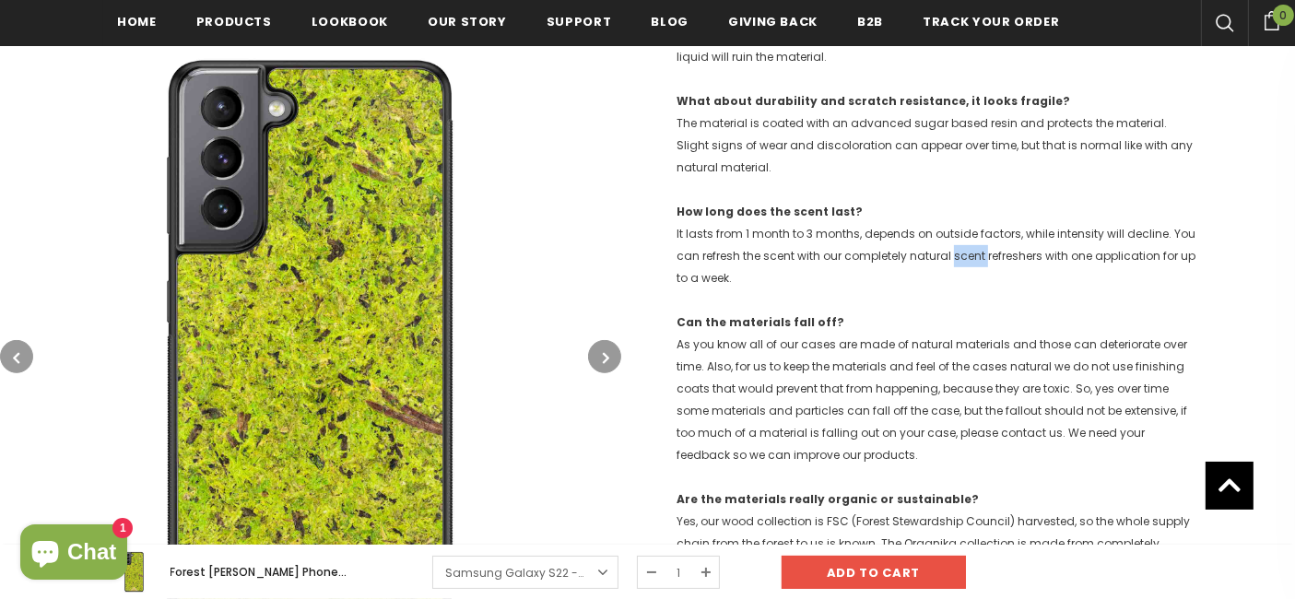
click at [950, 246] on p "How long does the scent last? It lasts from 1 month to 3 months, depends on out…" at bounding box center [937, 245] width 523 height 88
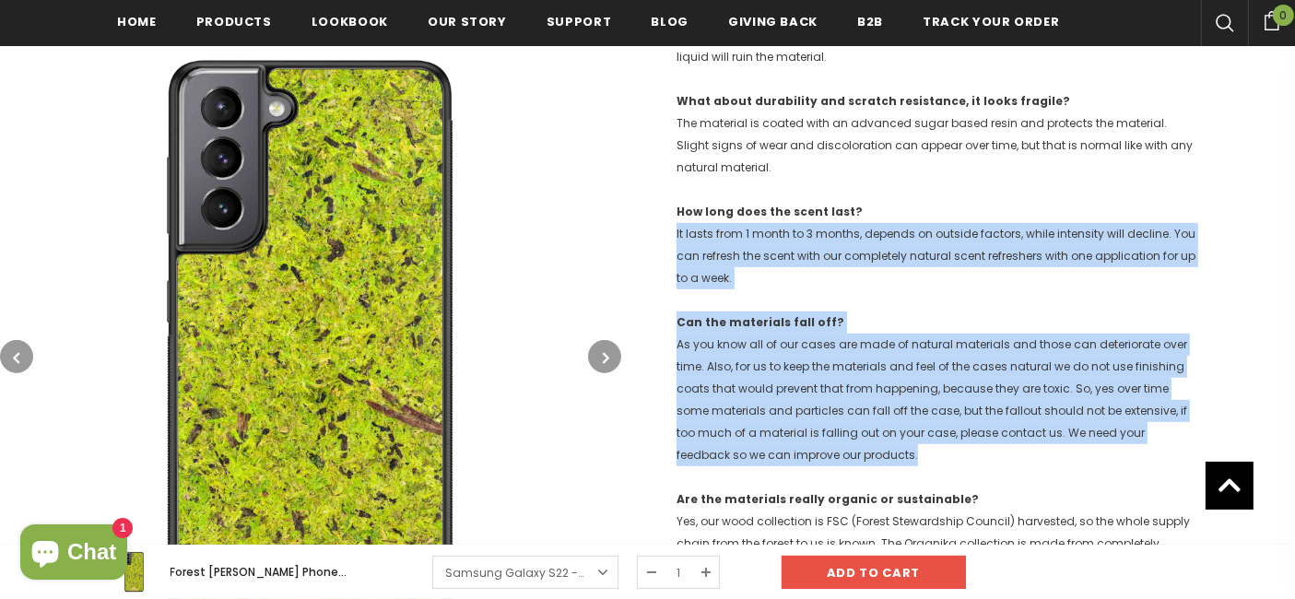
drag, startPoint x: 950, startPoint y: 246, endPoint x: 935, endPoint y: 395, distance: 150.0
click at [935, 395] on p "Can the materials fall off? As you know all of our cases are made of natural ma…" at bounding box center [937, 389] width 523 height 155
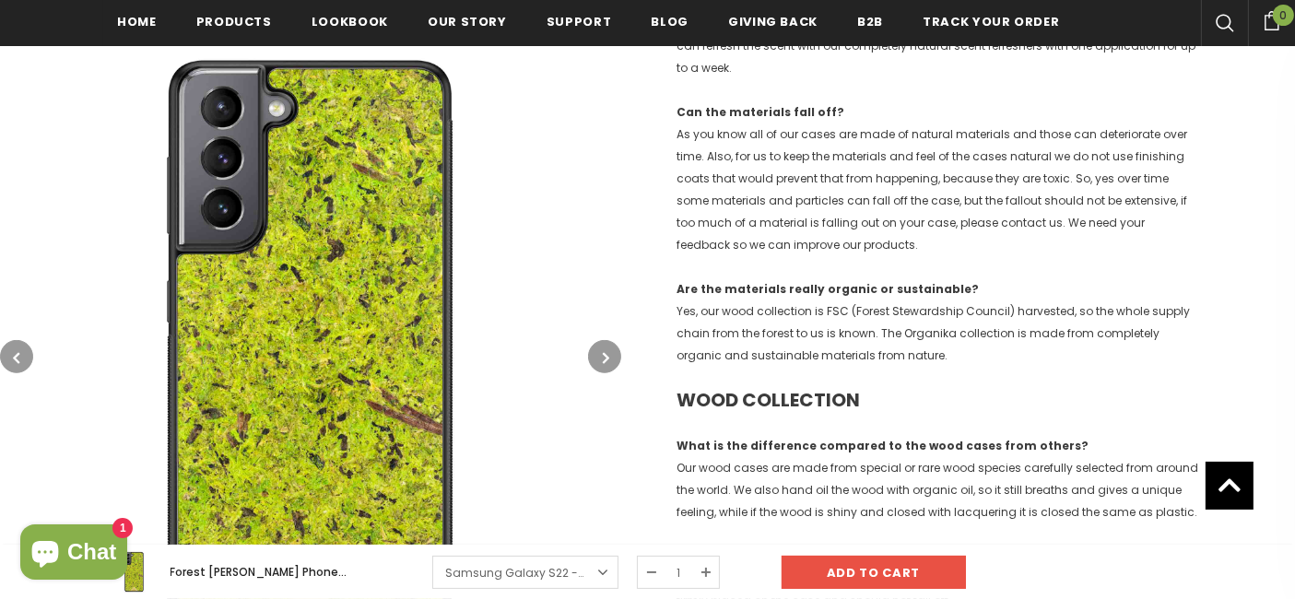
scroll to position [1061, 0]
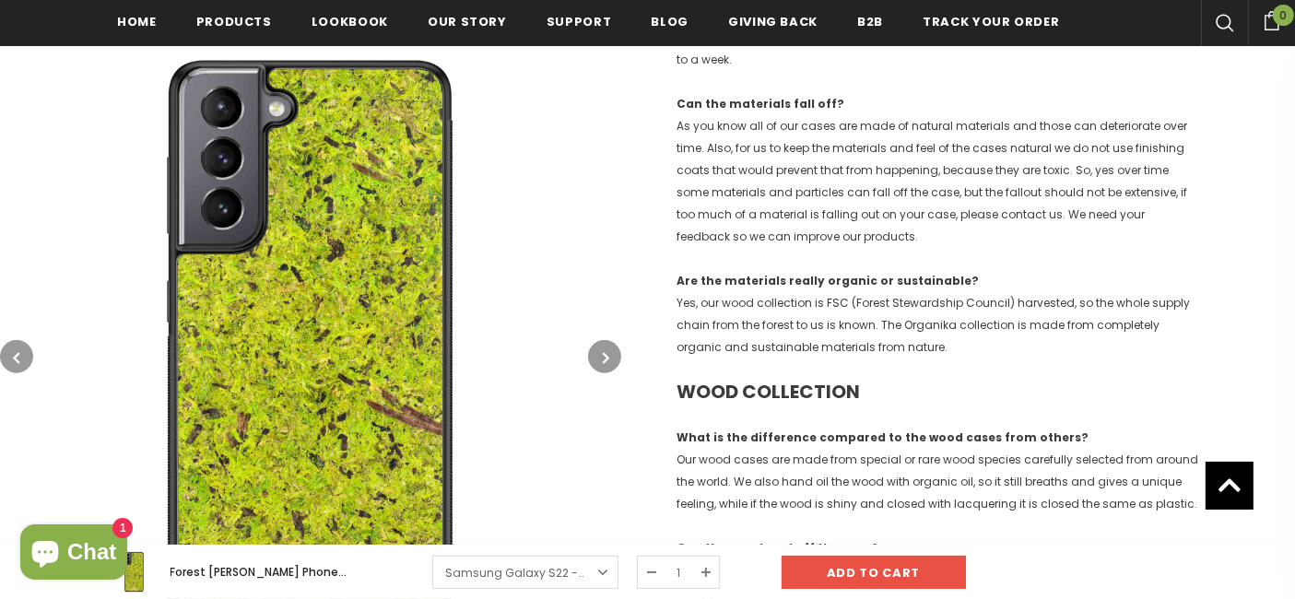
click at [958, 154] on p "Can the materials fall off? As you know all of our cases are made of natural ma…" at bounding box center [937, 170] width 523 height 155
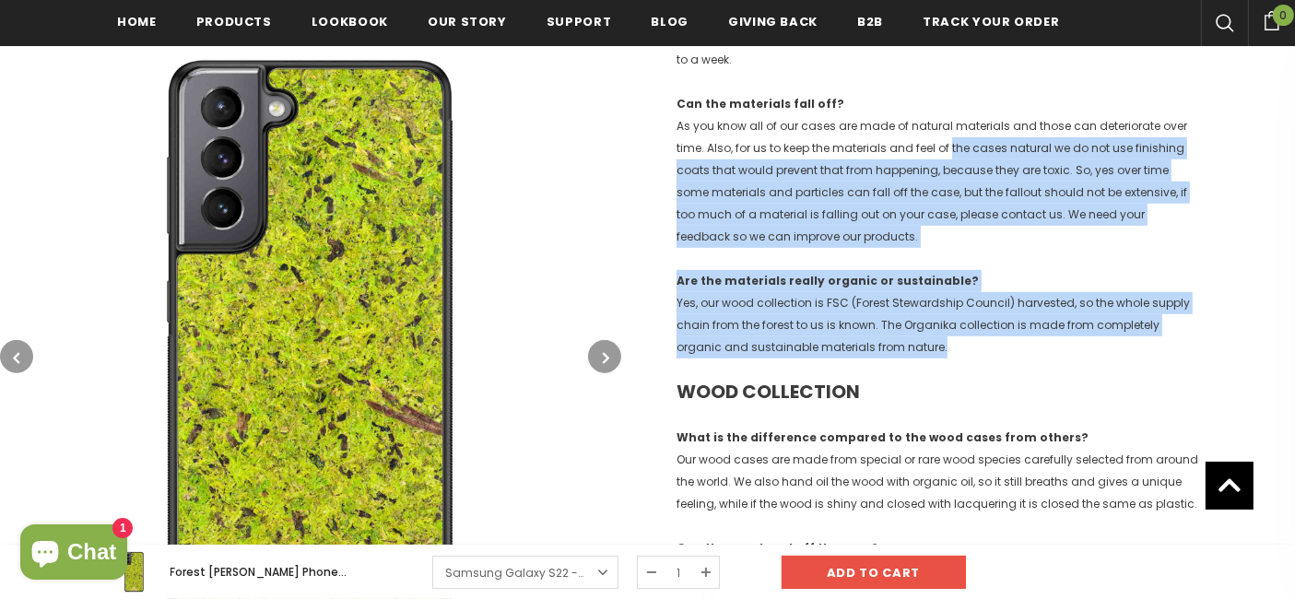
drag, startPoint x: 958, startPoint y: 154, endPoint x: 973, endPoint y: 375, distance: 221.7
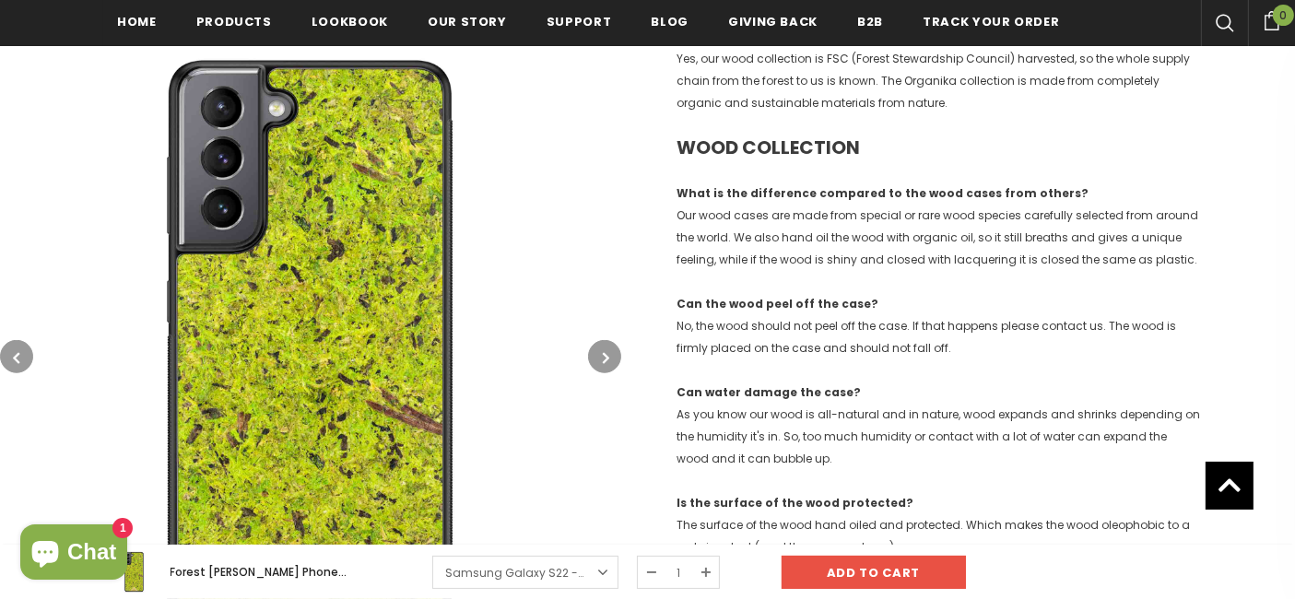
scroll to position [1306, 0]
click at [937, 261] on p "What is the difference compared to the wood cases from others? Our wood cases a…" at bounding box center [937, 226] width 523 height 88
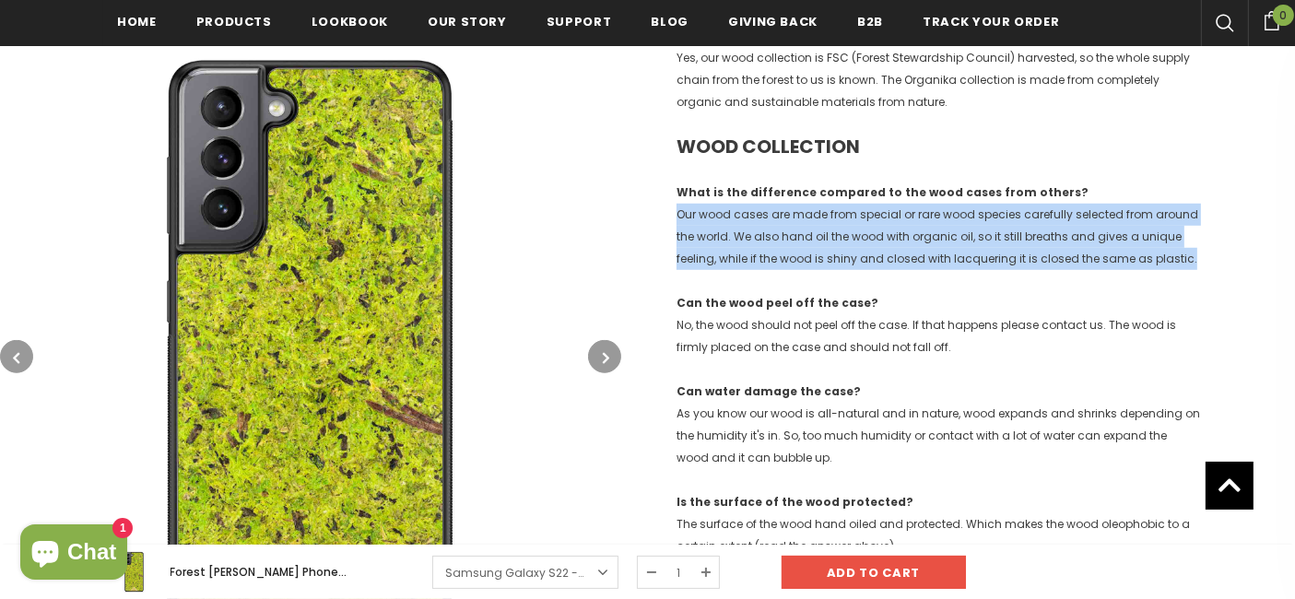
drag, startPoint x: 937, startPoint y: 261, endPoint x: 965, endPoint y: 212, distance: 56.1
click at [965, 212] on p "What is the difference compared to the wood cases from others? Our wood cases a…" at bounding box center [937, 226] width 523 height 88
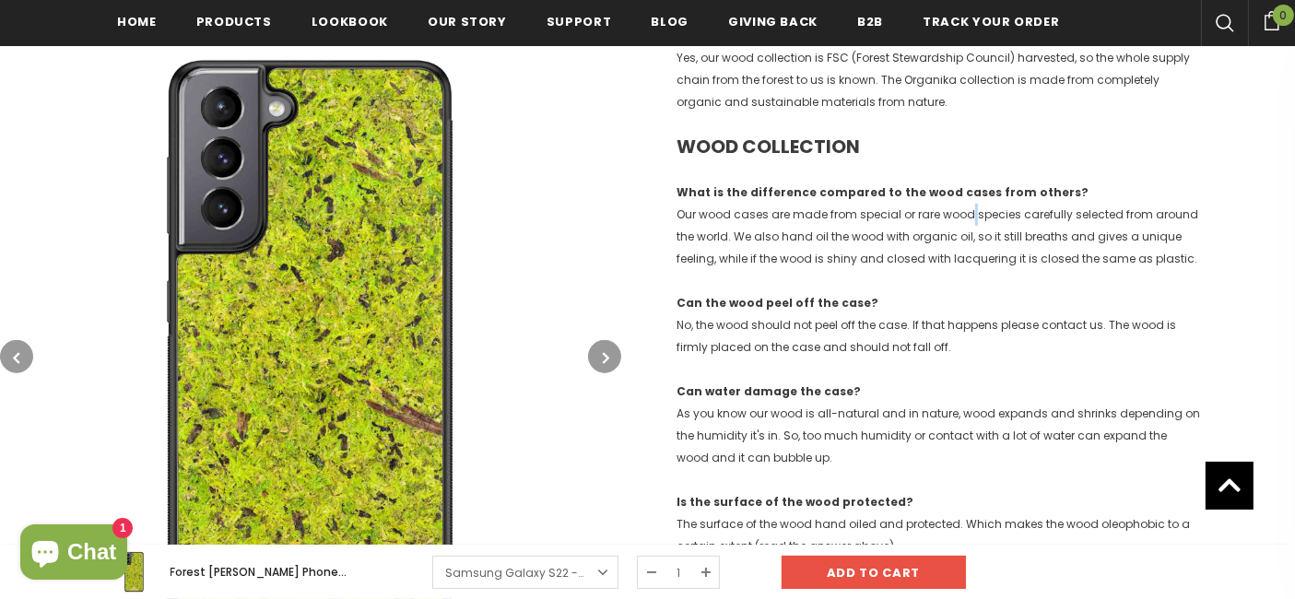
click at [965, 212] on p "What is the difference compared to the wood cases from others? Our wood cases a…" at bounding box center [937, 226] width 523 height 88
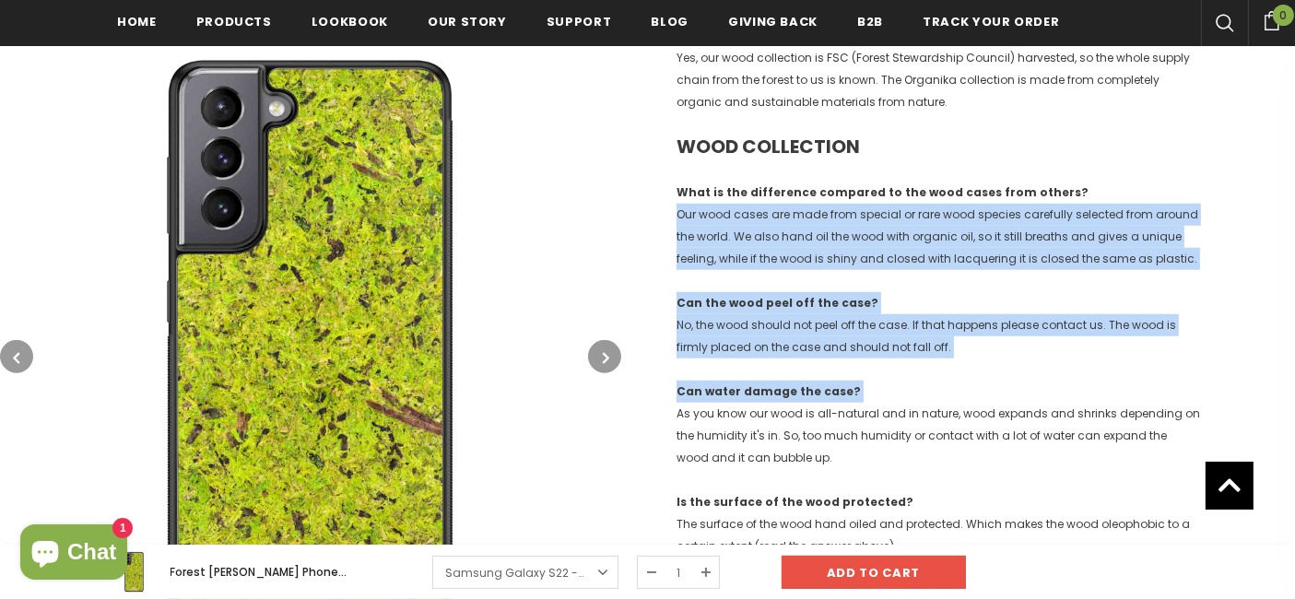
drag, startPoint x: 965, startPoint y: 212, endPoint x: 1006, endPoint y: 359, distance: 153.2
click at [1006, 359] on div "ORGANIC COLLECTION Is the material printed? No, it is a real hand-picked natura…" at bounding box center [937, 403] width 523 height 1998
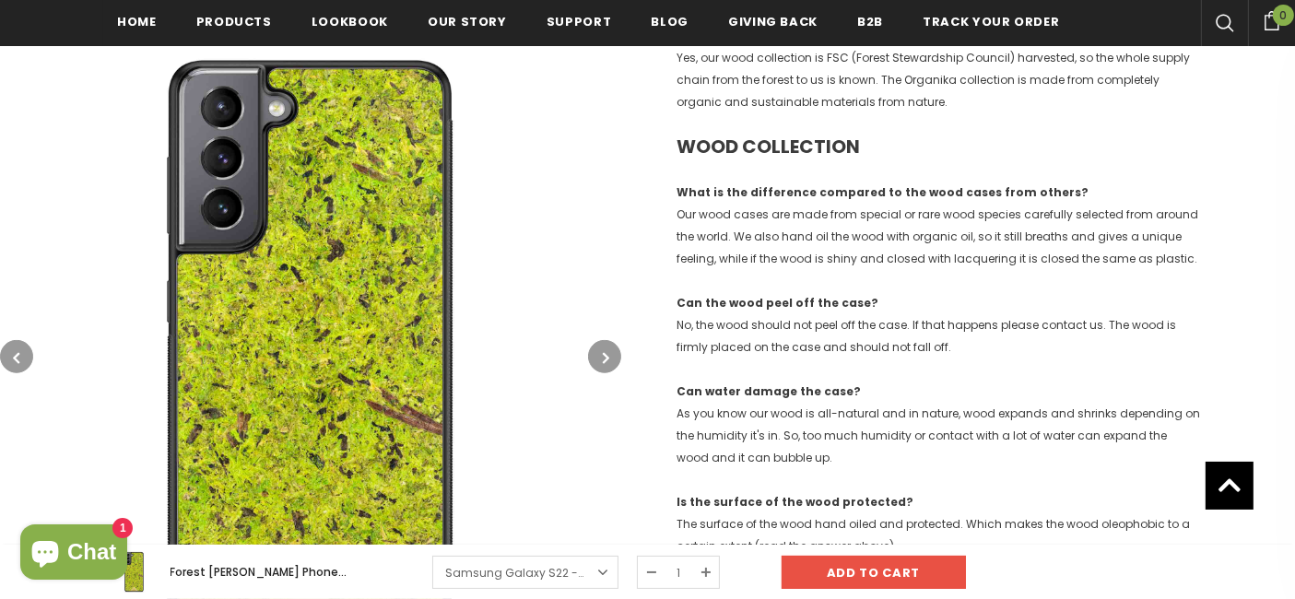
click at [1006, 359] on div "ORGANIC COLLECTION Is the material printed? No, it is a real hand-picked natura…" at bounding box center [937, 403] width 523 height 1998
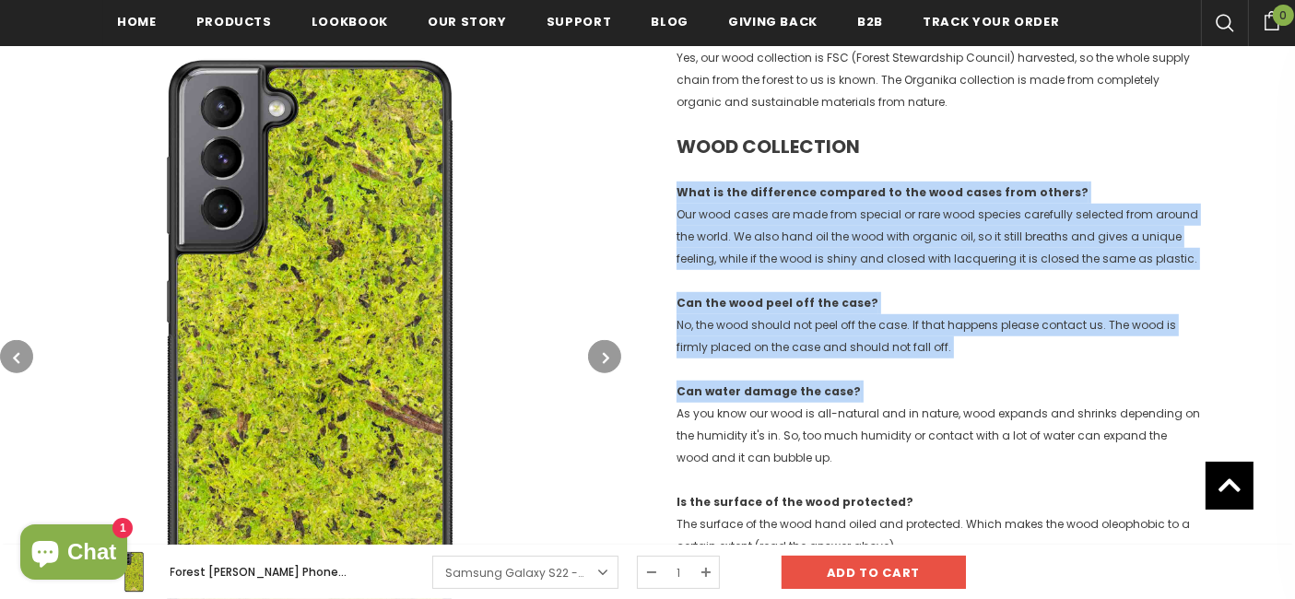
drag, startPoint x: 1006, startPoint y: 359, endPoint x: 1079, endPoint y: 177, distance: 196.5
click at [1079, 177] on div "ORGANIC COLLECTION Is the material printed? No, it is a real hand-picked natura…" at bounding box center [937, 403] width 523 height 1998
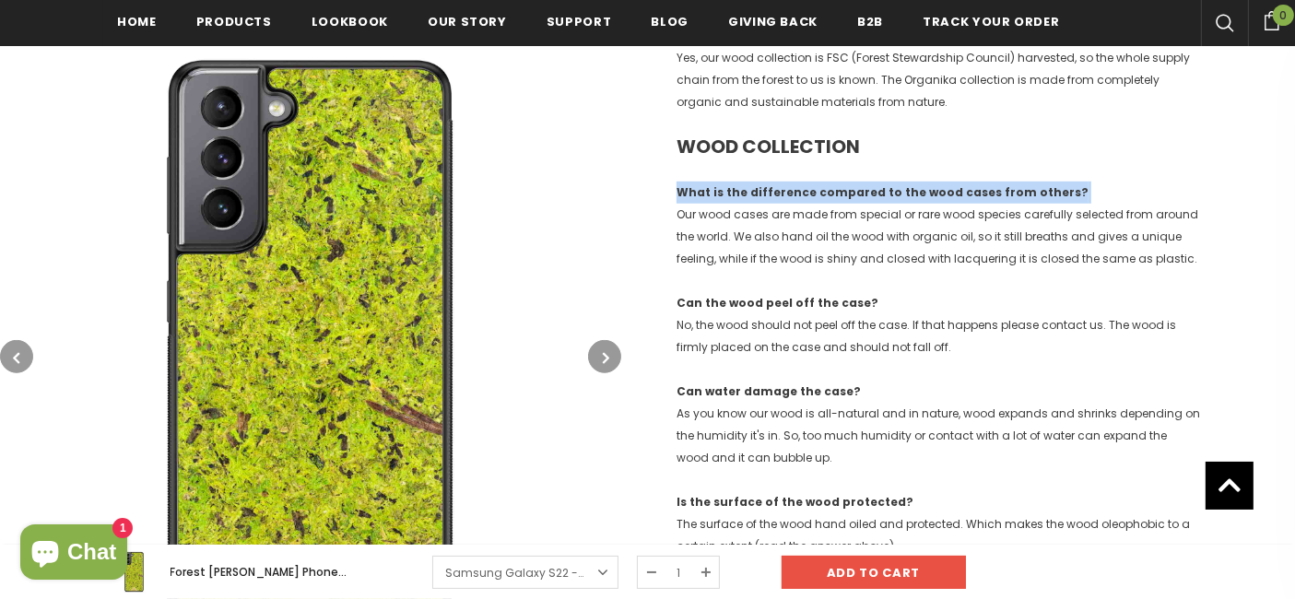
click at [1079, 177] on div "ORGANIC COLLECTION Is the material printed? No, it is a real hand-picked natura…" at bounding box center [937, 403] width 523 height 1998
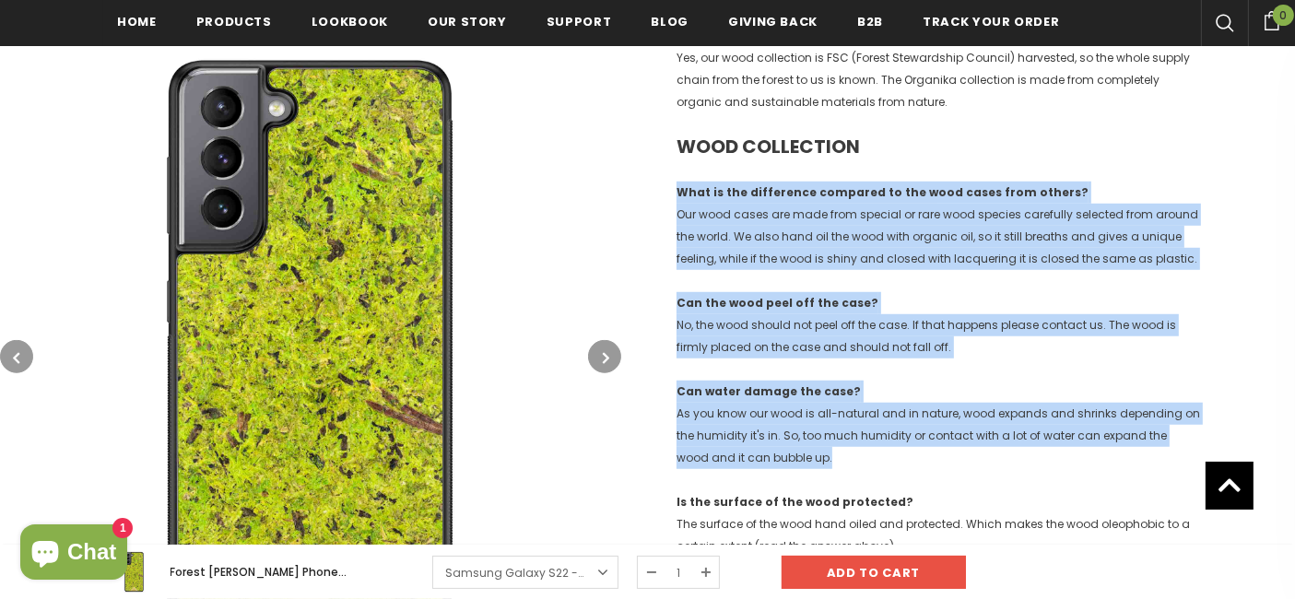
drag, startPoint x: 1079, startPoint y: 177, endPoint x: 1039, endPoint y: 426, distance: 252.1
click at [1039, 426] on div "ORGANIC COLLECTION Is the material printed? No, it is a real hand-picked natura…" at bounding box center [937, 403] width 523 height 1998
click at [1039, 426] on span "As you know our wood is all-natural and in nature, wood expands and shrinks dep…" at bounding box center [937, 436] width 523 height 60
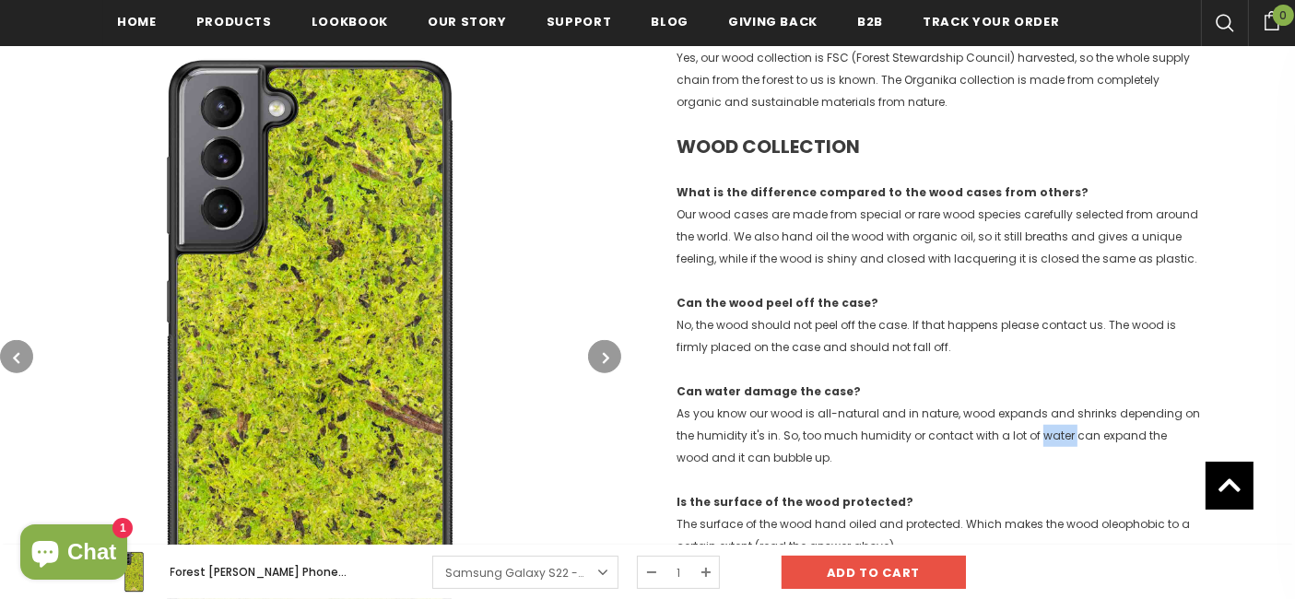
click at [1039, 426] on span "As you know our wood is all-natural and in nature, wood expands and shrinks dep…" at bounding box center [937, 436] width 523 height 60
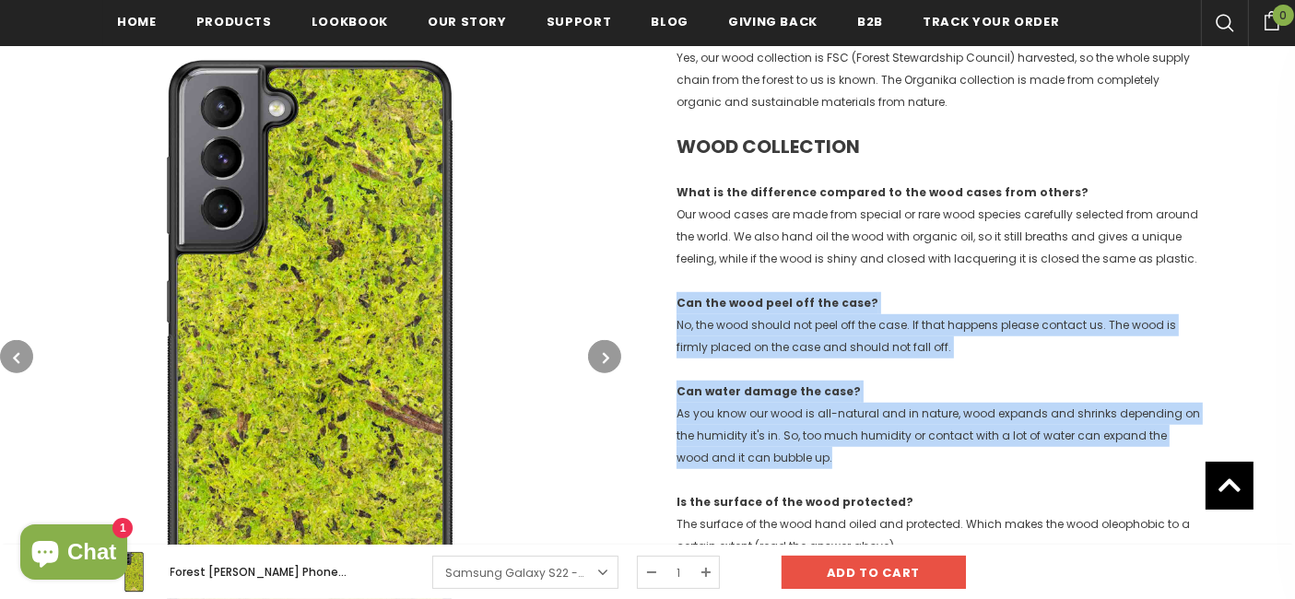
drag, startPoint x: 1039, startPoint y: 426, endPoint x: 1080, endPoint y: 209, distance: 220.5
click at [1080, 209] on div "ORGANIC COLLECTION Is the material printed? No, it is a real hand-picked natura…" at bounding box center [937, 403] width 523 height 1998
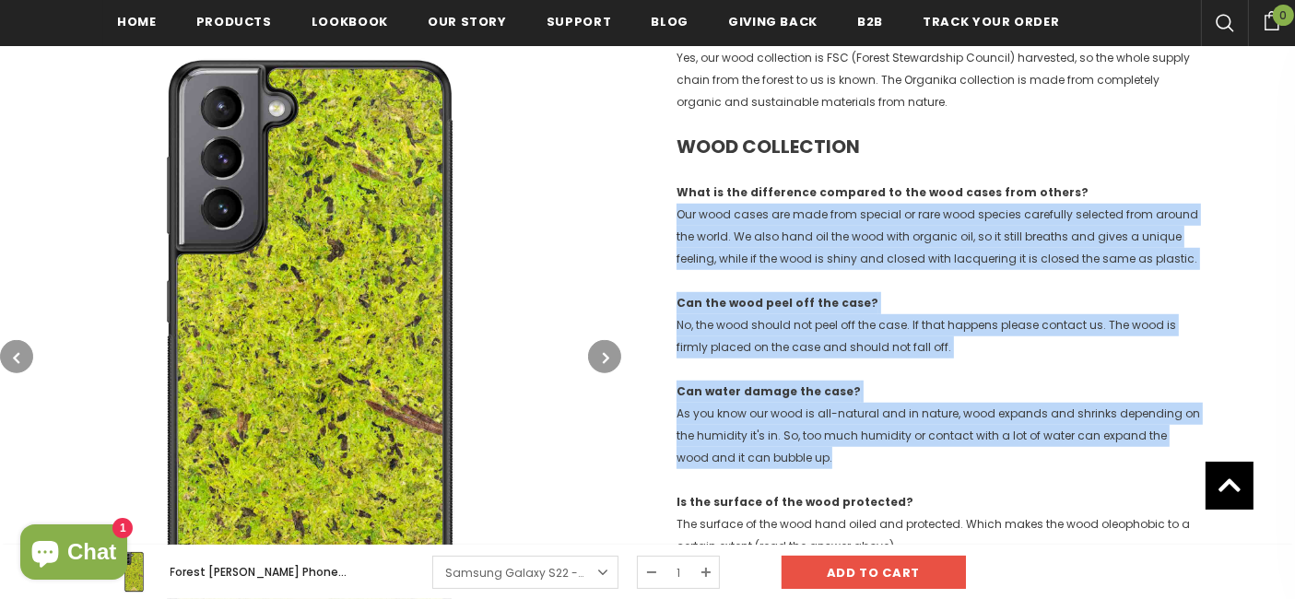
click at [1080, 209] on p "What is the difference compared to the wood cases from others? Our wood cases a…" at bounding box center [937, 226] width 523 height 88
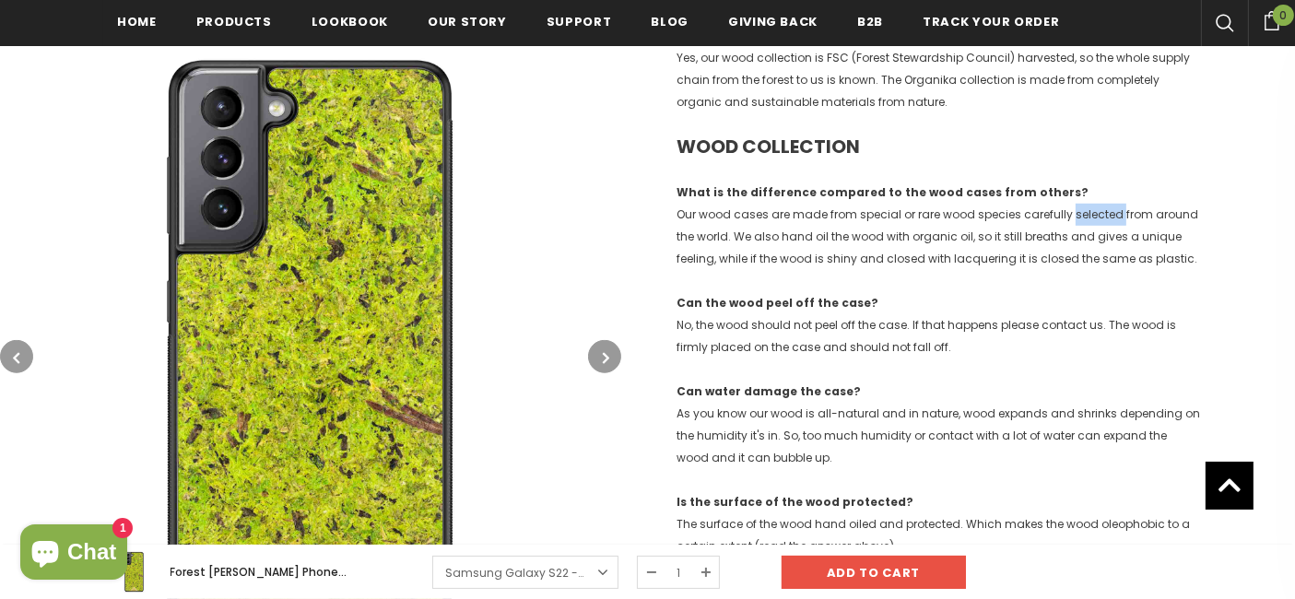
click at [1080, 209] on p "What is the difference compared to the wood cases from others? Our wood cases a…" at bounding box center [937, 226] width 523 height 88
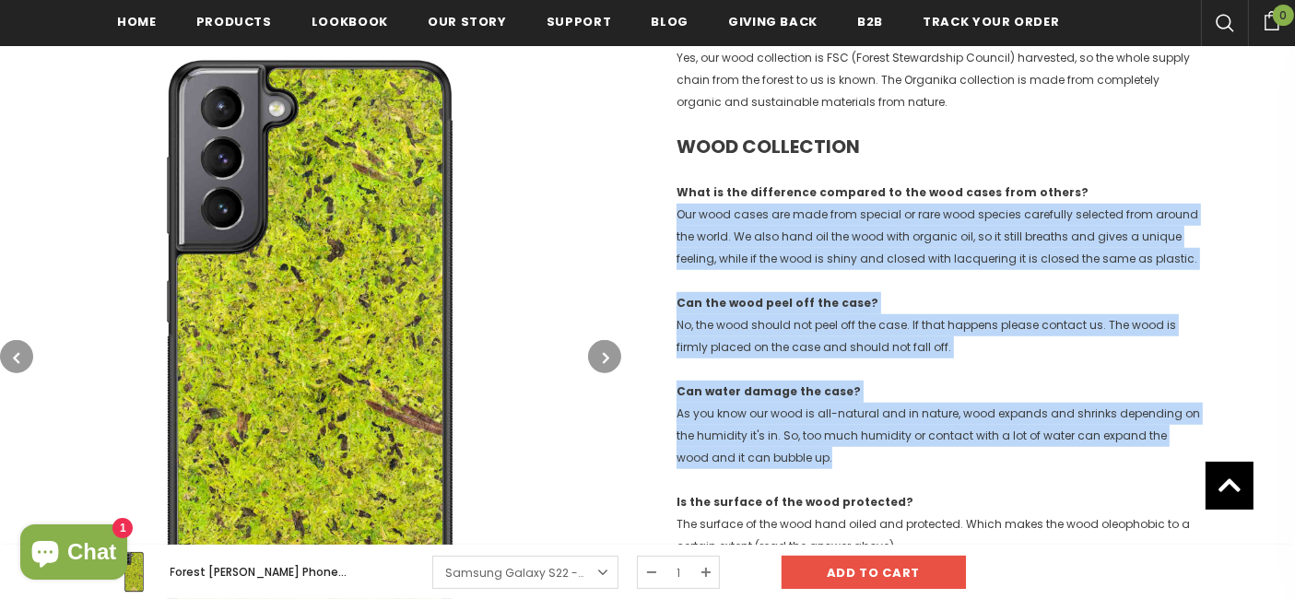
drag, startPoint x: 1080, startPoint y: 209, endPoint x: 1024, endPoint y: 461, distance: 257.8
click at [1024, 461] on div "ORGANIC COLLECTION Is the material printed? No, it is a real hand-picked natura…" at bounding box center [937, 403] width 523 height 1998
click at [1024, 461] on p "Can water damage the case? As you know our wood is all-natural and in nature, w…" at bounding box center [937, 425] width 523 height 88
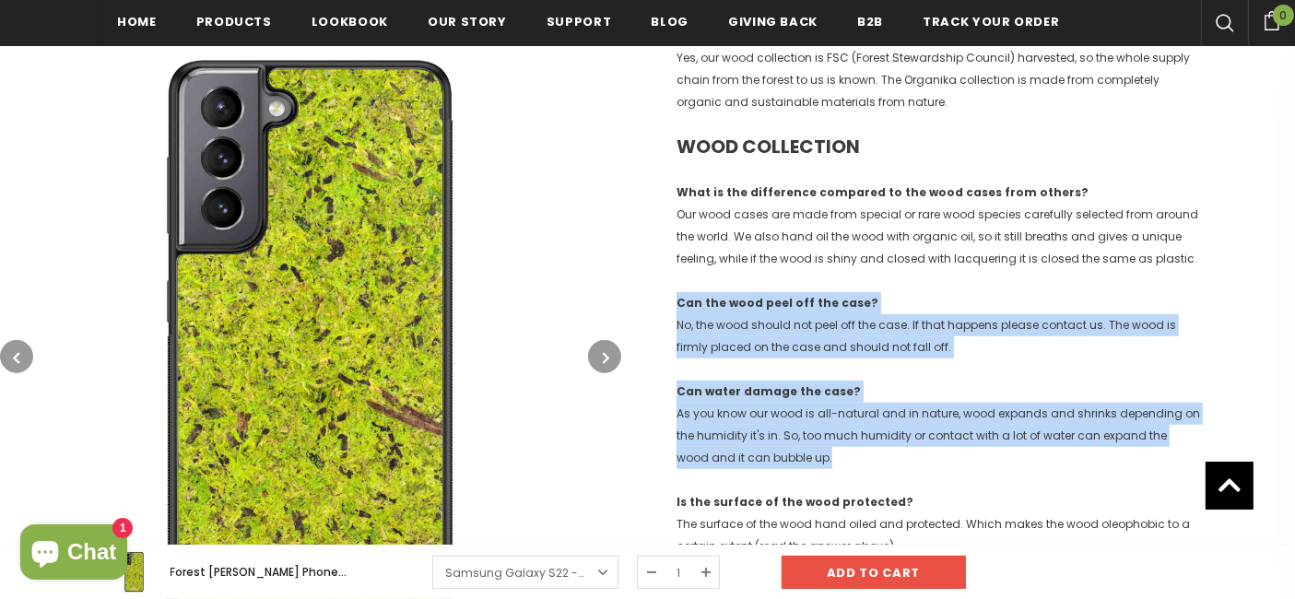
drag, startPoint x: 1024, startPoint y: 461, endPoint x: 1052, endPoint y: 263, distance: 200.1
click at [1052, 263] on div "ORGANIC COLLECTION Is the material printed? No, it is a real hand-picked natura…" at bounding box center [937, 403] width 523 height 1998
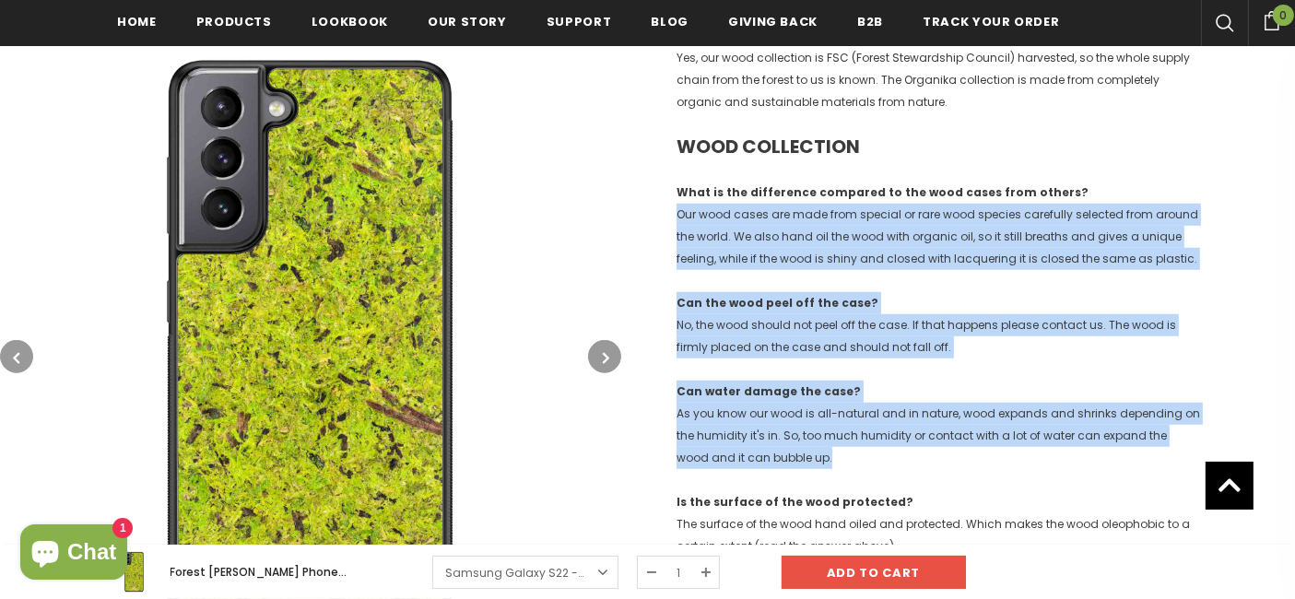
click at [1052, 263] on p "What is the difference compared to the wood cases from others? Our wood cases a…" at bounding box center [937, 226] width 523 height 88
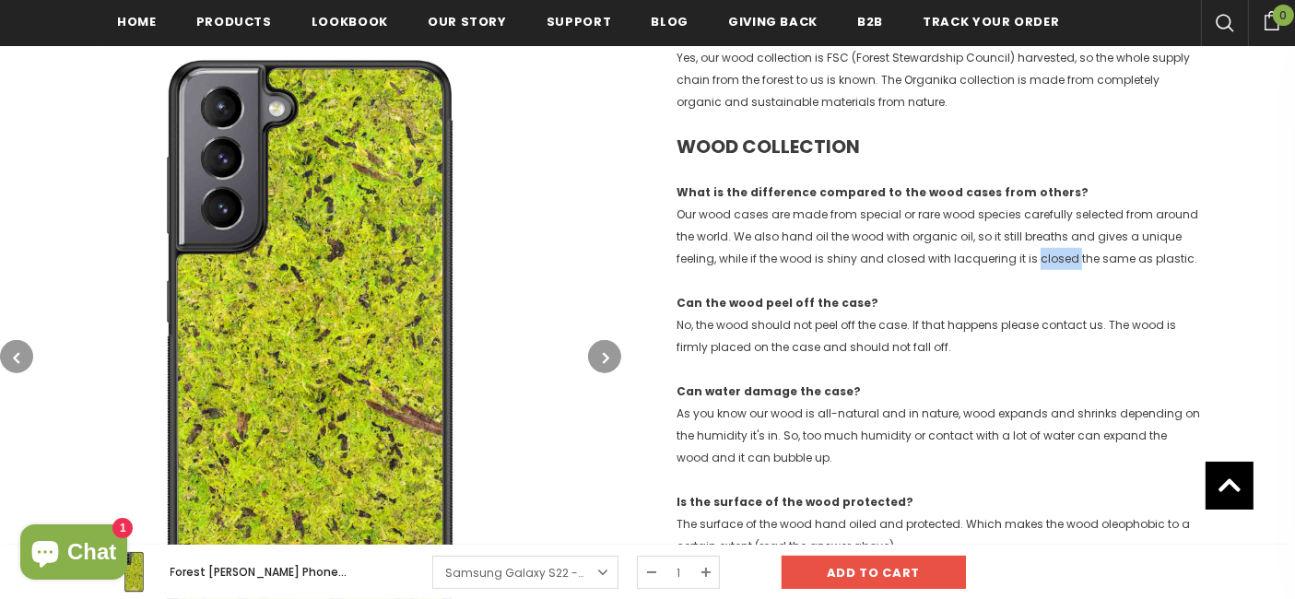
click at [1052, 263] on p "What is the difference compared to the wood cases from others? Our wood cases a…" at bounding box center [937, 226] width 523 height 88
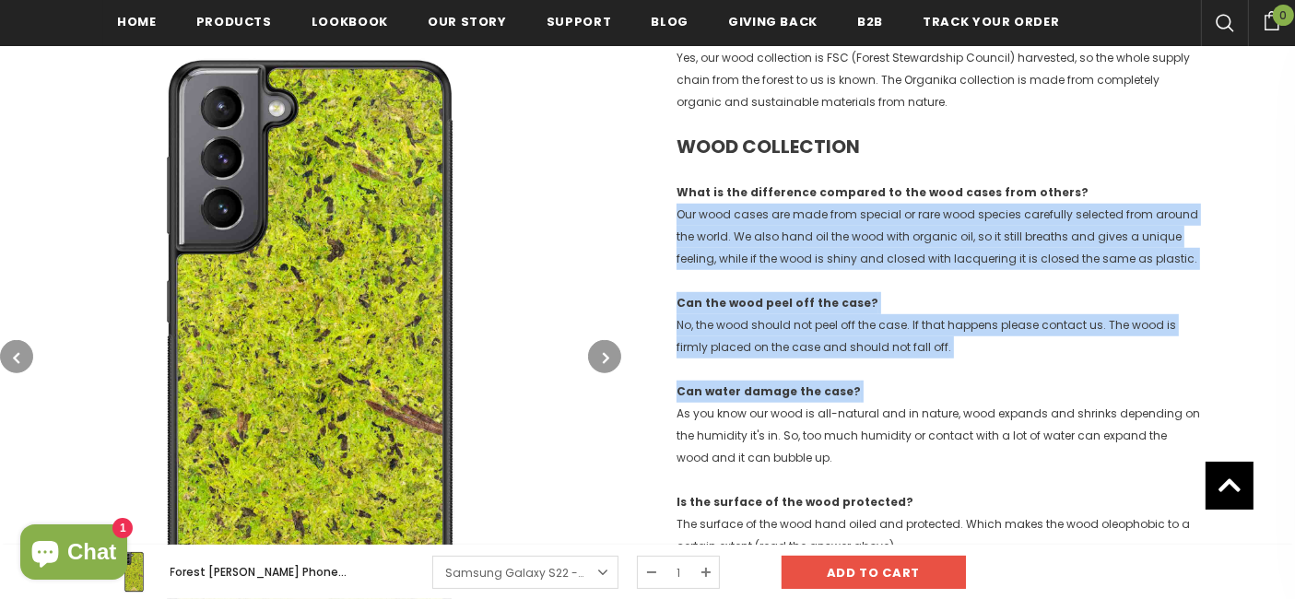
drag, startPoint x: 1052, startPoint y: 263, endPoint x: 1052, endPoint y: 388, distance: 125.3
click at [1052, 388] on div "ORGANIC COLLECTION Is the material printed? No, it is a real hand-picked natura…" at bounding box center [937, 403] width 523 height 1998
click at [1052, 388] on p "Can water damage the case? As you know our wood is all-natural and in nature, w…" at bounding box center [937, 425] width 523 height 88
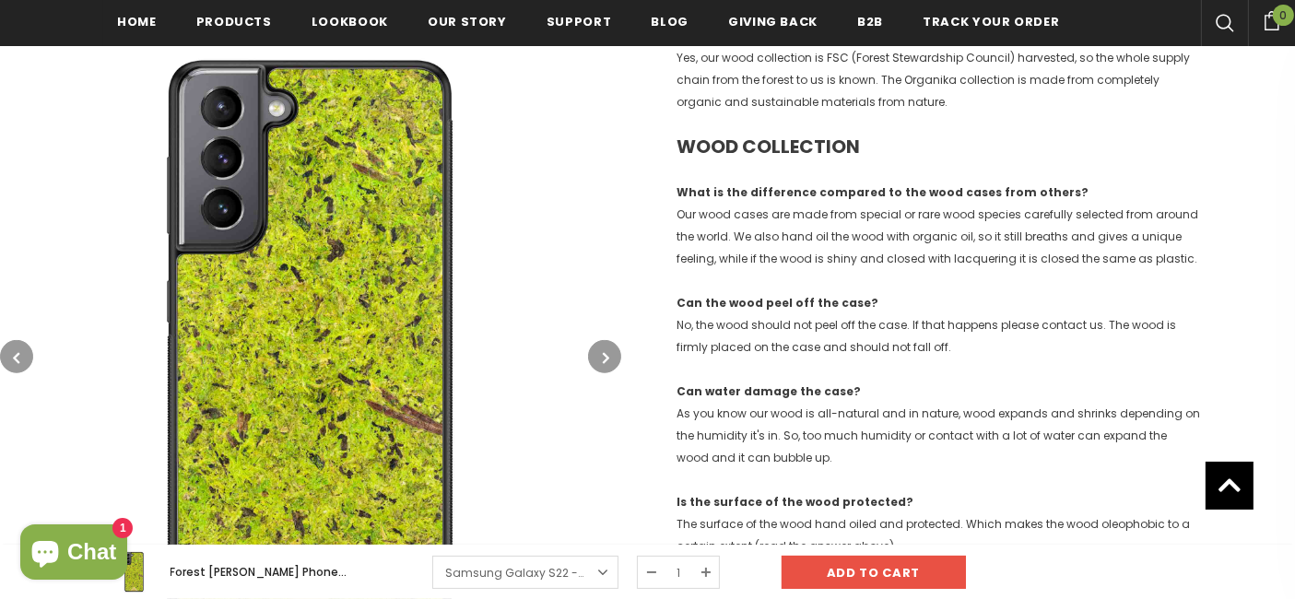
click at [1052, 388] on p "Can water damage the case? As you know our wood is all-natural and in nature, w…" at bounding box center [937, 425] width 523 height 88
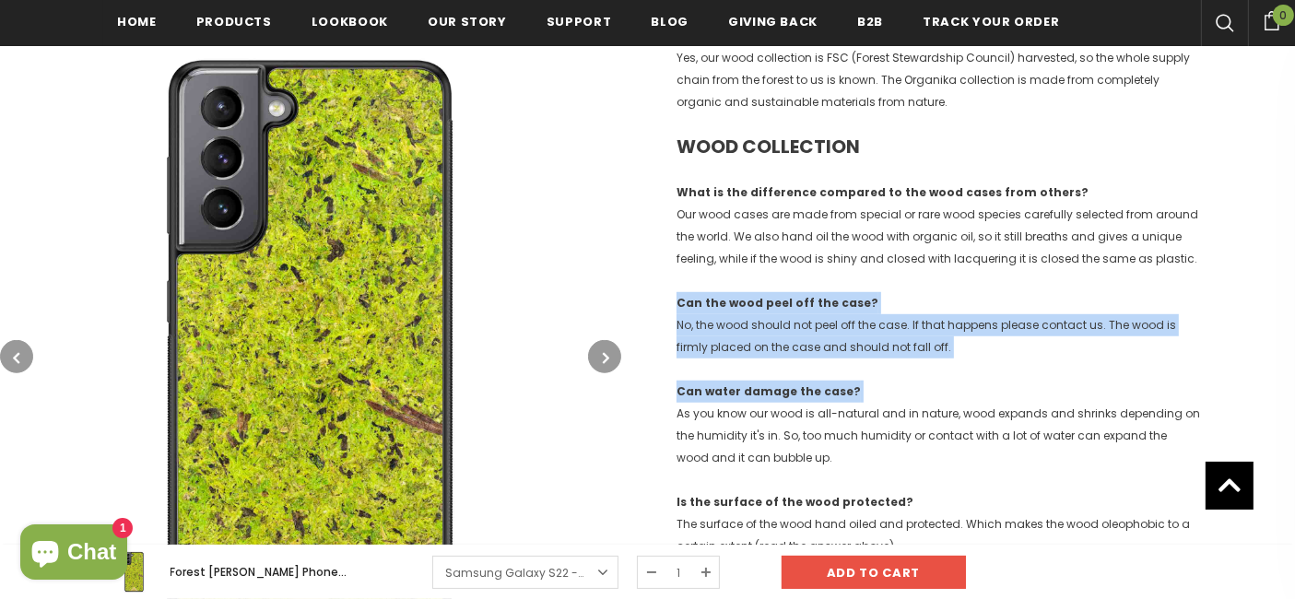
drag, startPoint x: 1052, startPoint y: 388, endPoint x: 1058, endPoint y: 236, distance: 152.2
click at [1058, 236] on div "ORGANIC COLLECTION Is the material printed? No, it is a real hand-picked natura…" at bounding box center [937, 403] width 523 height 1998
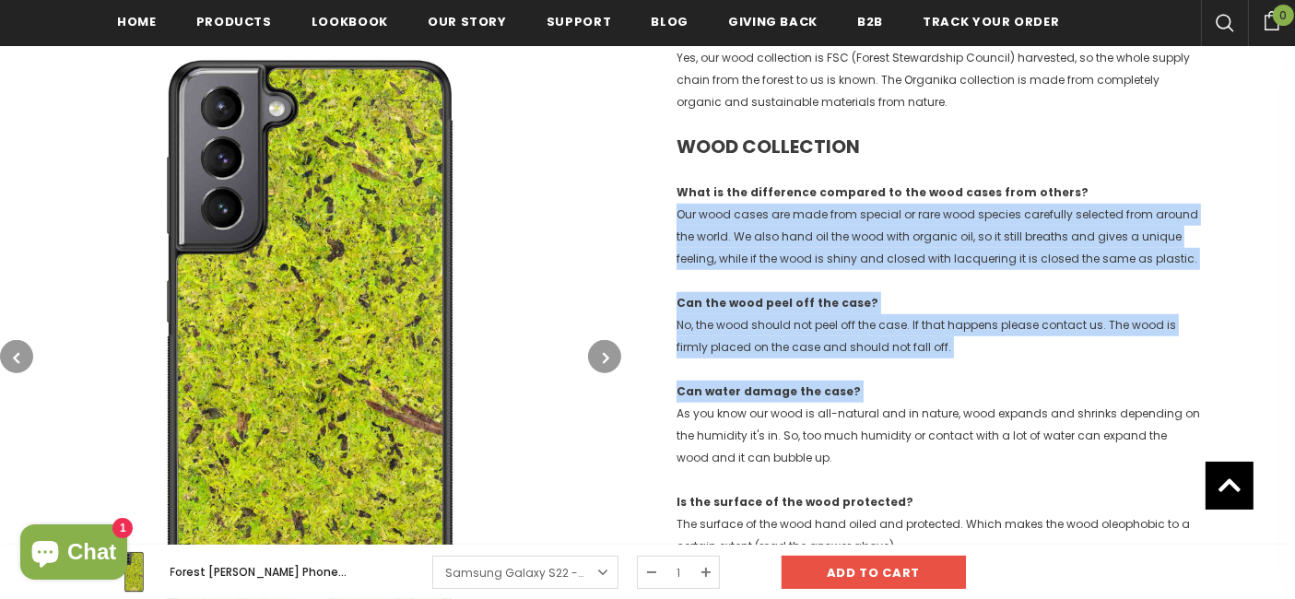
click at [1058, 236] on p "What is the difference compared to the wood cases from others? Our wood cases a…" at bounding box center [937, 226] width 523 height 88
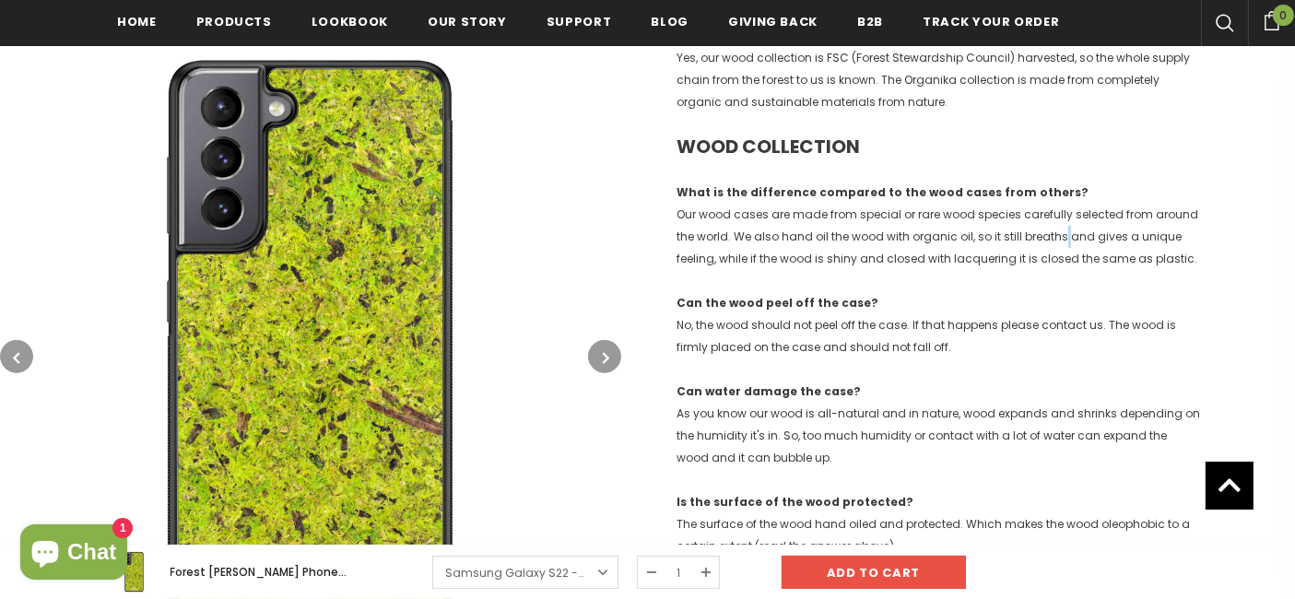
click at [1058, 236] on p "What is the difference compared to the wood cases from others? Our wood cases a…" at bounding box center [937, 226] width 523 height 88
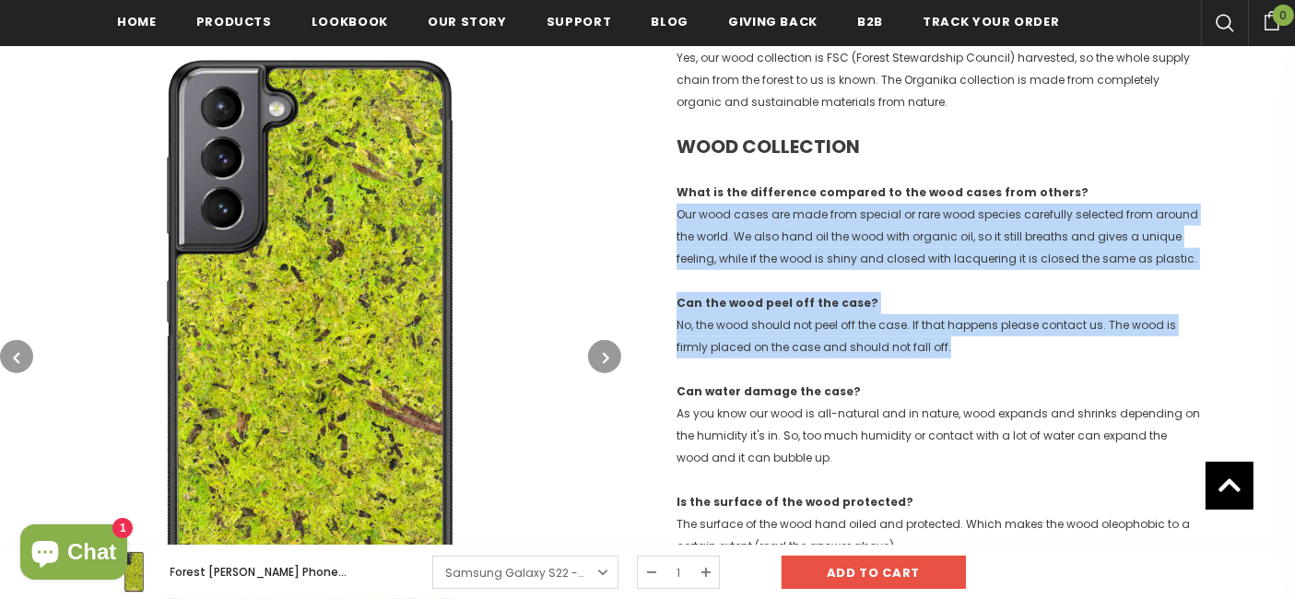
drag
click at [1042, 343] on div "ORGANIC COLLECTION Is the material printed? No, it is a real hand-picked natura…" at bounding box center [937, 403] width 523 height 1998
click at [1042, 343] on p "Can the wood peel off the case? No, the wood should not peel off the case. If t…" at bounding box center [937, 325] width 523 height 66
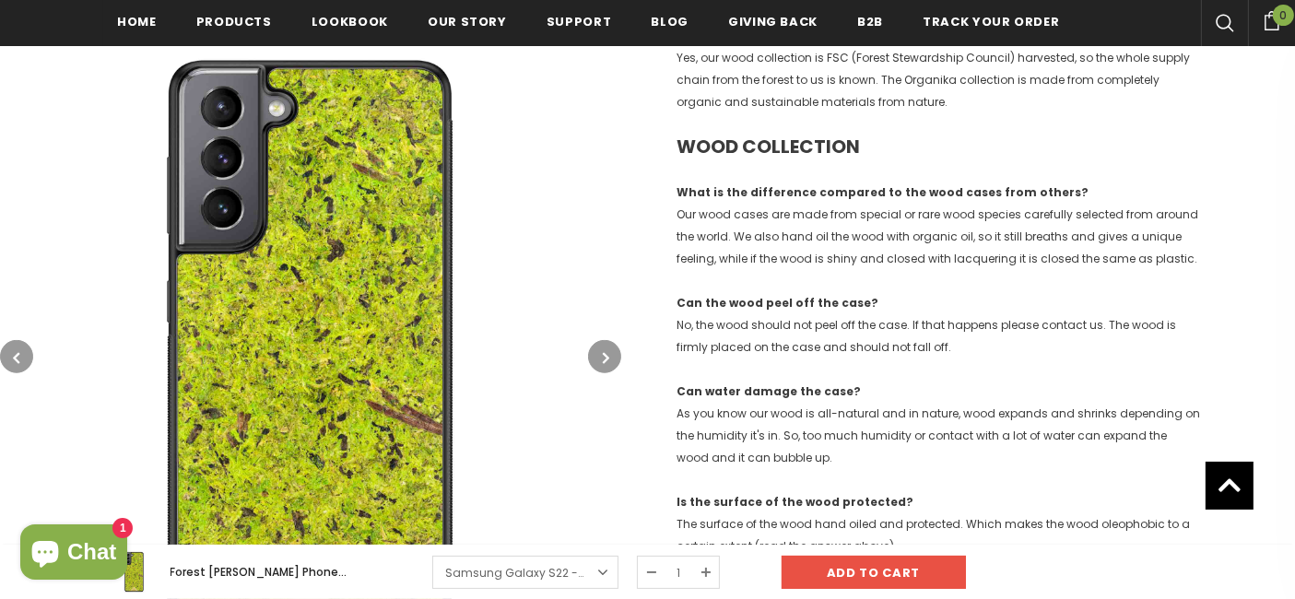
click at [1042, 343] on p "Can the wood peel off the case? No, the wood should not peel off the case. If t…" at bounding box center [937, 325] width 523 height 66
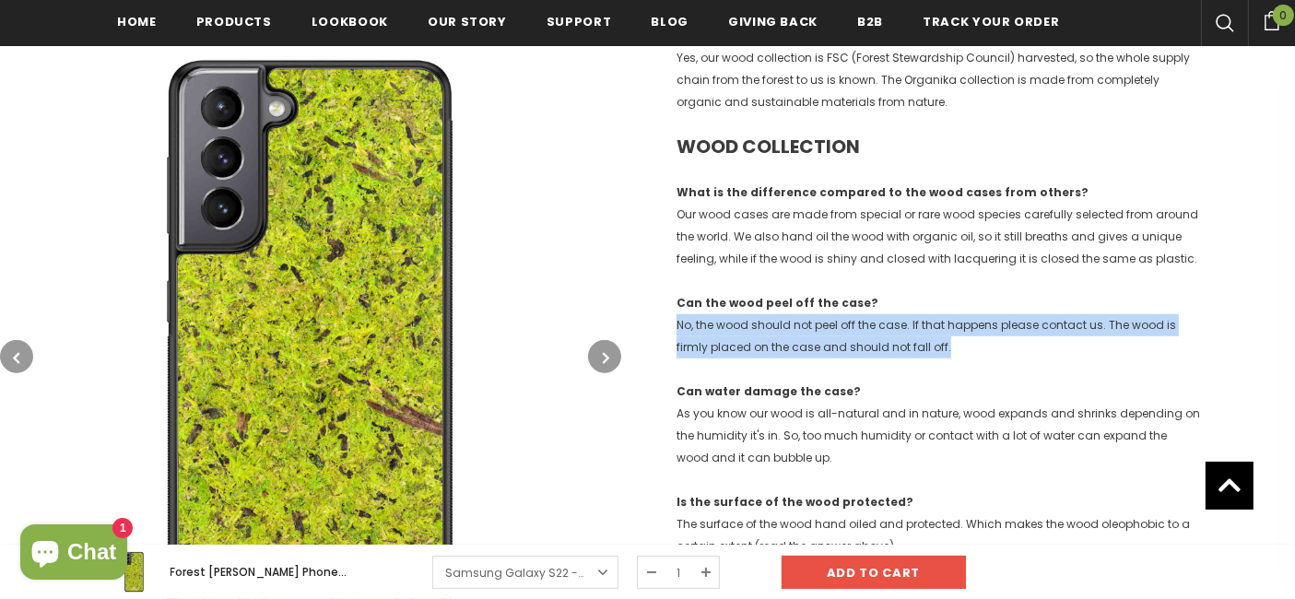
click at [1044, 349] on p "Can the wood peel off the case? No, the wood should not peel off the case. If t…" at bounding box center [937, 325] width 523 height 66
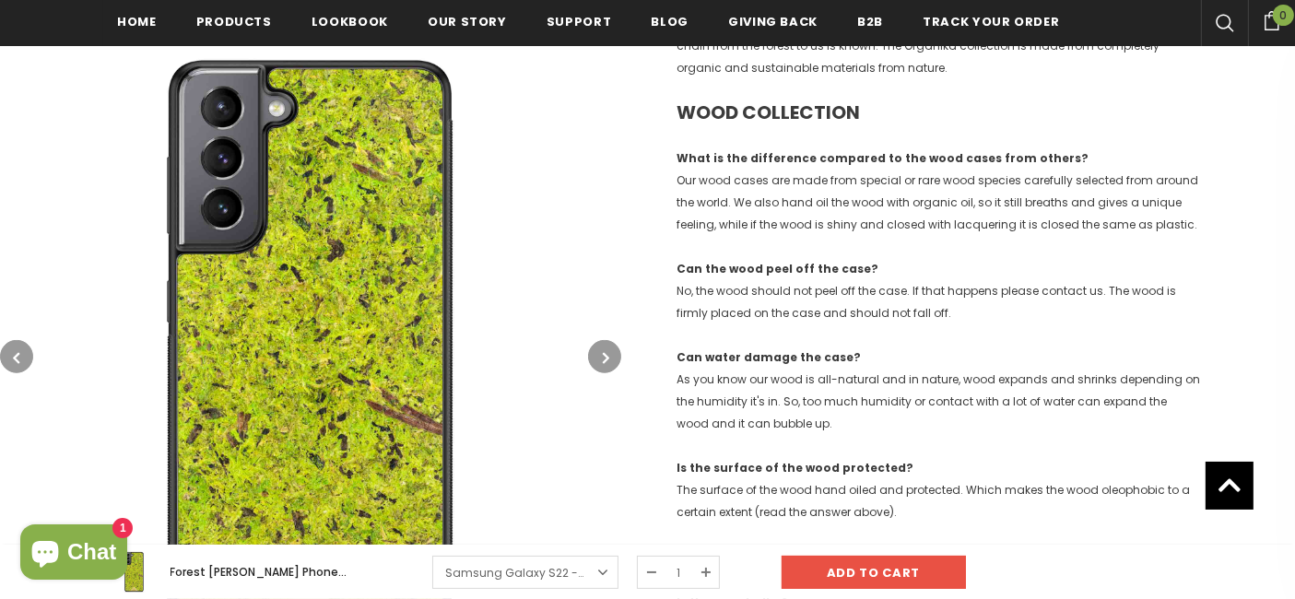
scroll to position [1349, 0]
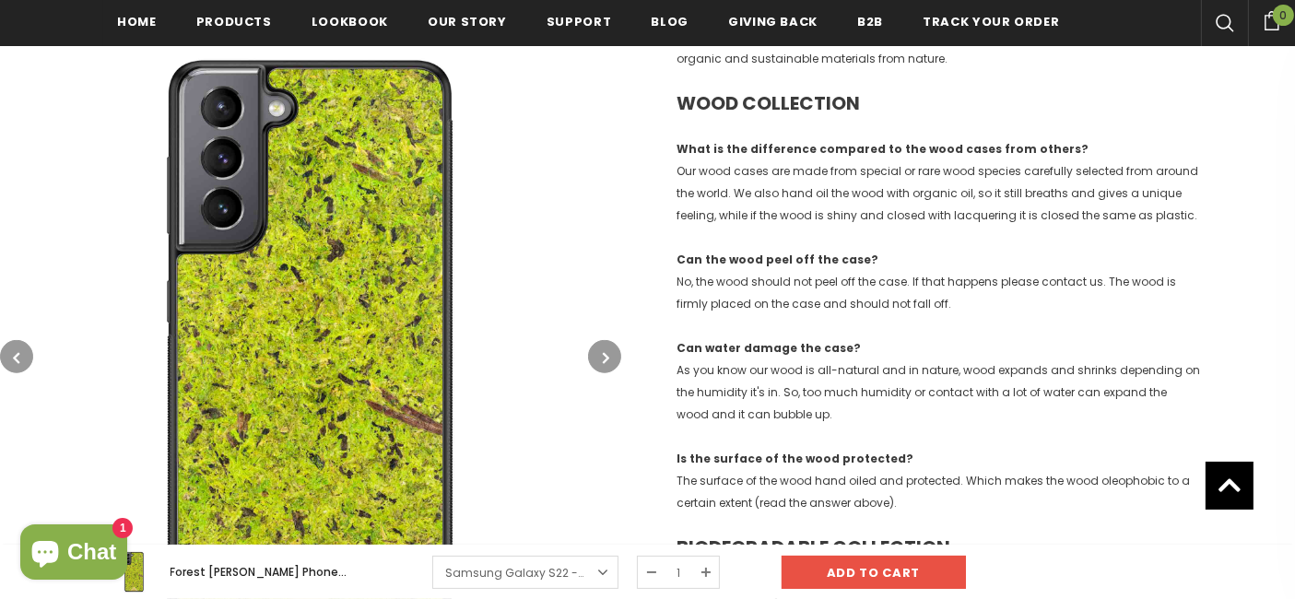
click at [1044, 349] on p "Can water damage the case? As you know our wood is all-natural and in nature, w…" at bounding box center [937, 381] width 523 height 88
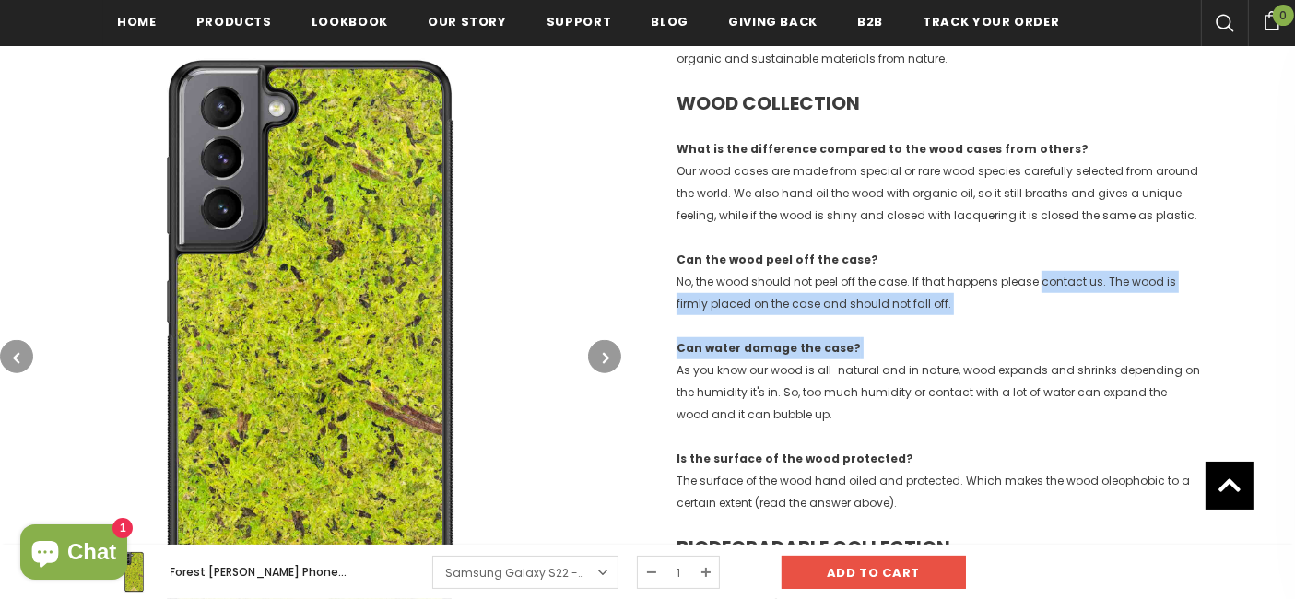
click at [1059, 253] on div "ORGANIC COLLECTION Is the material printed? No, it is a real hand-picked natura…" at bounding box center [937, 359] width 523 height 1998
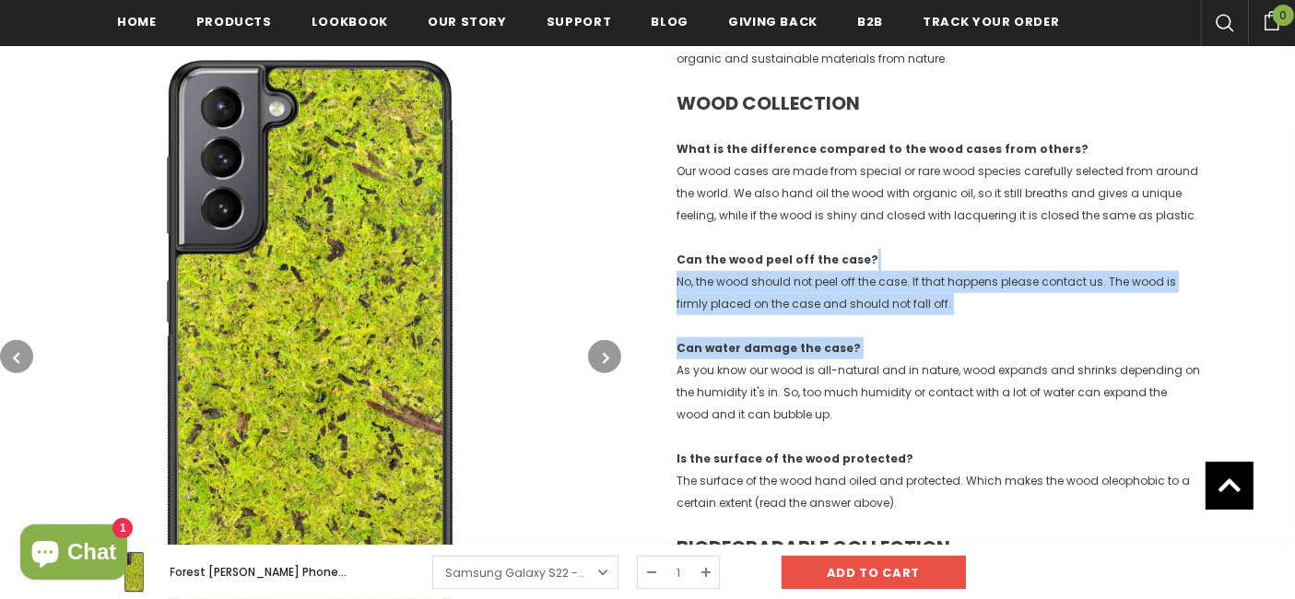
click at [1059, 253] on p "Can the wood peel off the case? No, the wood should not peel off the case. If t…" at bounding box center [937, 282] width 523 height 66
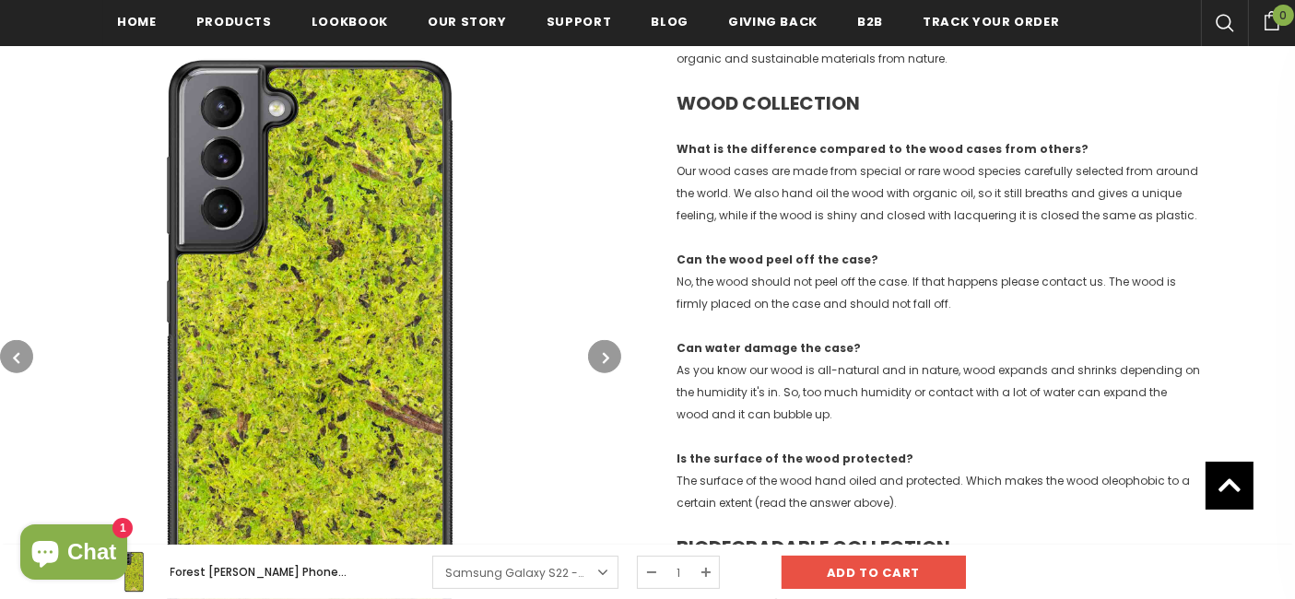
click at [1059, 253] on p "Can the wood peel off the case? No, the wood should not peel off the case. If t…" at bounding box center [937, 282] width 523 height 66
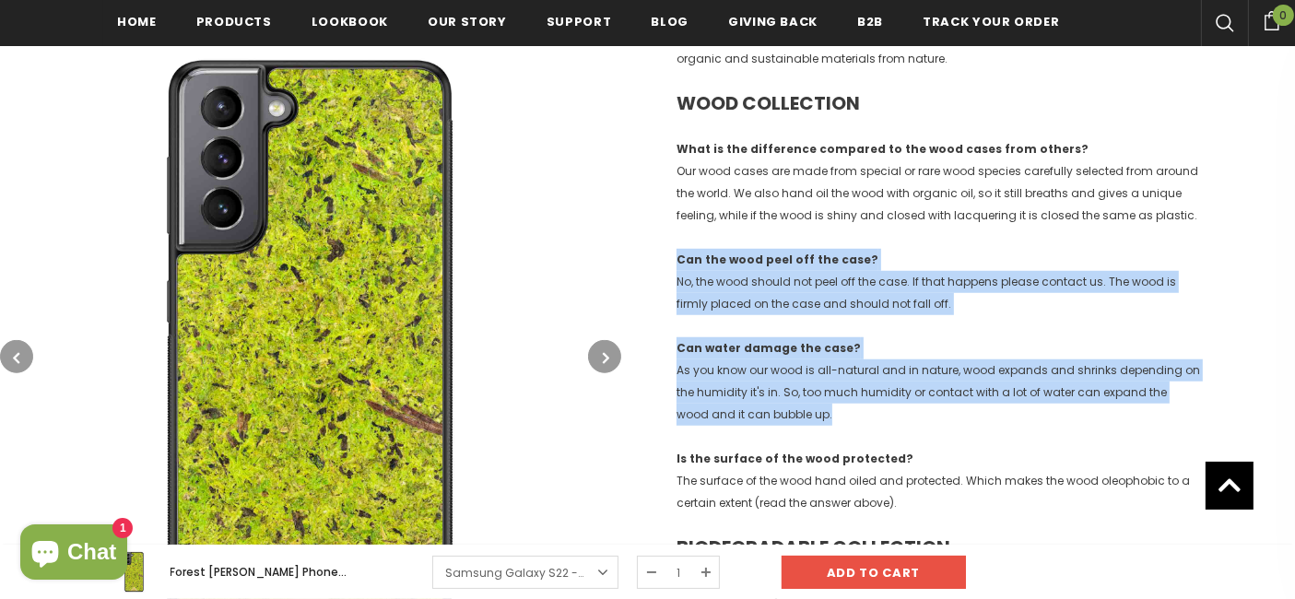
click at [1020, 401] on div "ORGANIC COLLECTION Is the material printed? No, it is a real hand-picked natura…" at bounding box center [937, 359] width 523 height 1998
click at [1020, 401] on p "Can water damage the case? As you know our wood is all-natural and in nature, w…" at bounding box center [937, 381] width 523 height 88
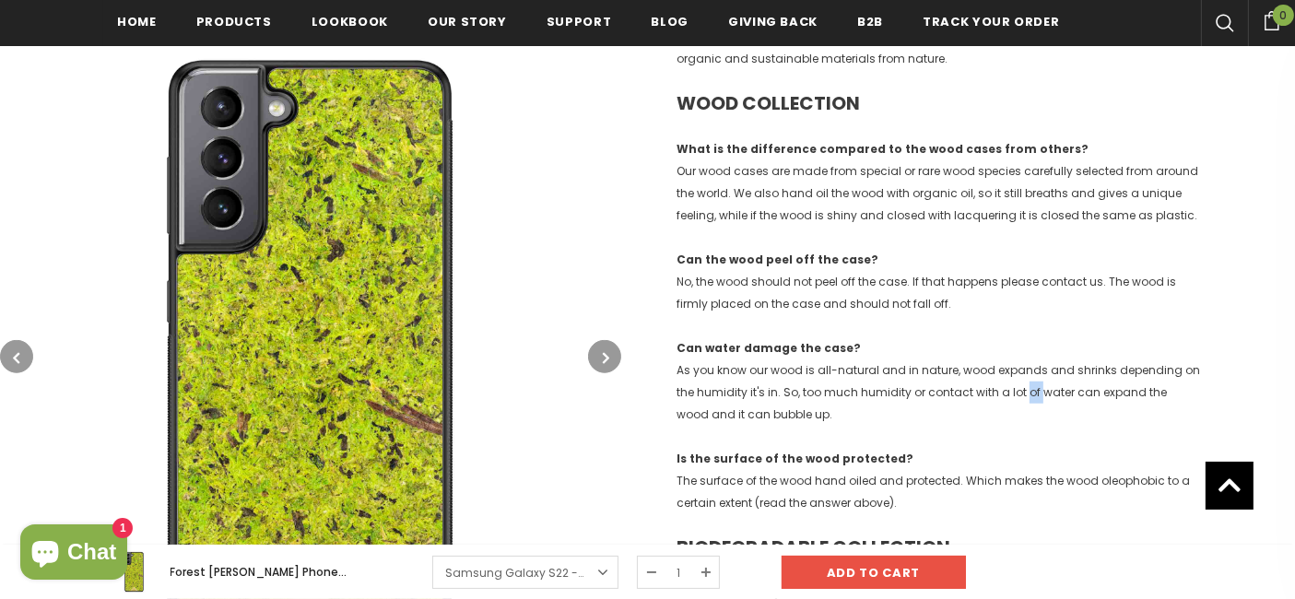
click at [1020, 401] on p "Can water damage the case? As you know our wood is all-natural and in nature, w…" at bounding box center [937, 381] width 523 height 88
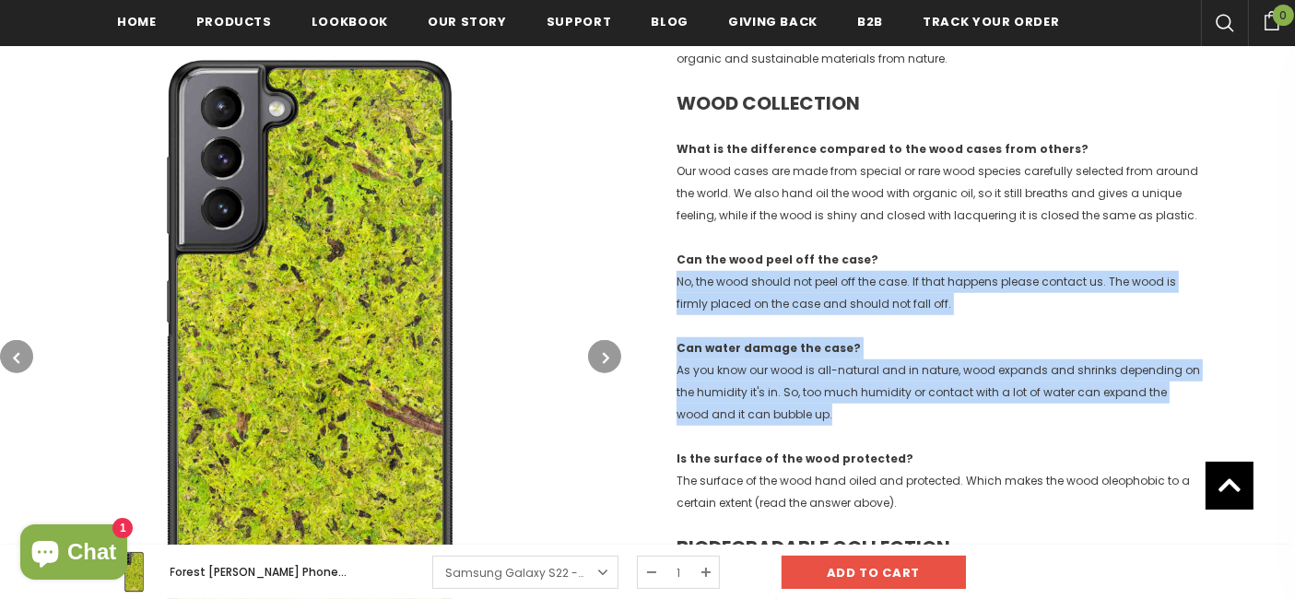
click at [1023, 276] on div "ORGANIC COLLECTION Is the material printed? No, it is a real hand-picked natura…" at bounding box center [937, 359] width 523 height 1998
click at [1023, 276] on span "No, the wood should not peel off the case. If that happens please contact us. T…" at bounding box center [926, 293] width 500 height 38
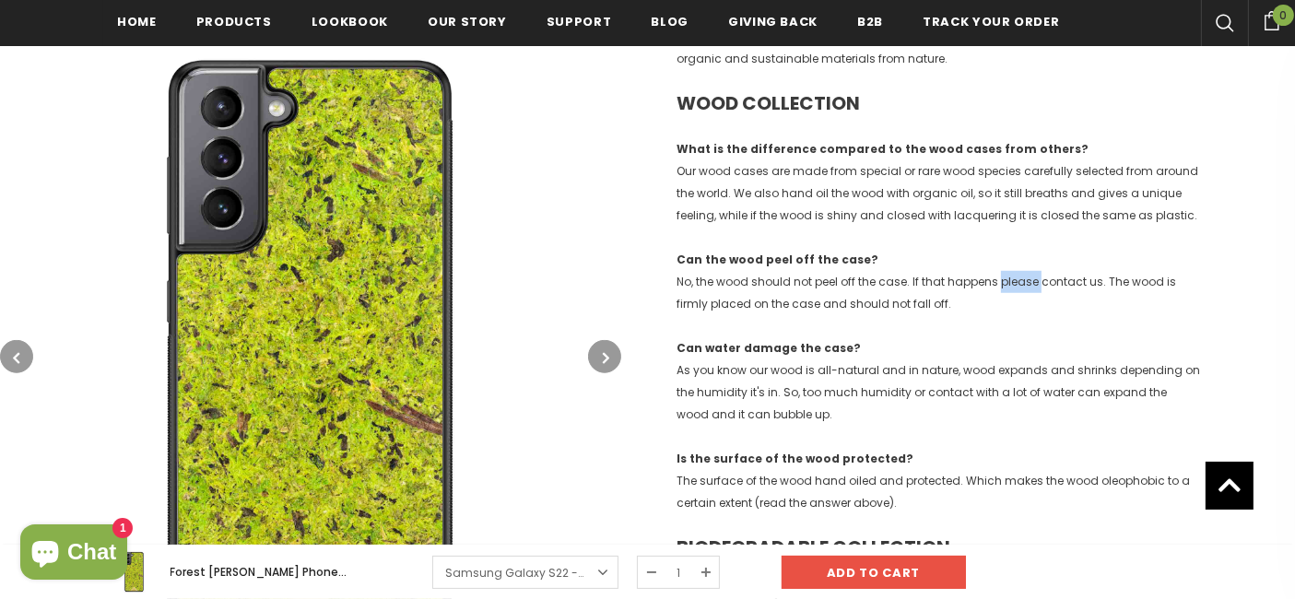
click at [1023, 276] on span "No, the wood should not peel off the case. If that happens please contact us. T…" at bounding box center [926, 293] width 500 height 38
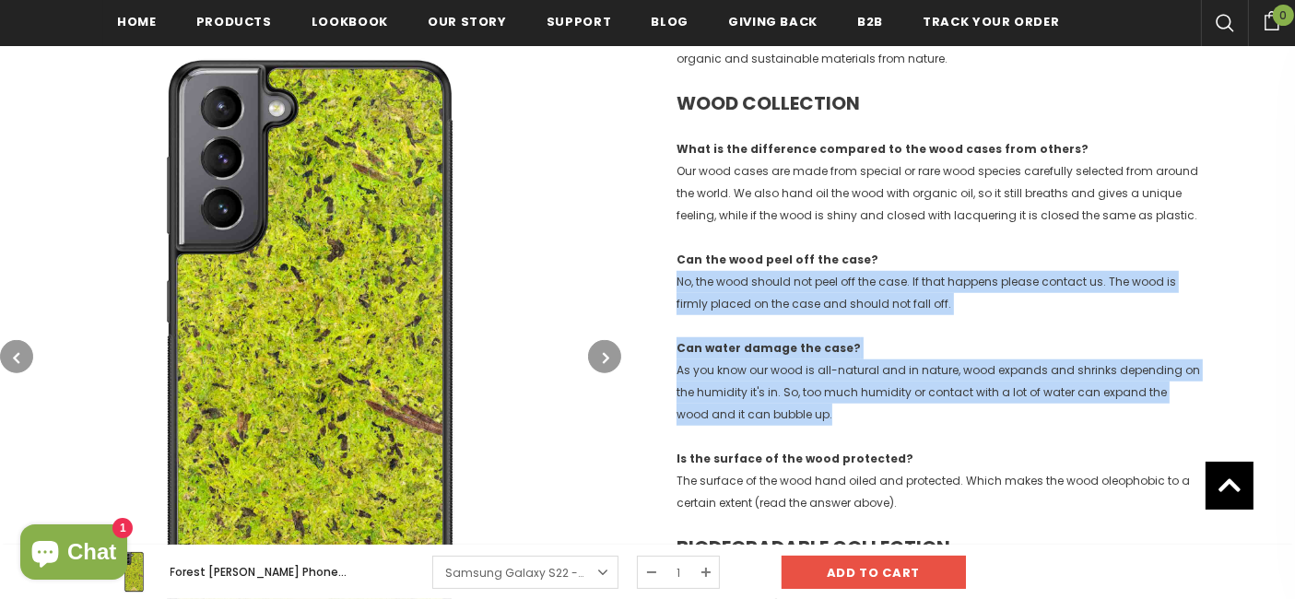
click at [997, 401] on div "ORGANIC COLLECTION Is the material printed? No, it is a real hand-picked natura…" at bounding box center [937, 359] width 523 height 1998
click at [997, 401] on p "Can water damage the case? As you know our wood is all-natural and in nature, w…" at bounding box center [937, 381] width 523 height 88
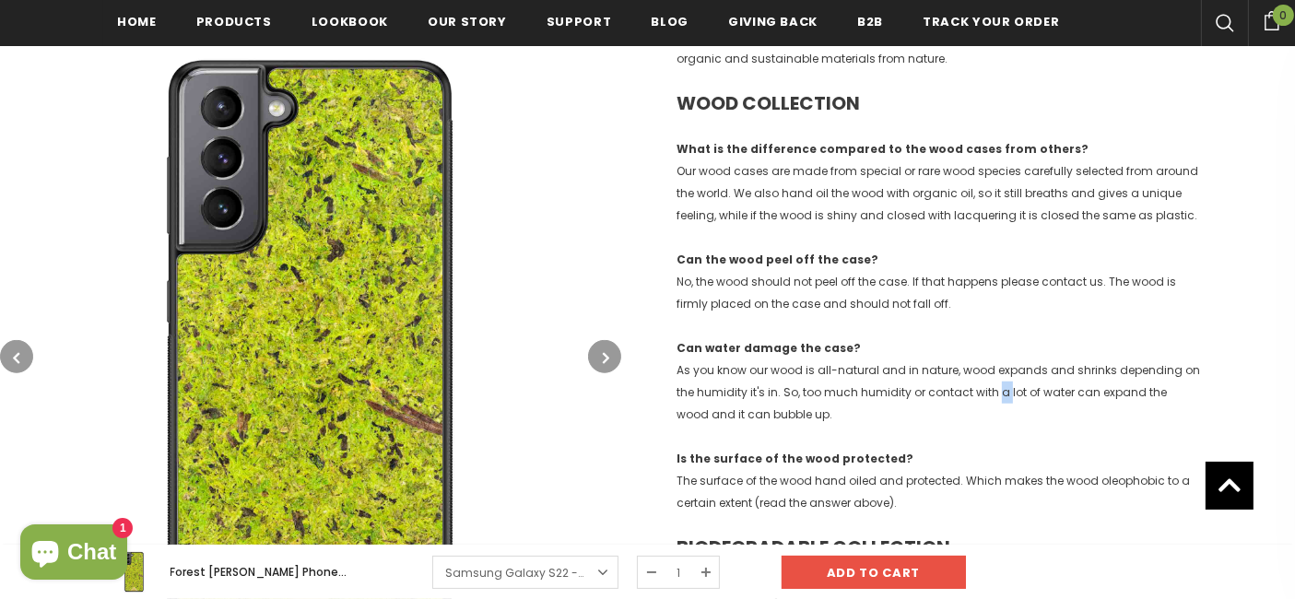
click at [997, 401] on p "Can water damage the case? As you know our wood is all-natural and in nature, w…" at bounding box center [937, 381] width 523 height 88
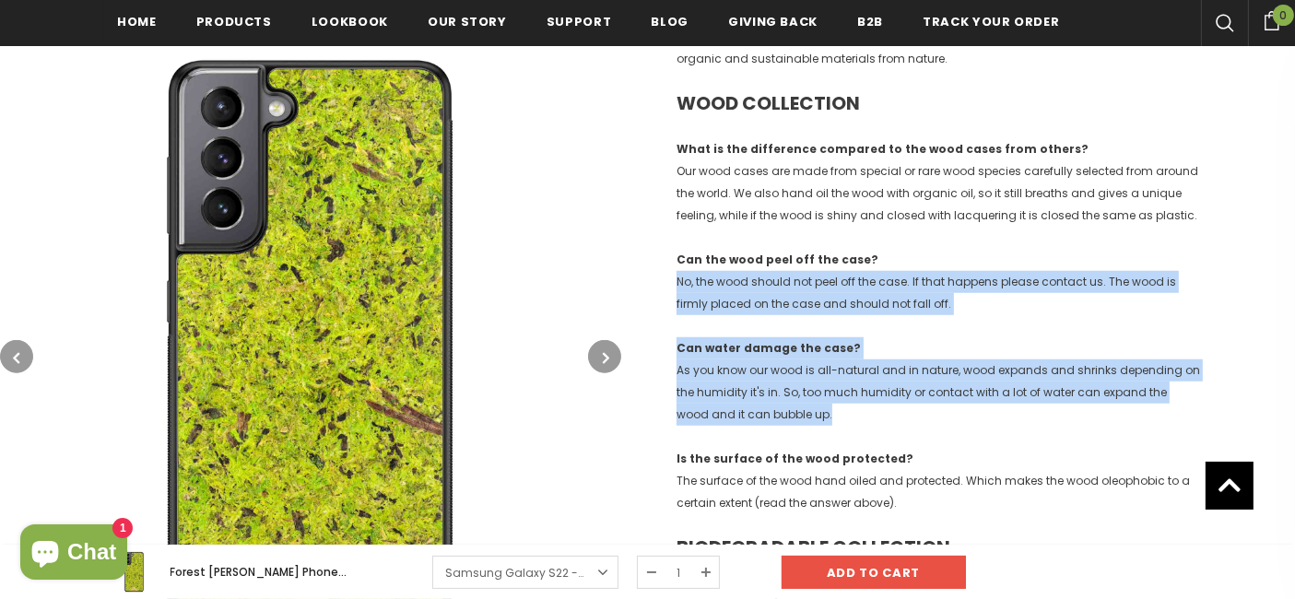
click at [1020, 278] on div "ORGANIC COLLECTION Is the material printed? No, it is a real hand-picked natura…" at bounding box center [937, 359] width 523 height 1998
click at [1020, 278] on span "No, the wood should not peel off the case. If that happens please contact us. T…" at bounding box center [926, 293] width 500 height 38
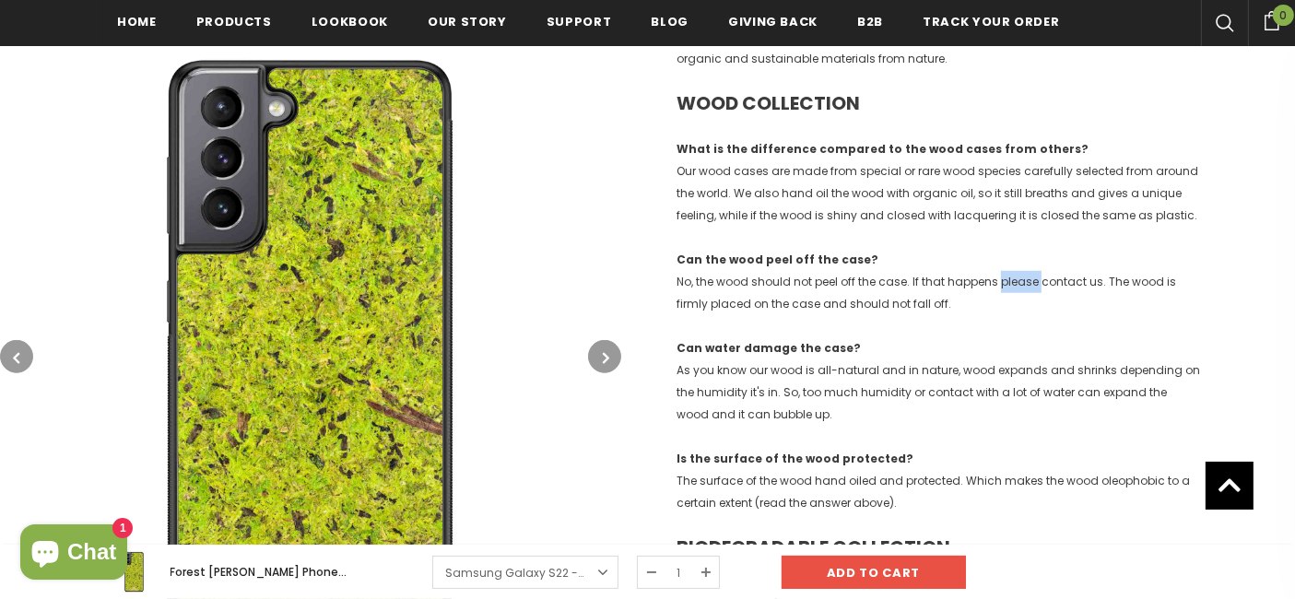
click at [1020, 278] on span "No, the wood should not peel off the case. If that happens please contact us. T…" at bounding box center [926, 293] width 500 height 38
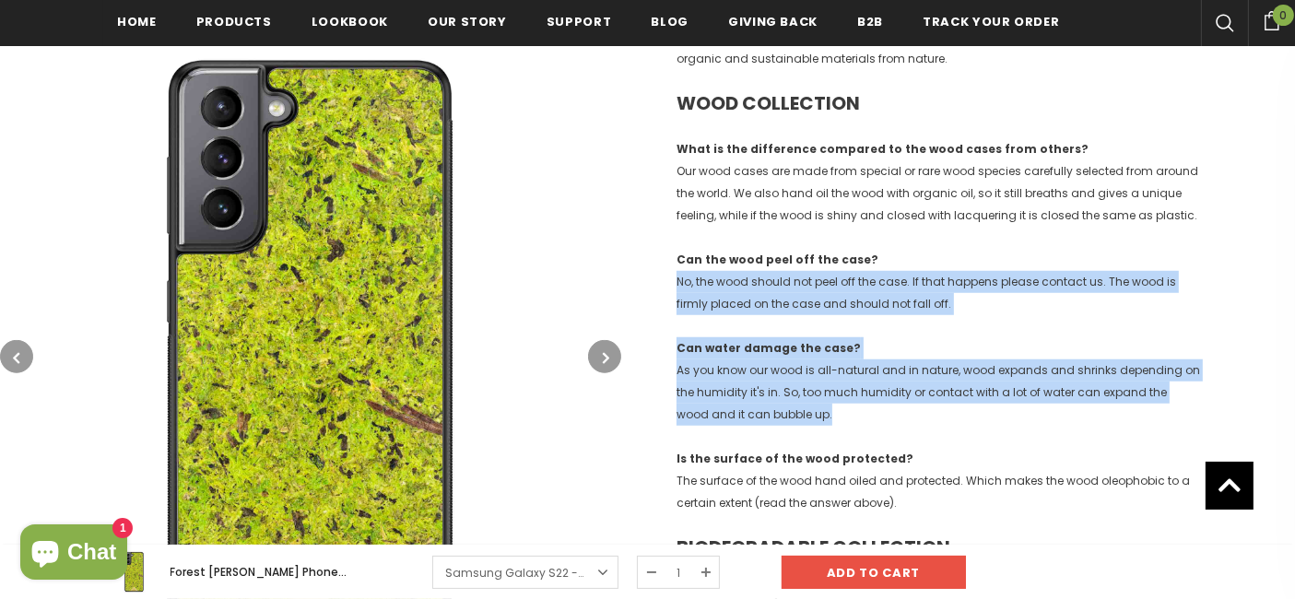
click at [997, 406] on div "ORGANIC COLLECTION Is the material printed? No, it is a real hand-picked natura…" at bounding box center [937, 359] width 523 height 1998
click at [997, 406] on p "Can water damage the case? As you know our wood is all-natural and in nature, w…" at bounding box center [937, 381] width 523 height 88
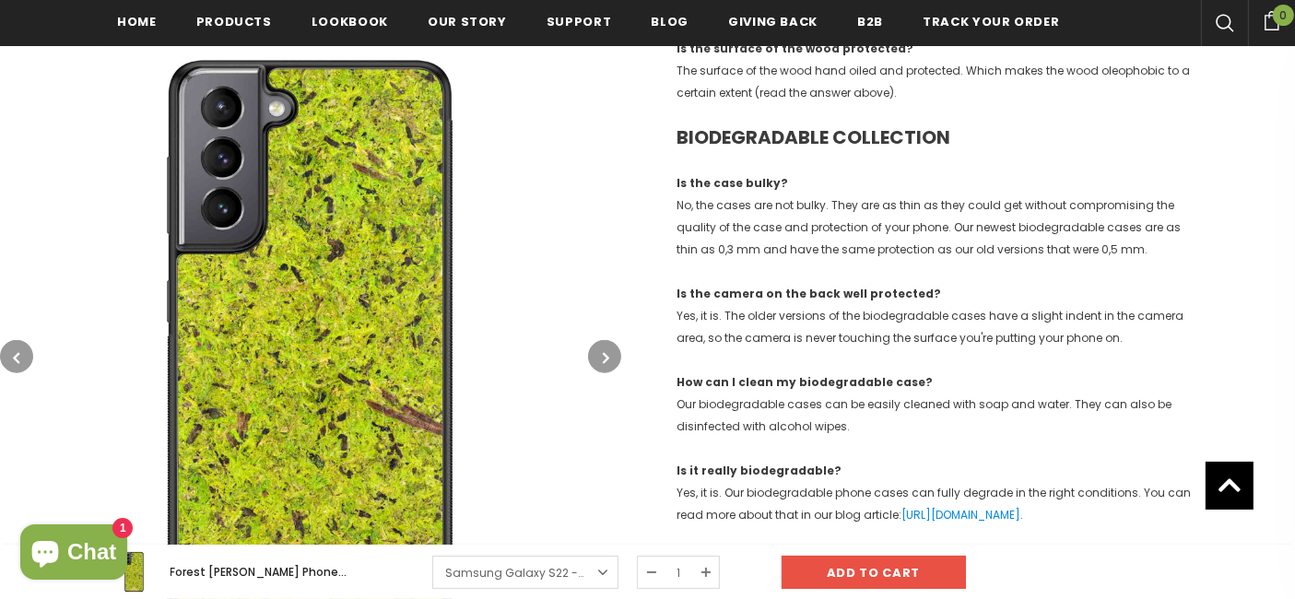
scroll to position [1761, 0]
